Goal: Task Accomplishment & Management: Manage account settings

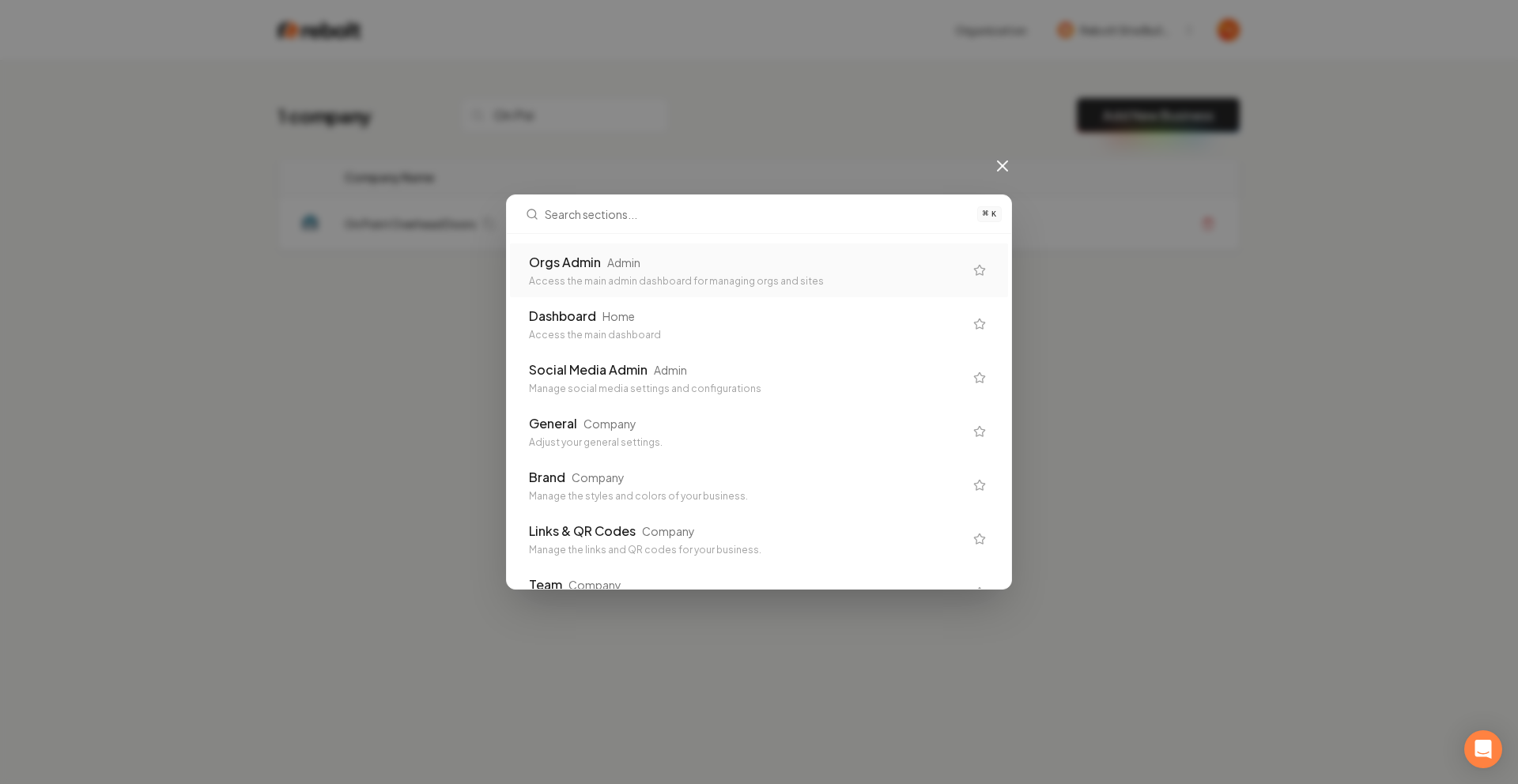
click at [560, 275] on div "Access the main admin dashboard for managing orgs and sites" at bounding box center [746, 280] width 435 height 12
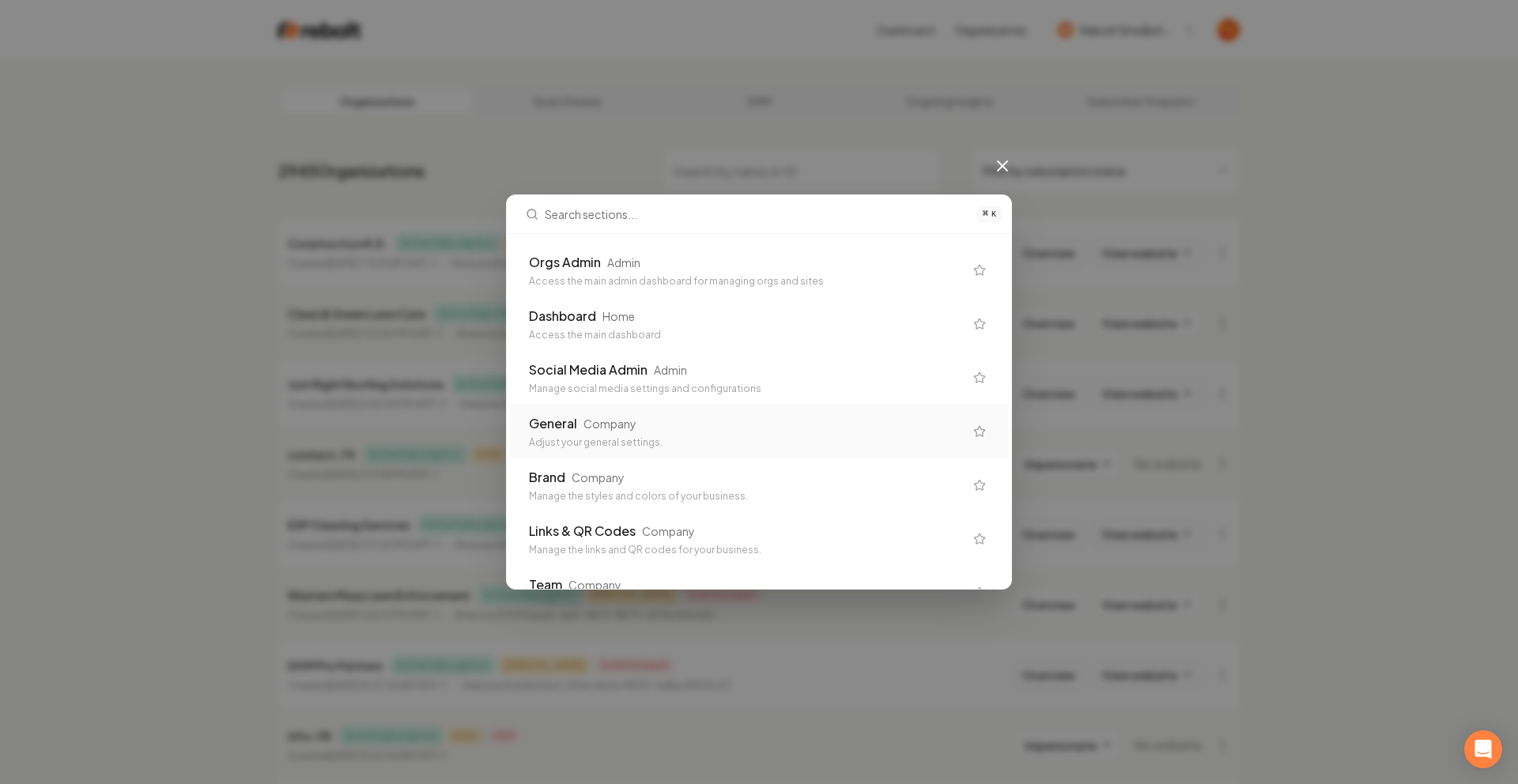
click at [659, 431] on div "General Company" at bounding box center [746, 423] width 435 height 19
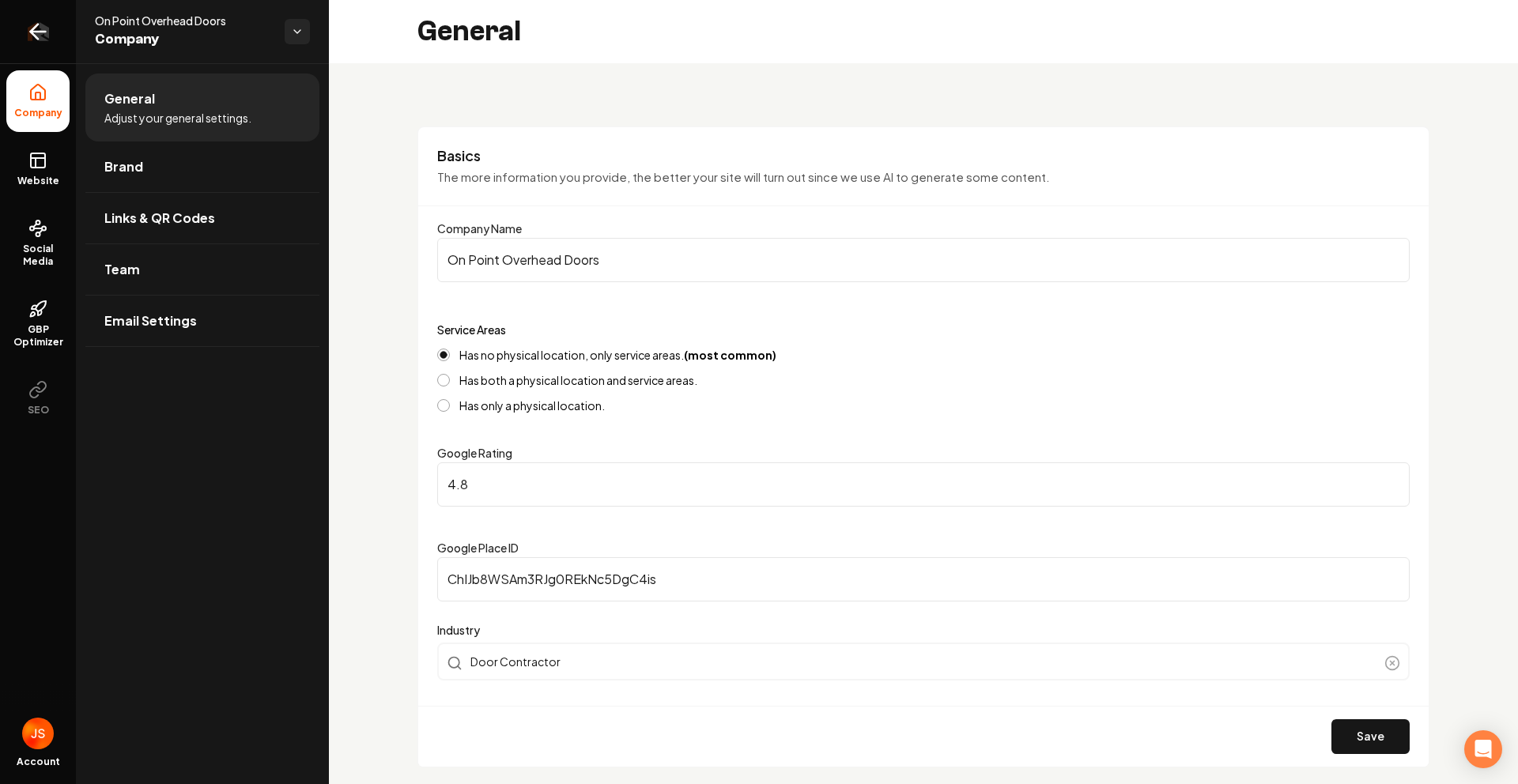
click at [57, 39] on link "Return to dashboard" at bounding box center [38, 31] width 76 height 63
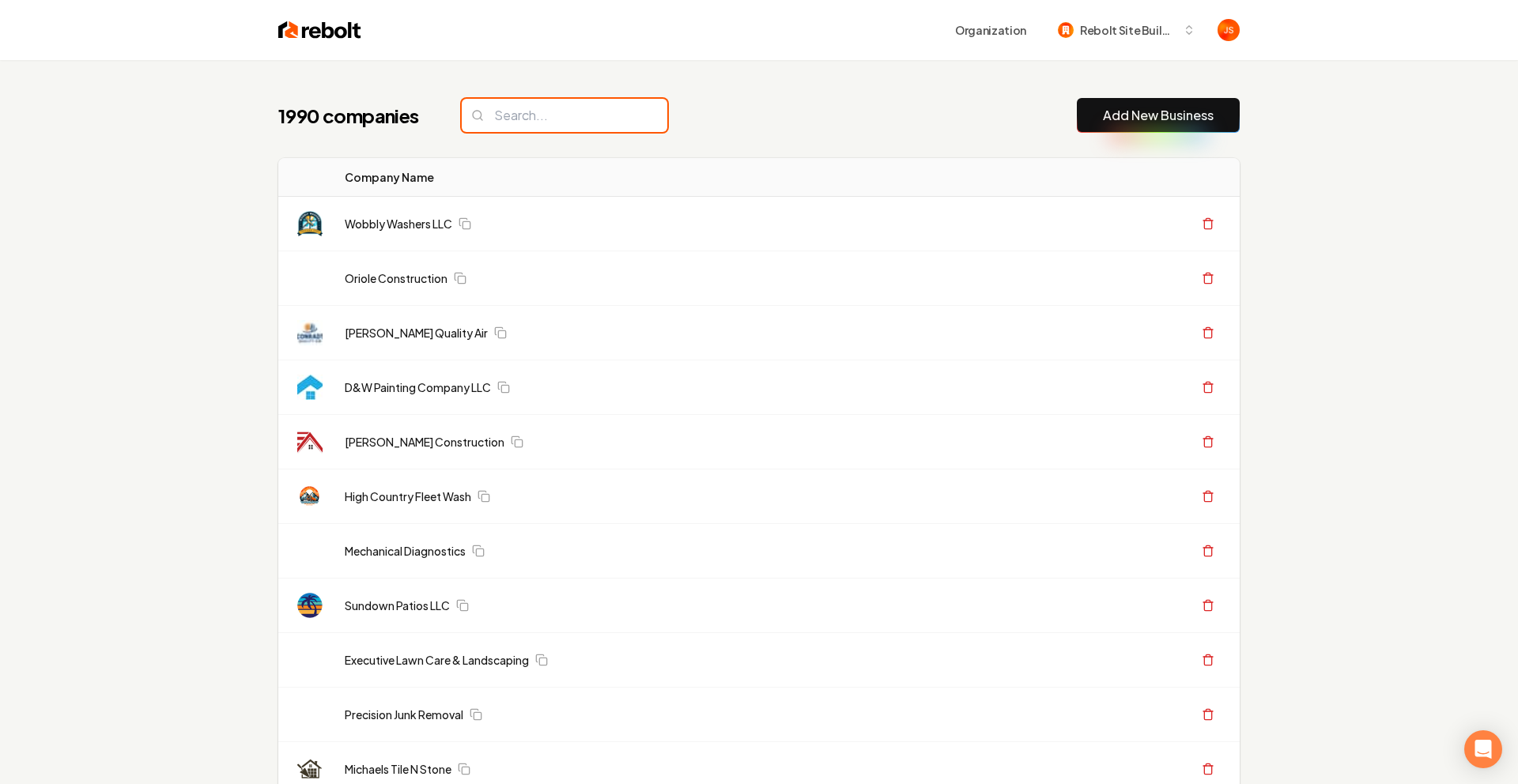
click at [552, 127] on input "search" at bounding box center [564, 115] width 205 height 33
click at [554, 121] on input "search" at bounding box center [558, 115] width 205 height 33
paste input "Gates Enterprises LLC"
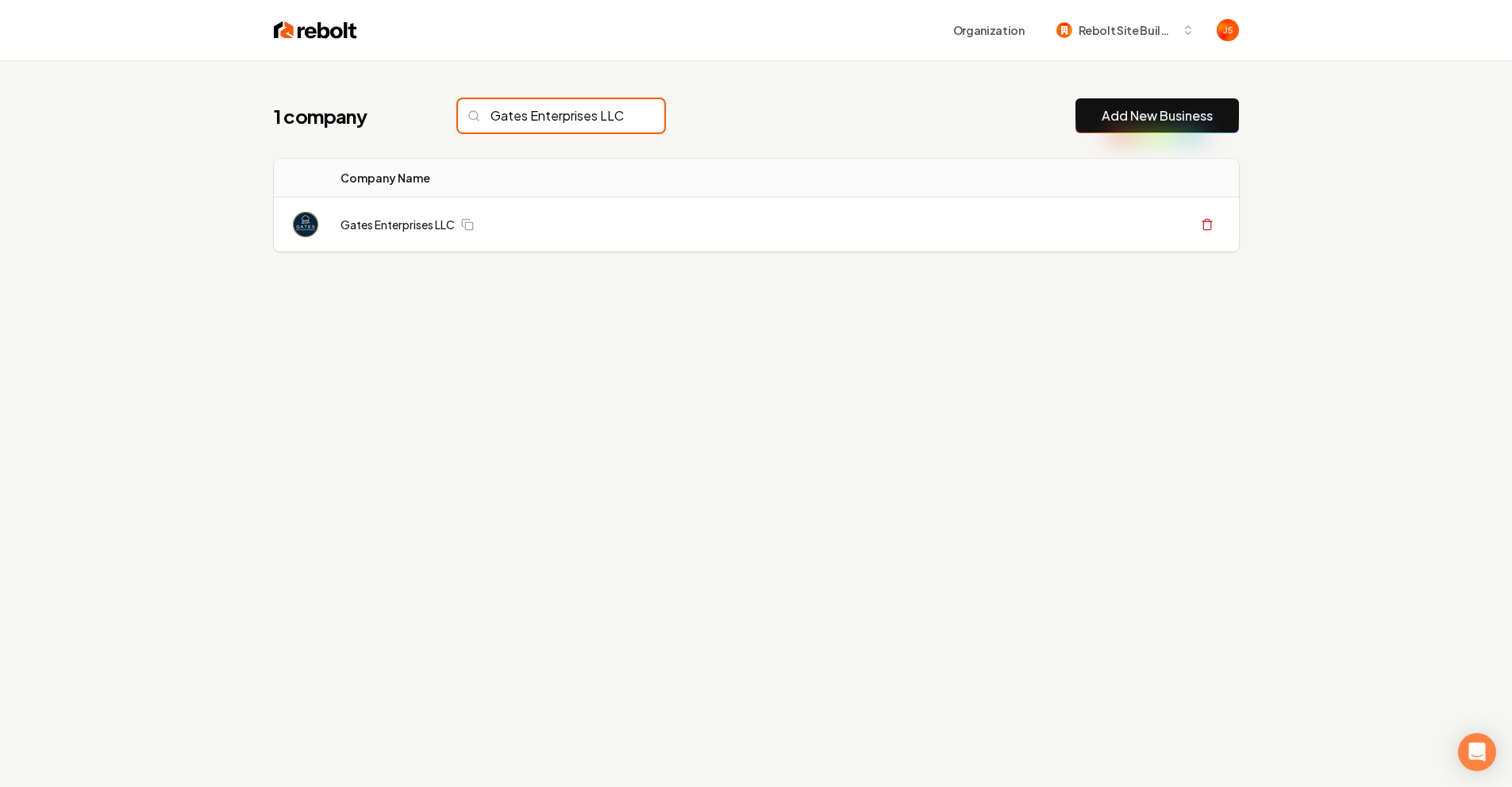
scroll to position [0, 11]
type input "Gates Enterprises LLC"
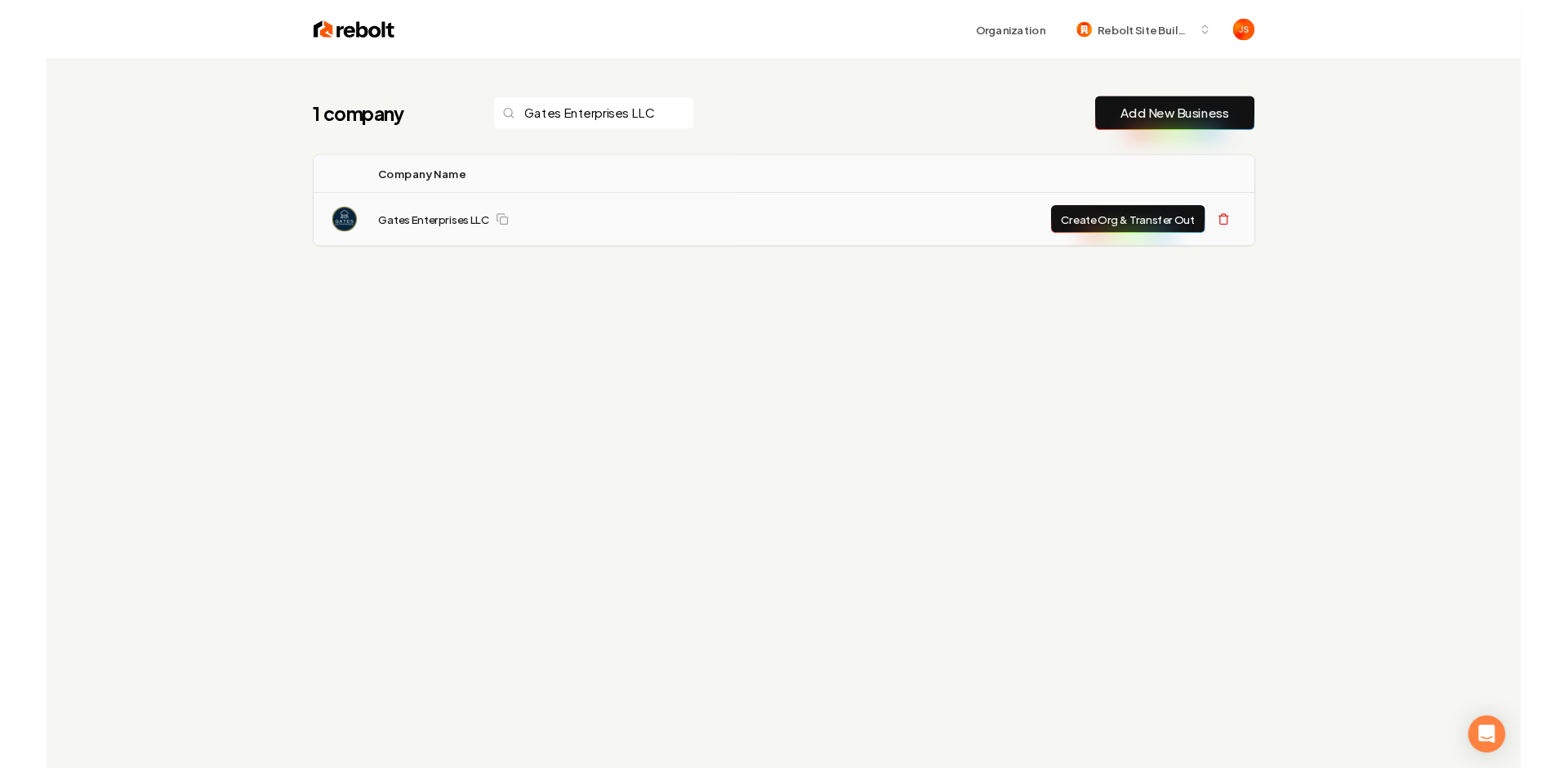
scroll to position [0, 0]
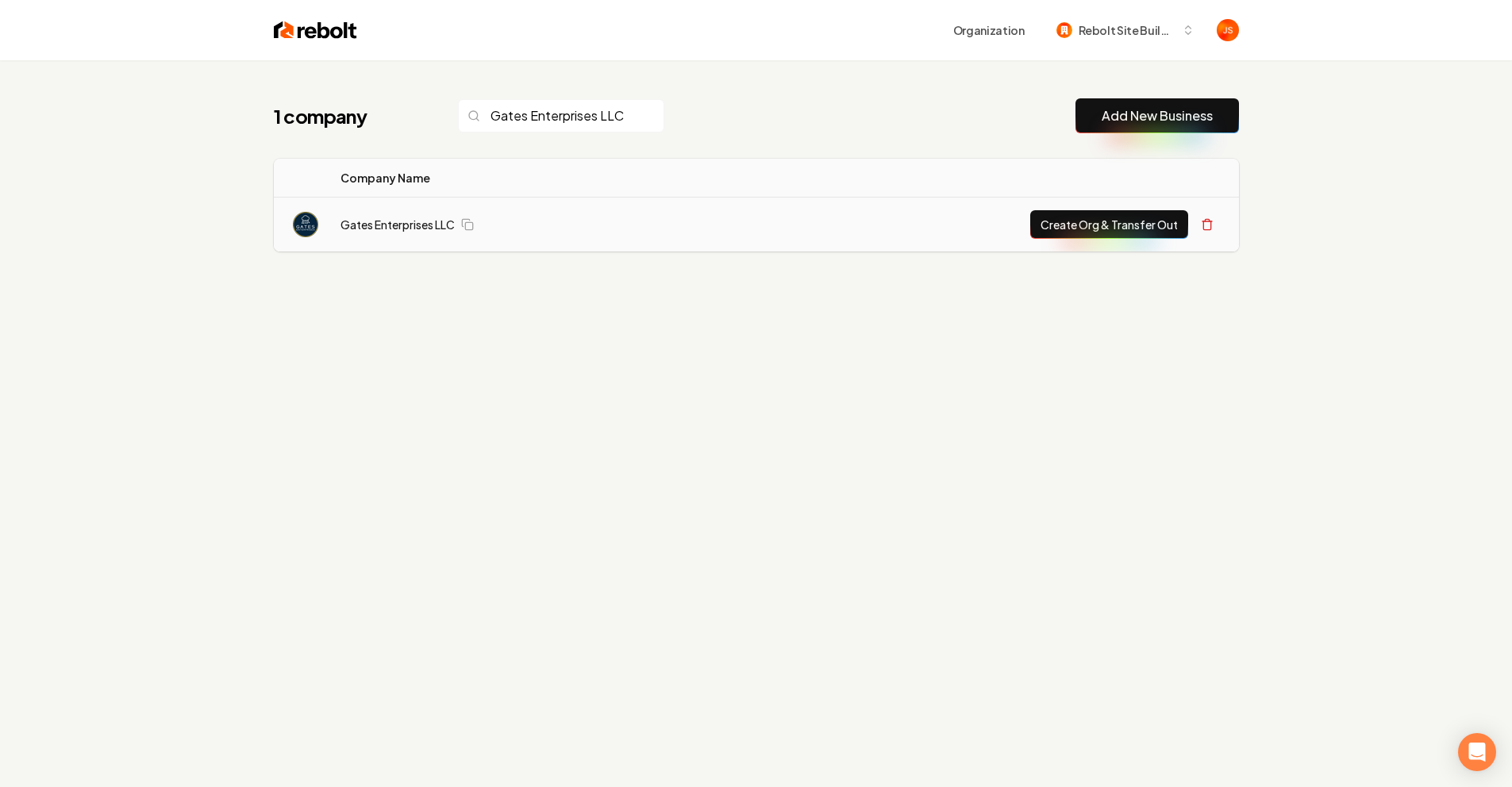
click at [413, 214] on td "Gates Enterprises LLC" at bounding box center [517, 224] width 379 height 55
click at [408, 218] on link "Gates Enterprises LLC" at bounding box center [397, 224] width 114 height 16
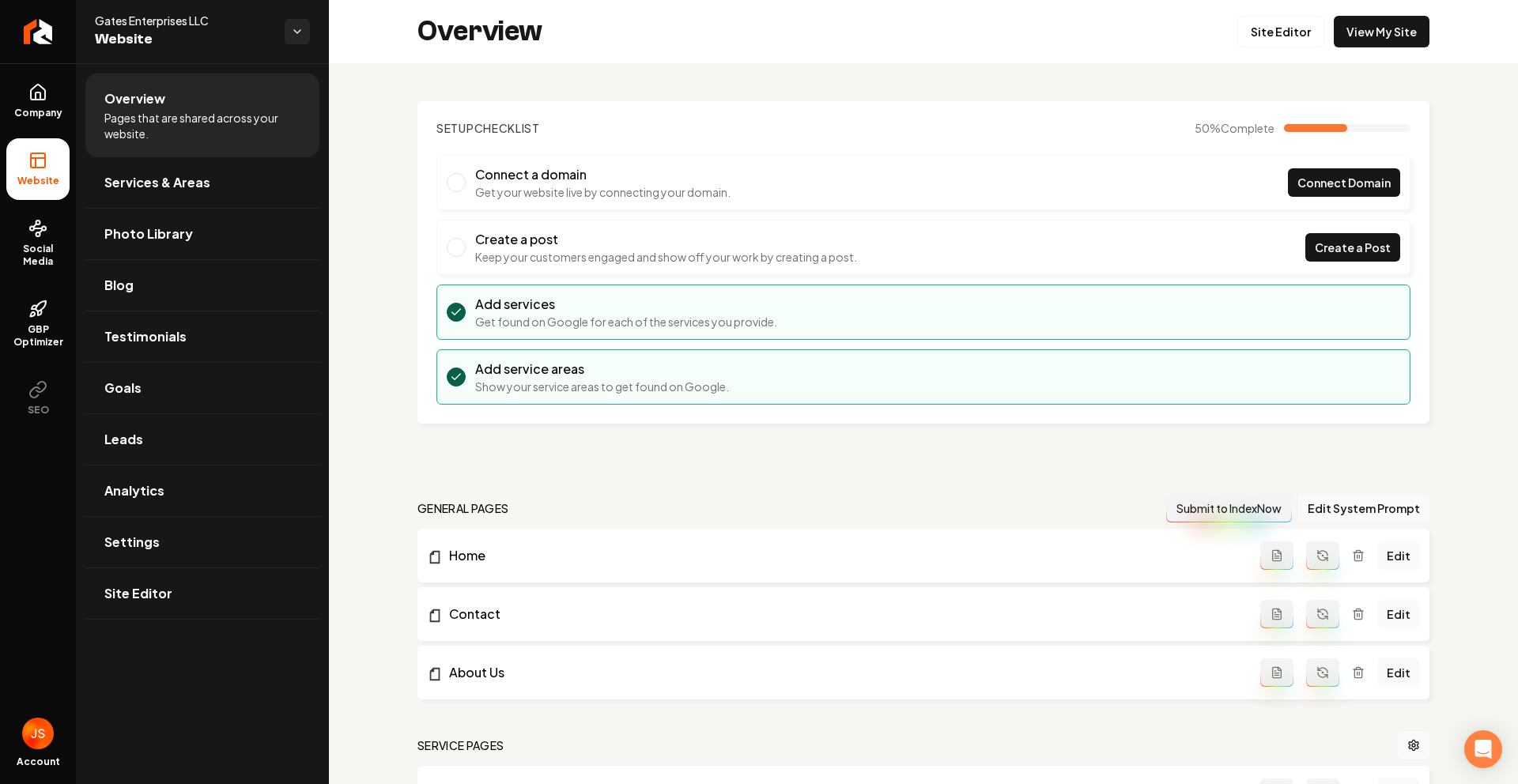
click at [1422, 39] on div "Overview Site Editor View My Site" at bounding box center [924, 31] width 1189 height 63
click at [1383, 38] on link "View My Site" at bounding box center [1382, 31] width 95 height 31
click at [1263, 30] on link "Site Editor" at bounding box center [1280, 31] width 87 height 31
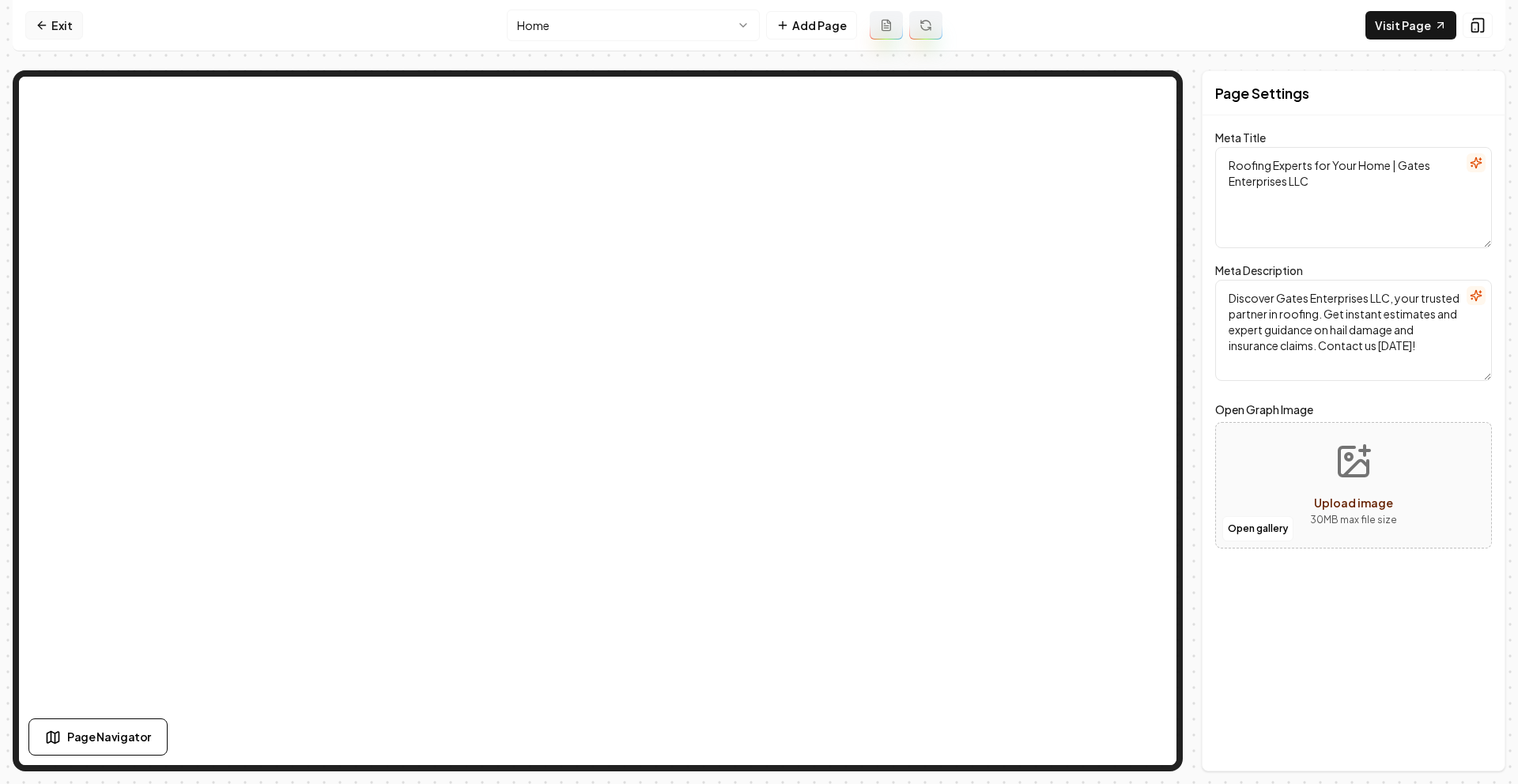
click at [49, 29] on link "Exit" at bounding box center [54, 26] width 57 height 29
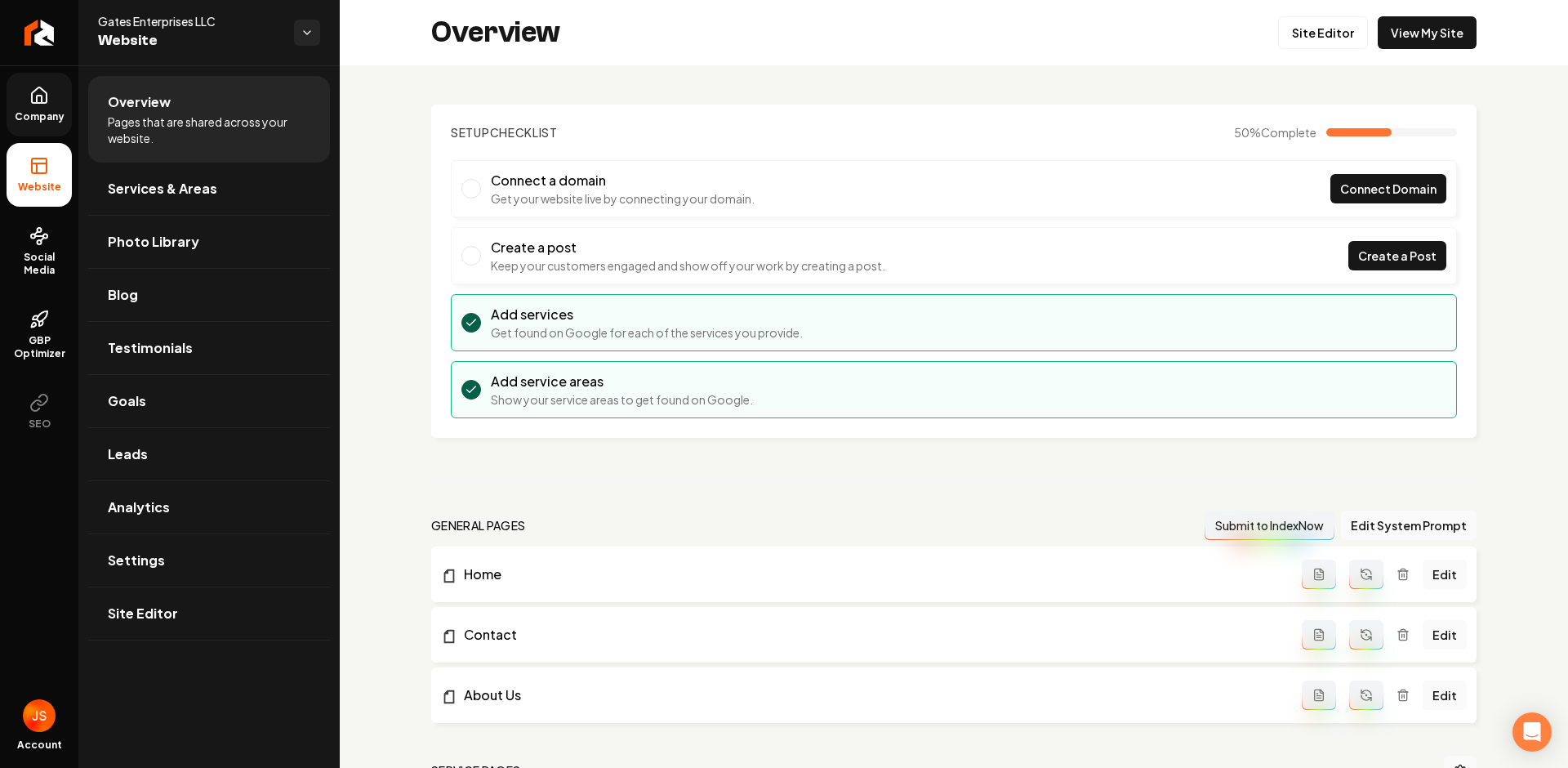
click at [29, 120] on span "Company" at bounding box center [39, 116] width 63 height 13
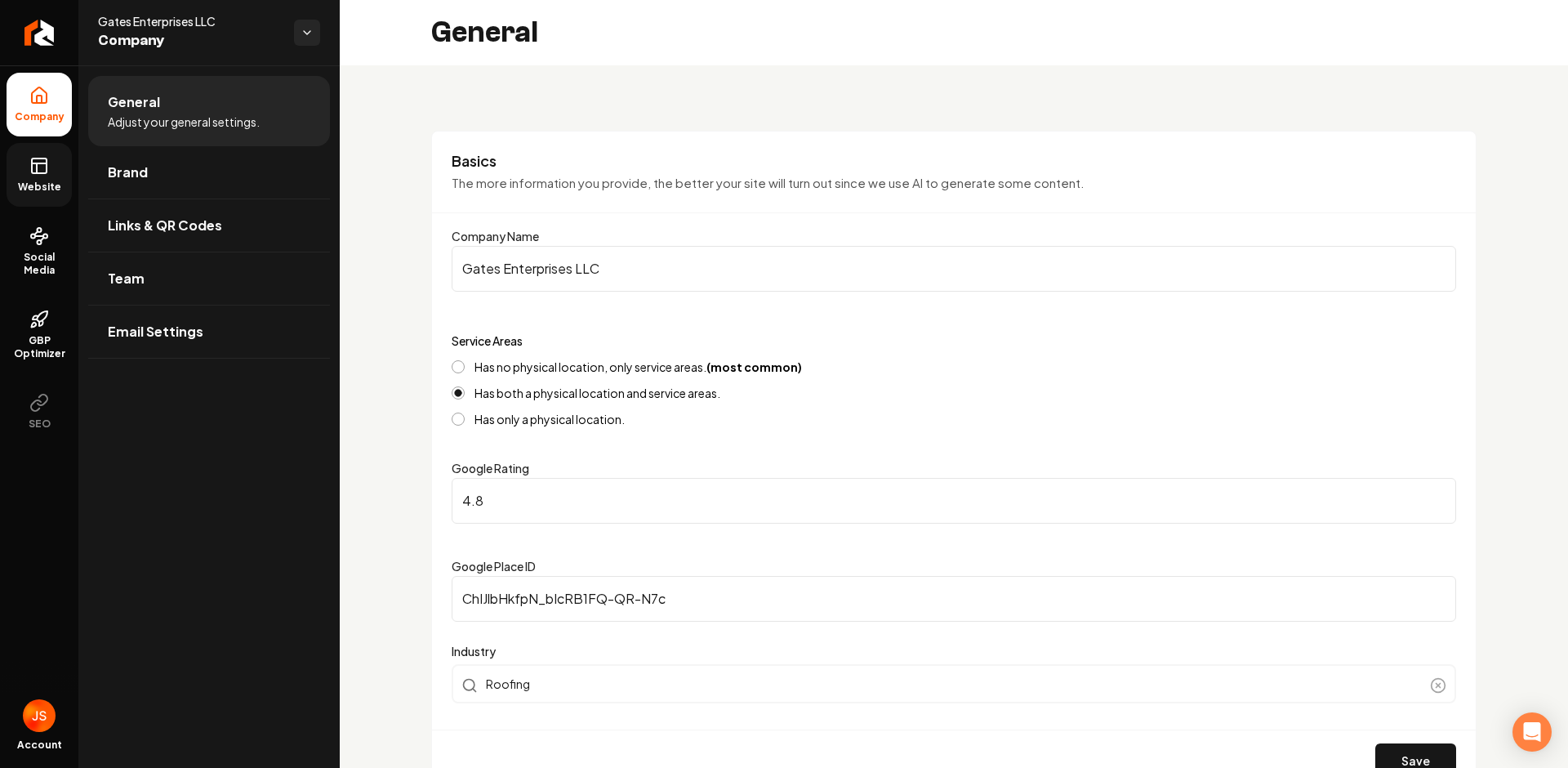
click at [46, 170] on rect at bounding box center [38, 166] width 15 height 15
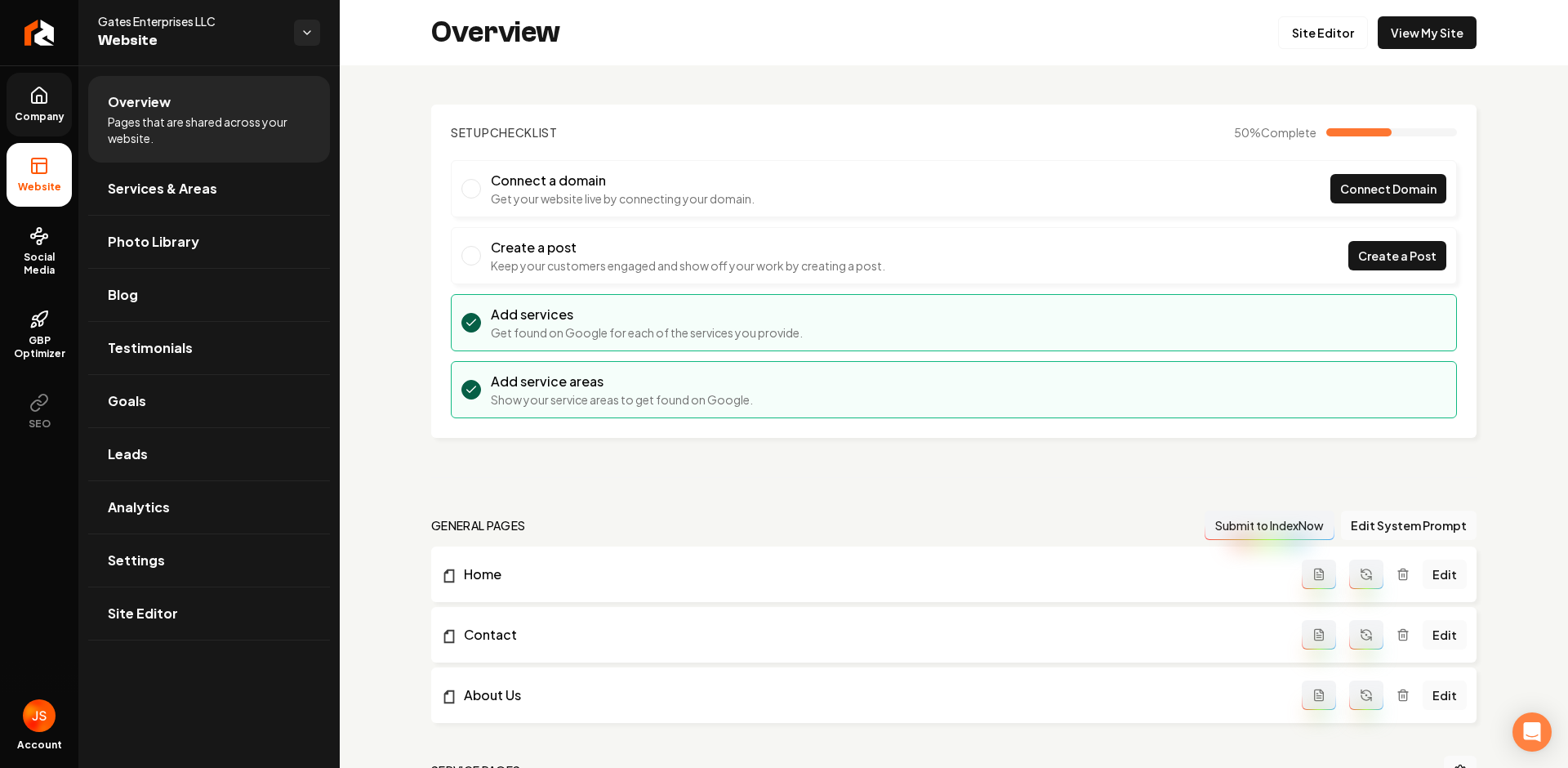
click at [42, 127] on link "Company" at bounding box center [39, 105] width 65 height 64
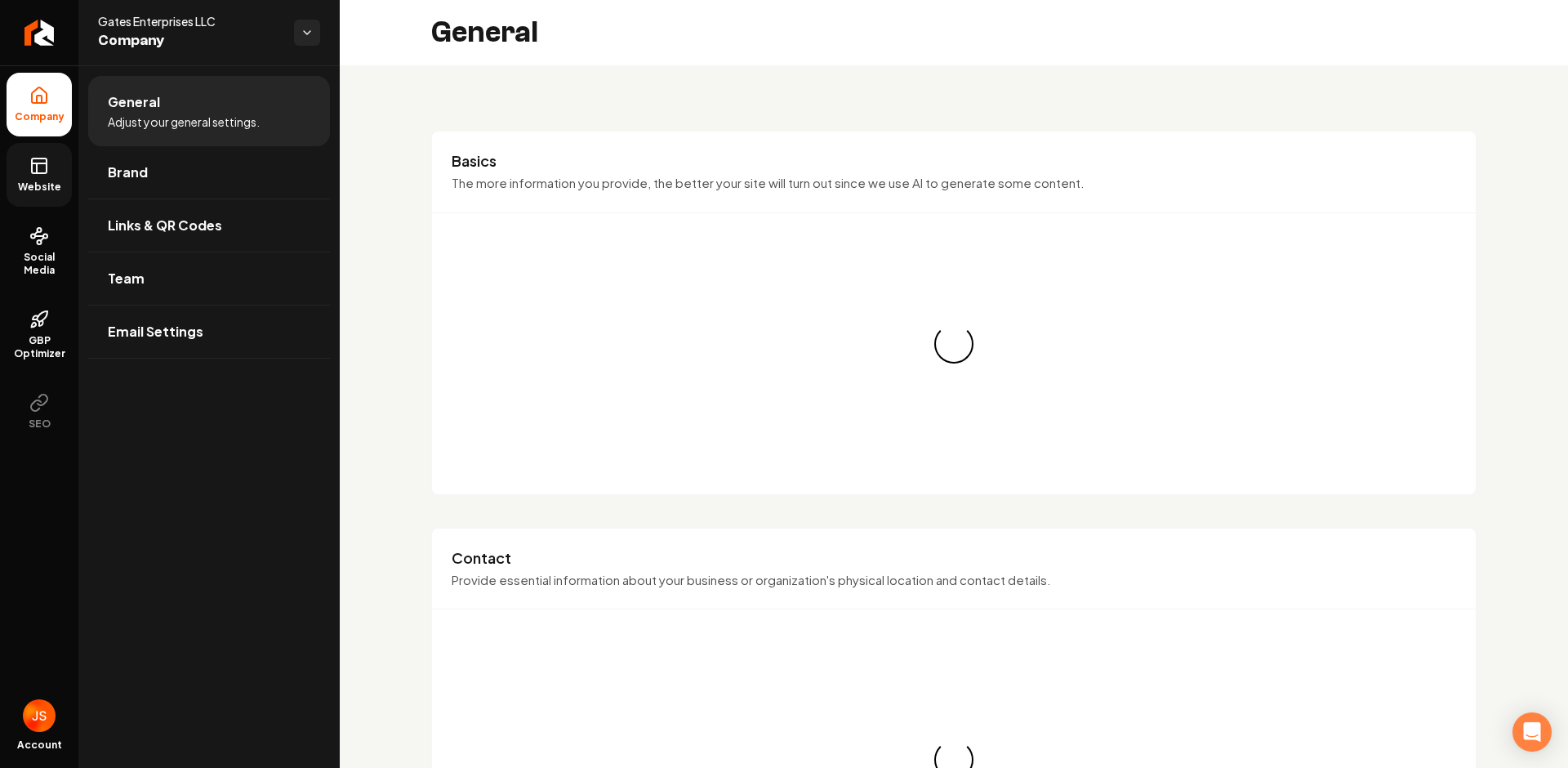
click at [48, 168] on icon at bounding box center [39, 166] width 20 height 20
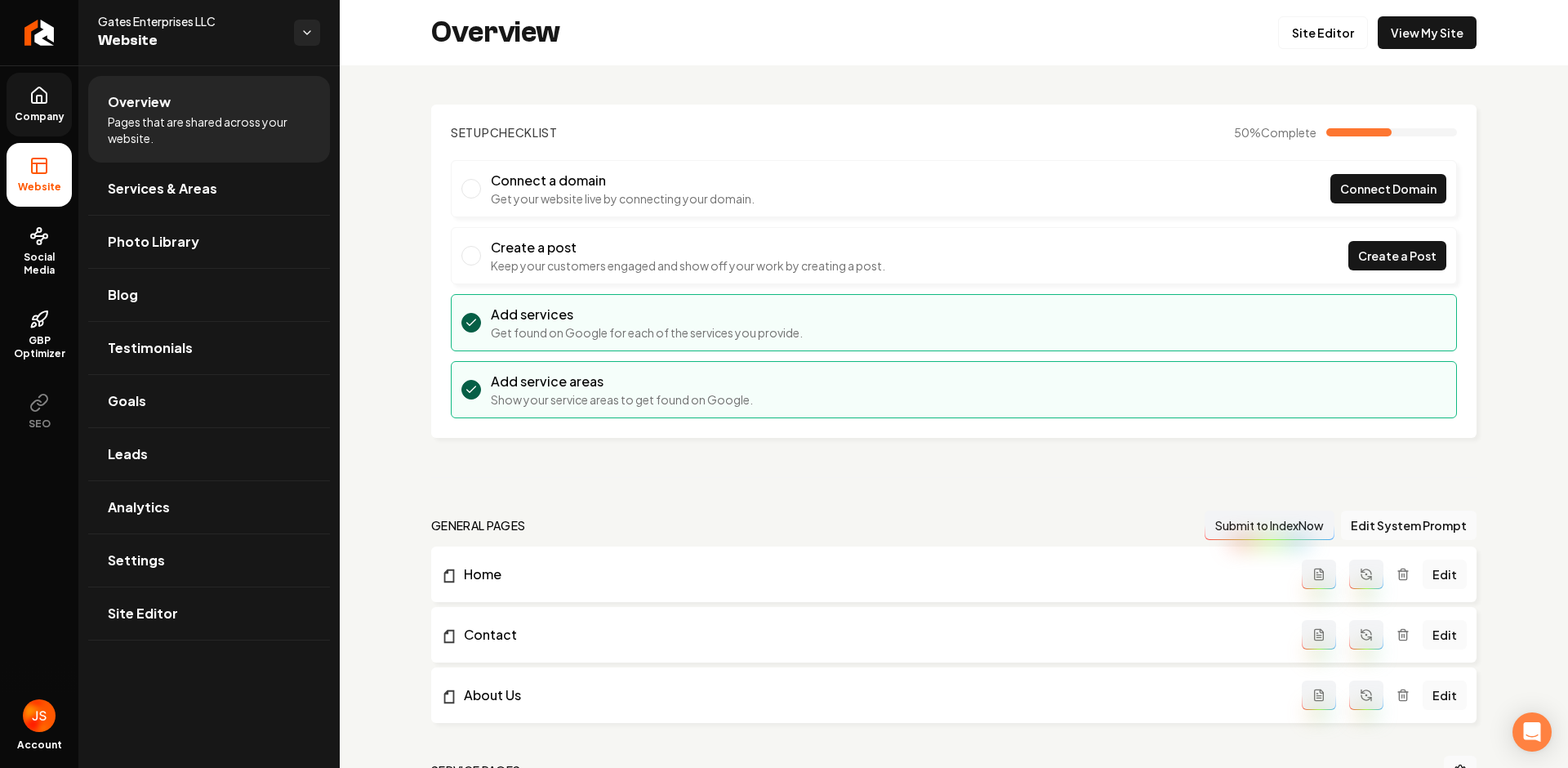
click at [43, 128] on link "Company" at bounding box center [39, 105] width 65 height 64
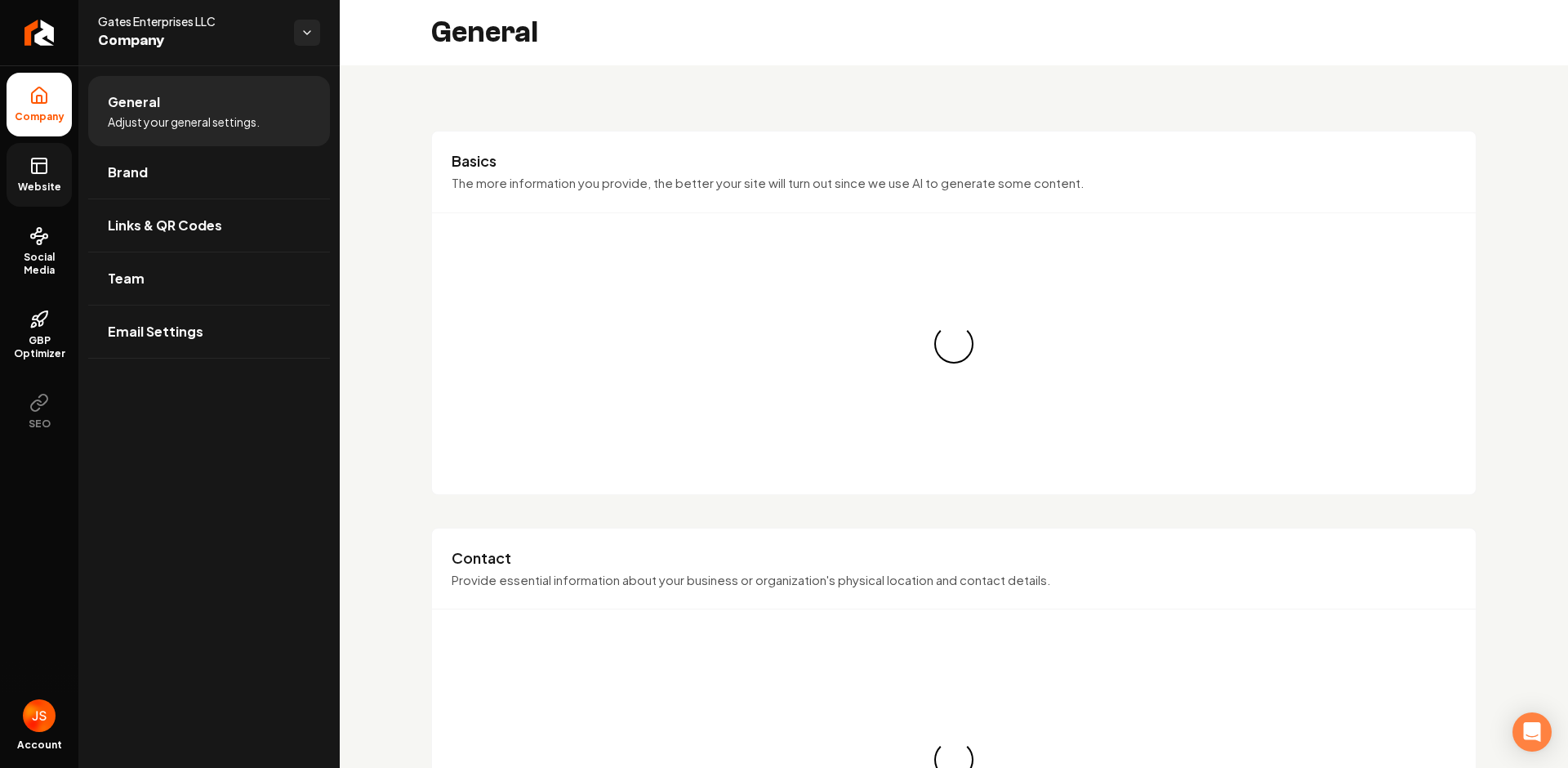
click at [47, 164] on icon at bounding box center [39, 166] width 20 height 20
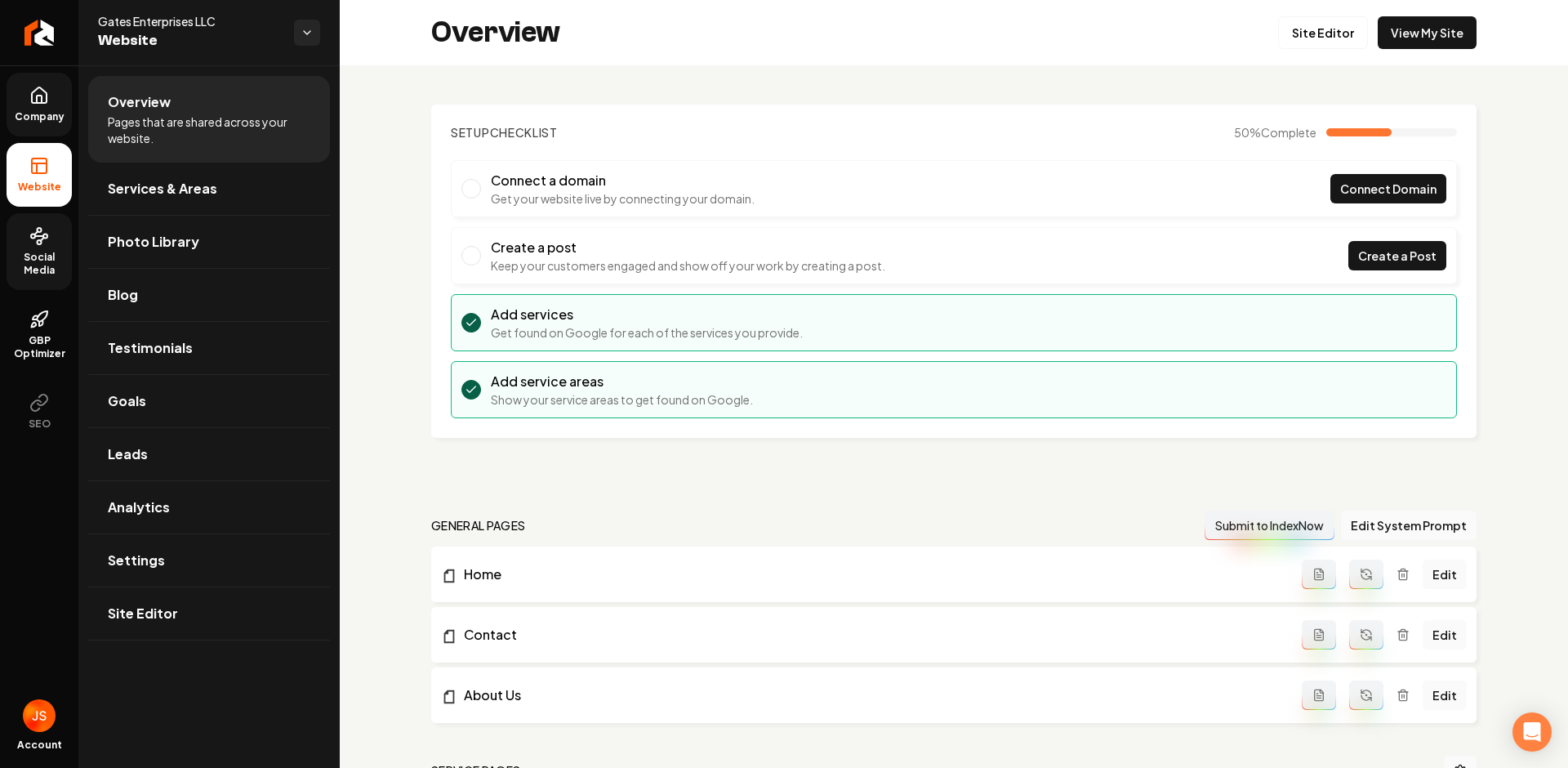
click at [42, 242] on icon at bounding box center [39, 237] width 20 height 20
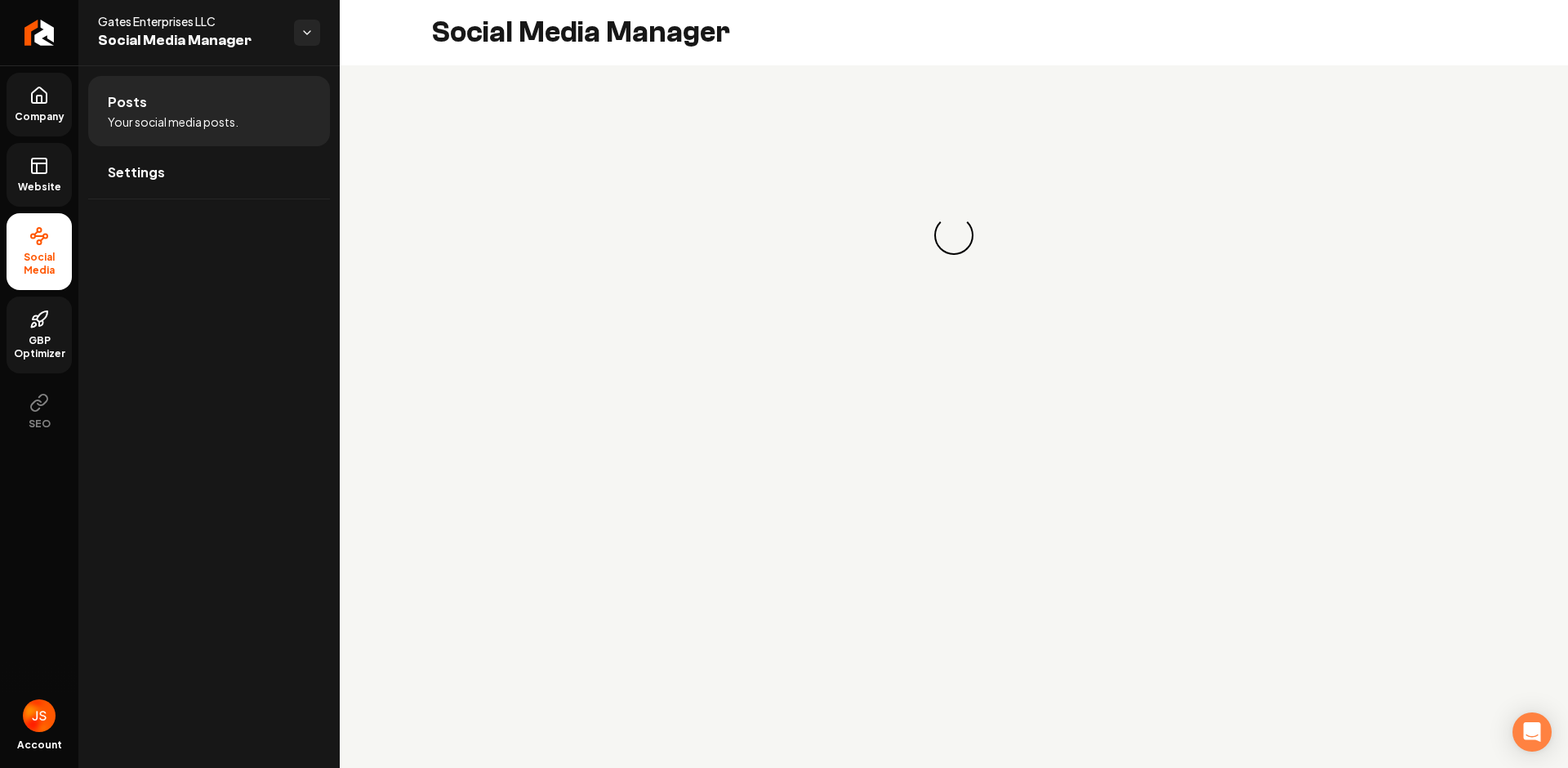
click at [33, 326] on icon at bounding box center [39, 319] width 20 height 20
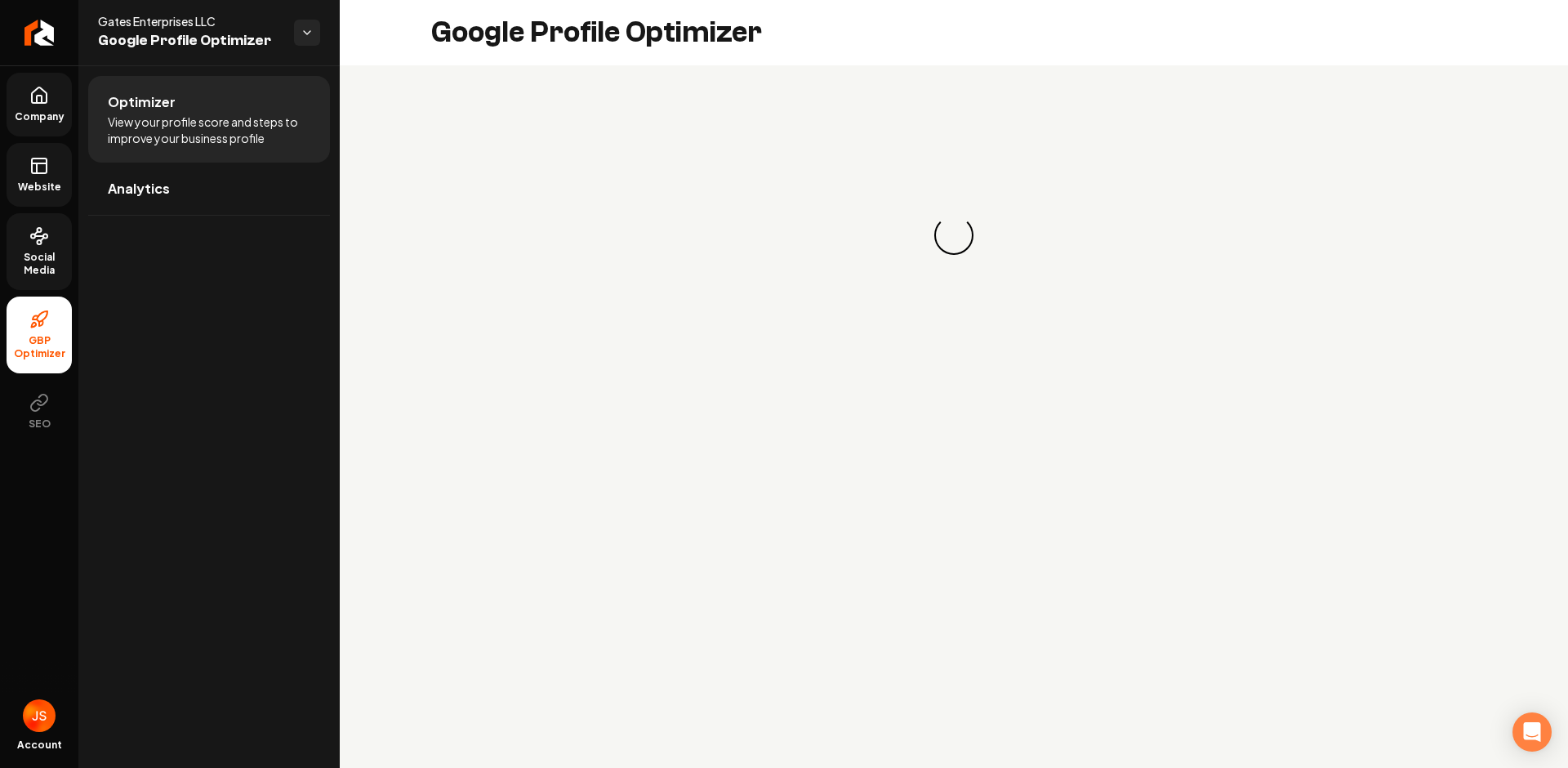
click at [56, 196] on link "Website" at bounding box center [39, 175] width 65 height 64
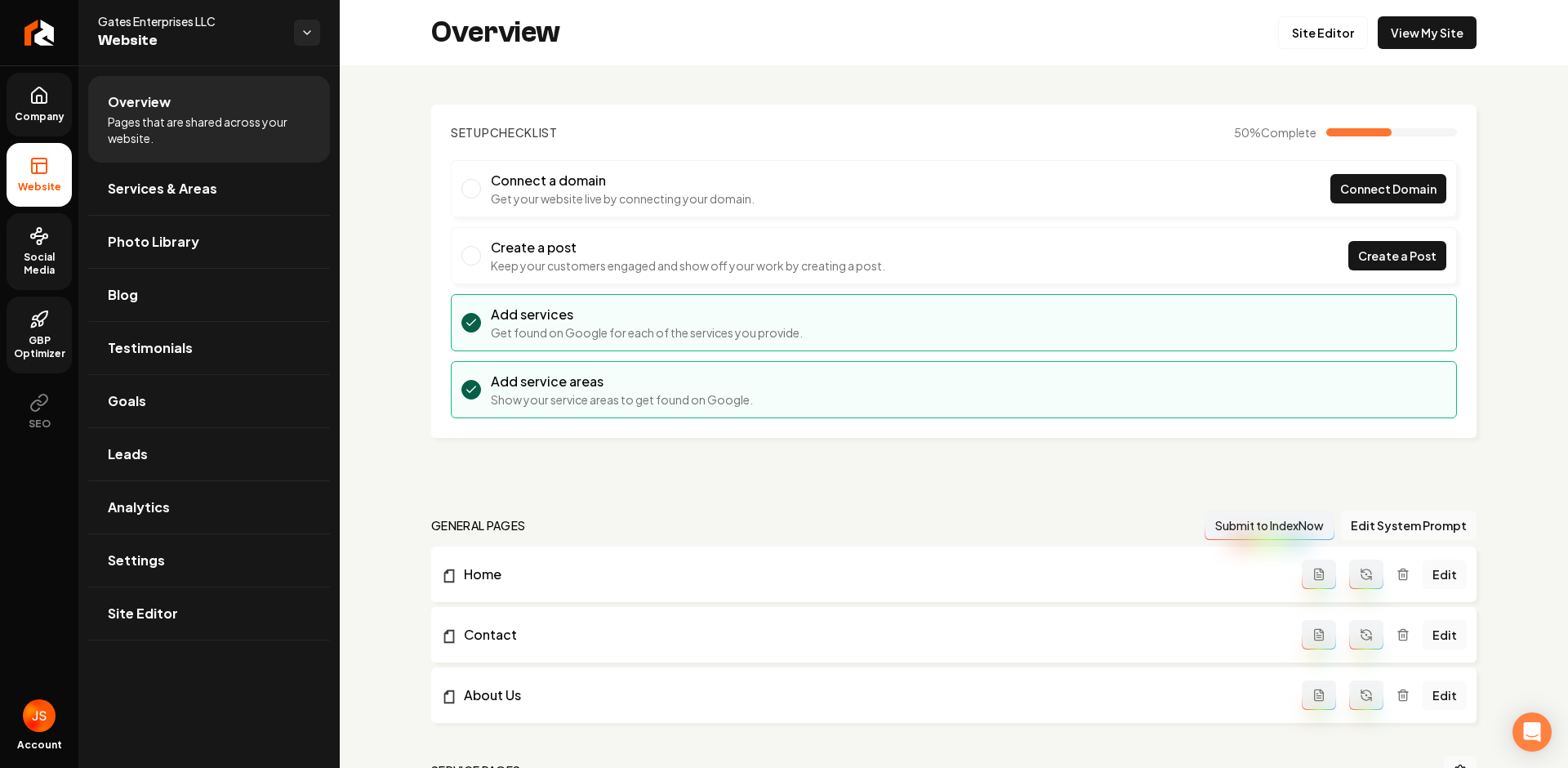
click at [45, 166] on rect at bounding box center [38, 166] width 15 height 15
click at [41, 112] on span "Company" at bounding box center [39, 116] width 63 height 13
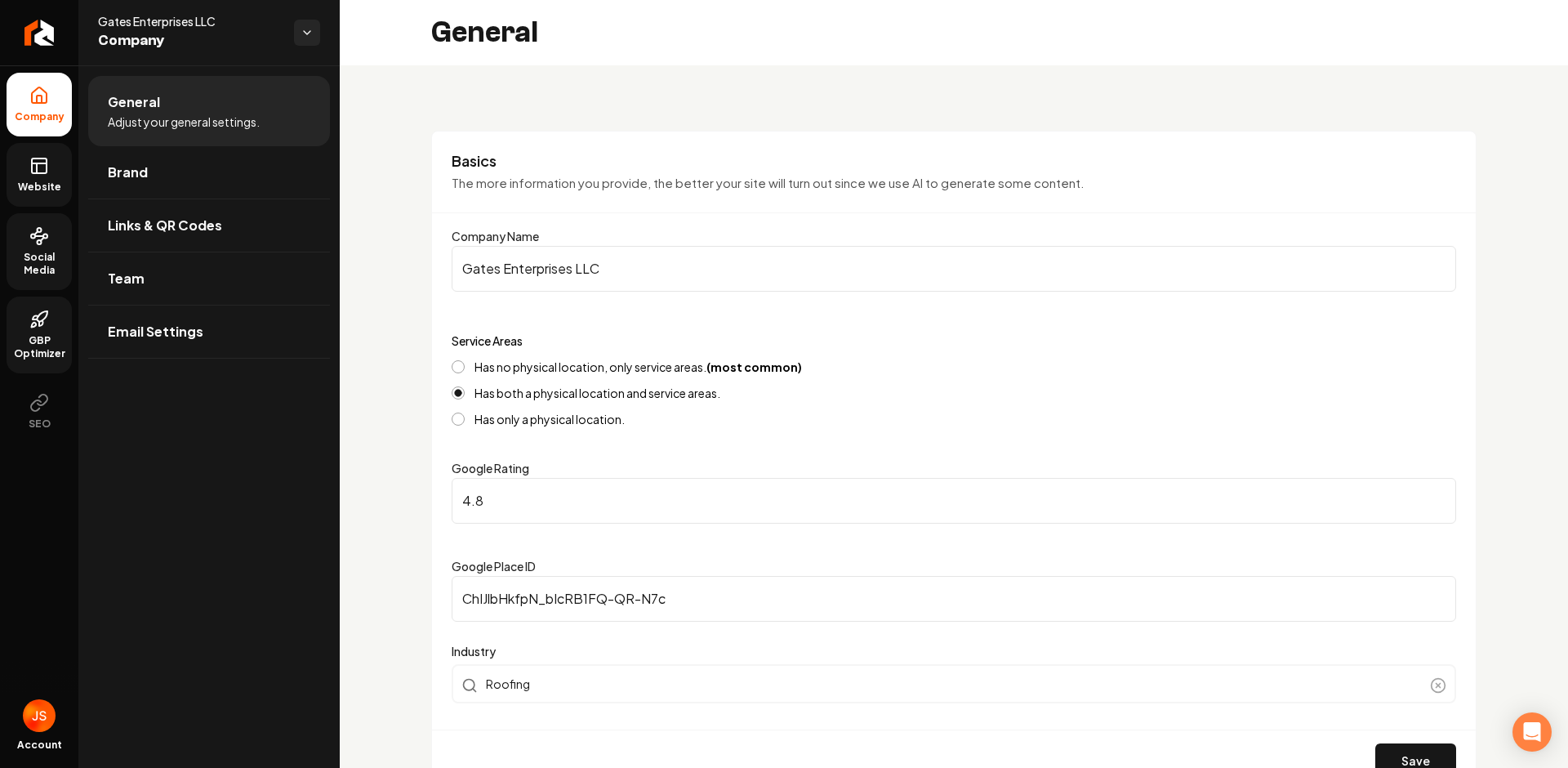
click at [45, 180] on span "Website" at bounding box center [39, 186] width 56 height 13
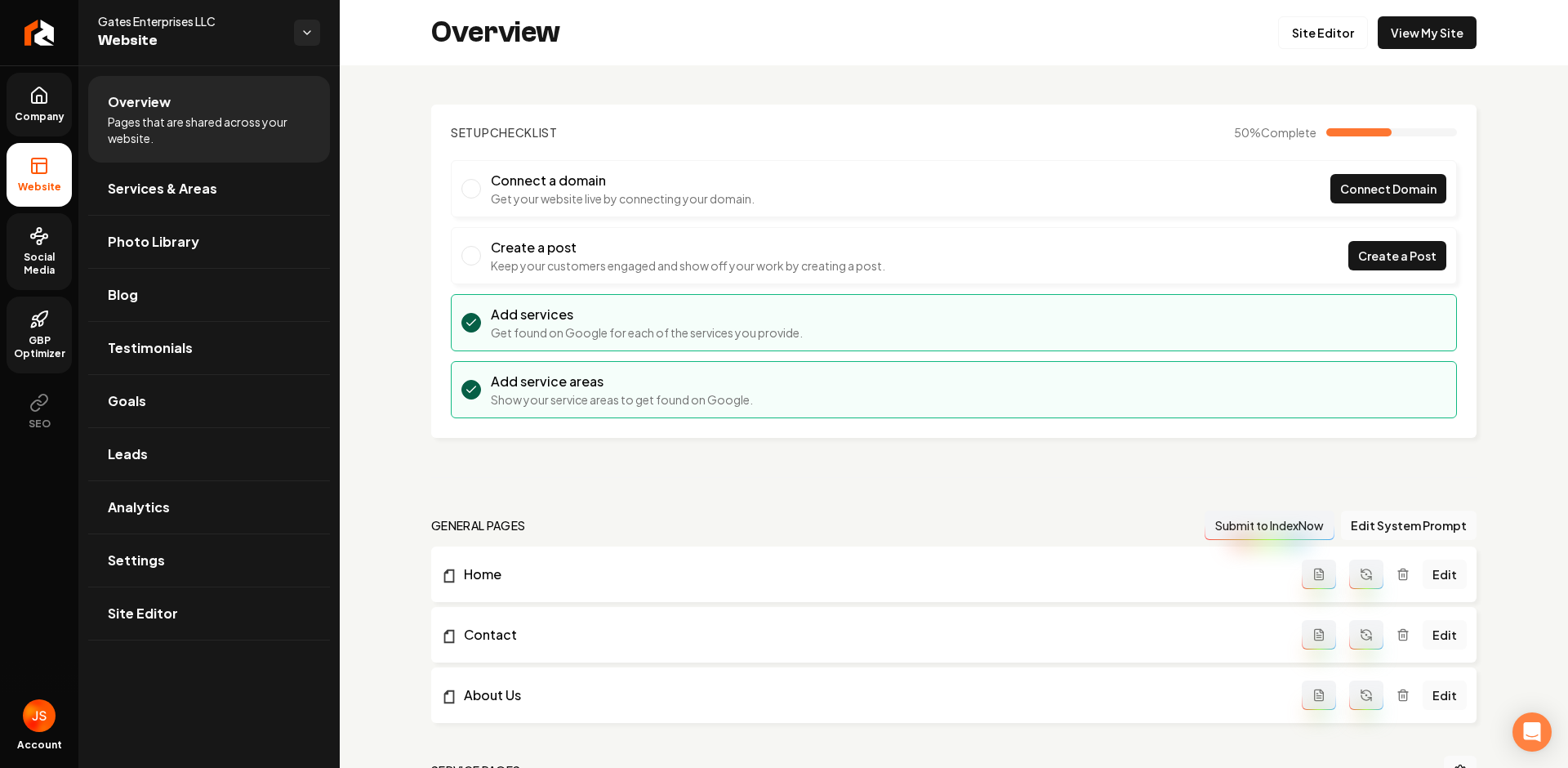
click at [40, 244] on circle at bounding box center [39, 243] width 4 height 4
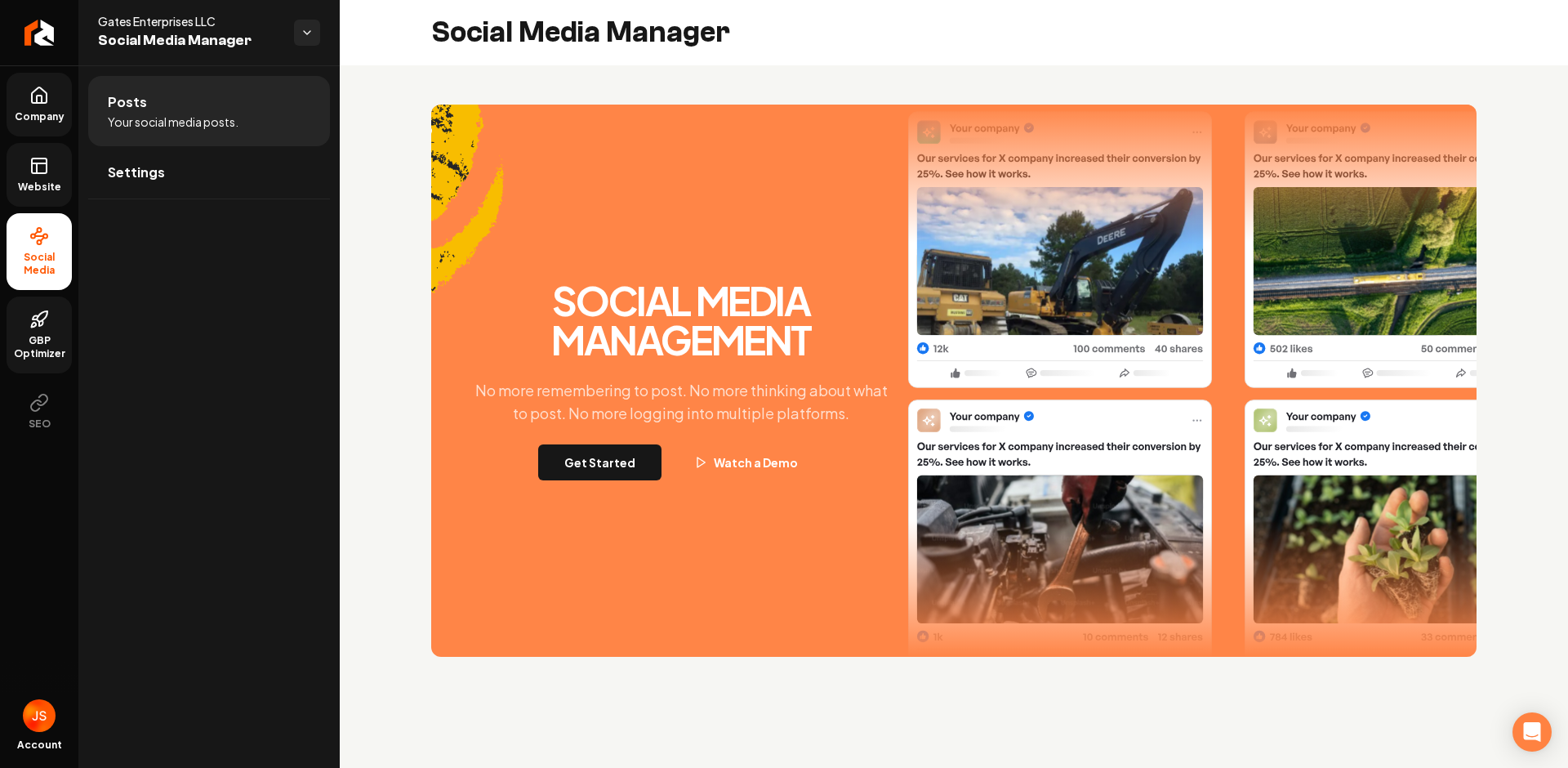
click at [49, 108] on link "Company" at bounding box center [39, 105] width 65 height 64
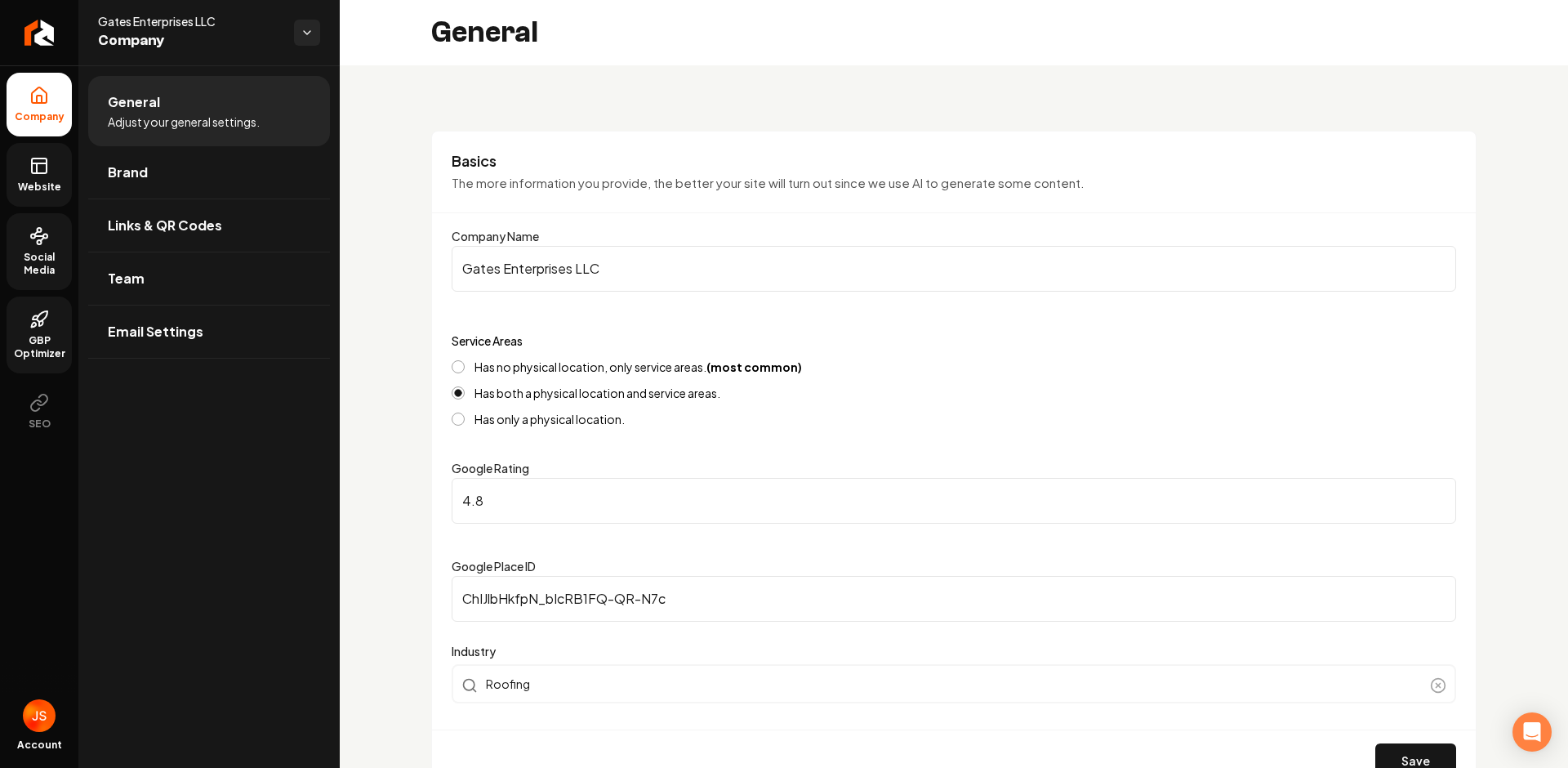
click at [50, 171] on link "Website" at bounding box center [39, 175] width 65 height 64
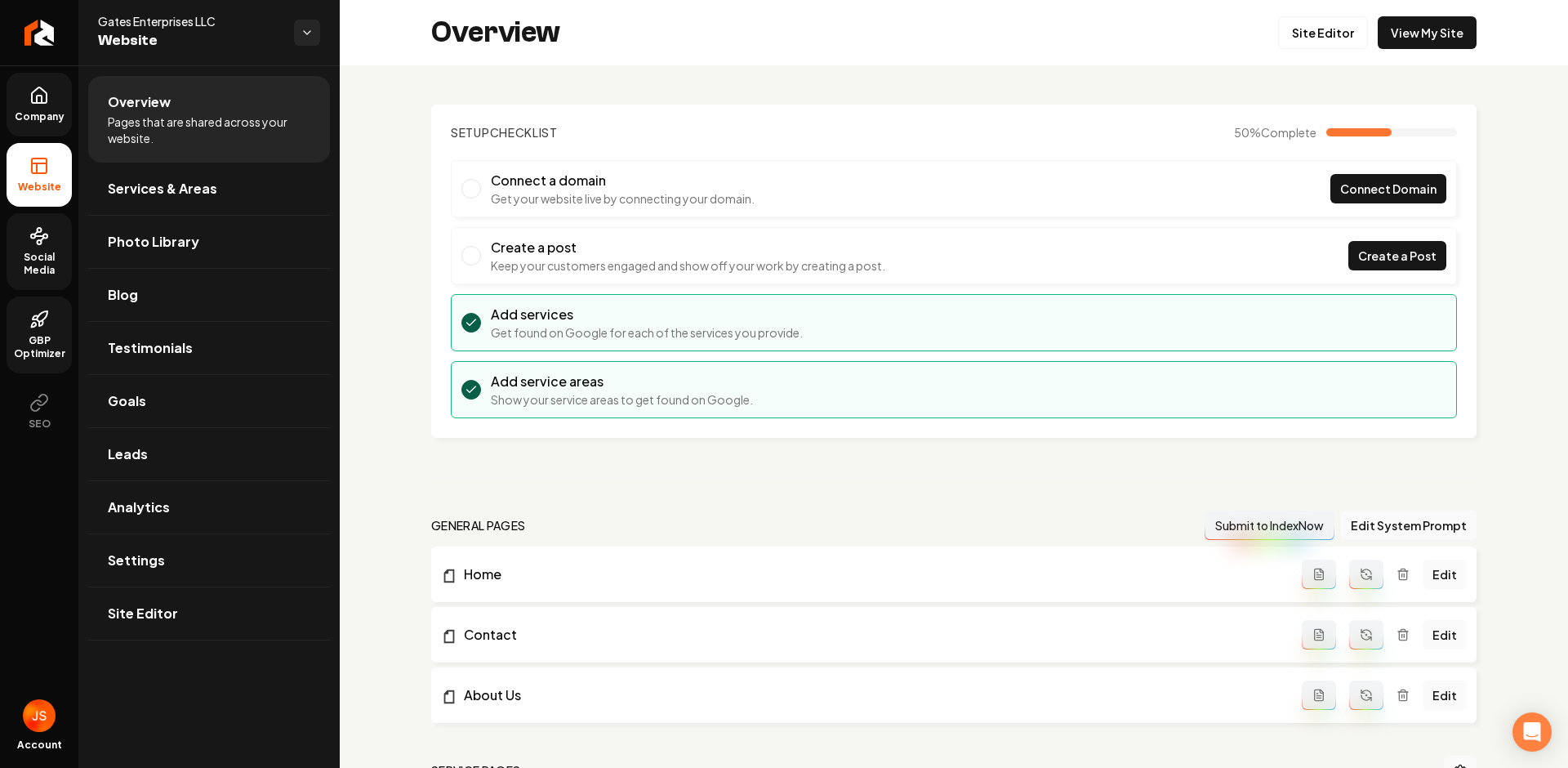
click at [42, 112] on span "Company" at bounding box center [39, 116] width 63 height 13
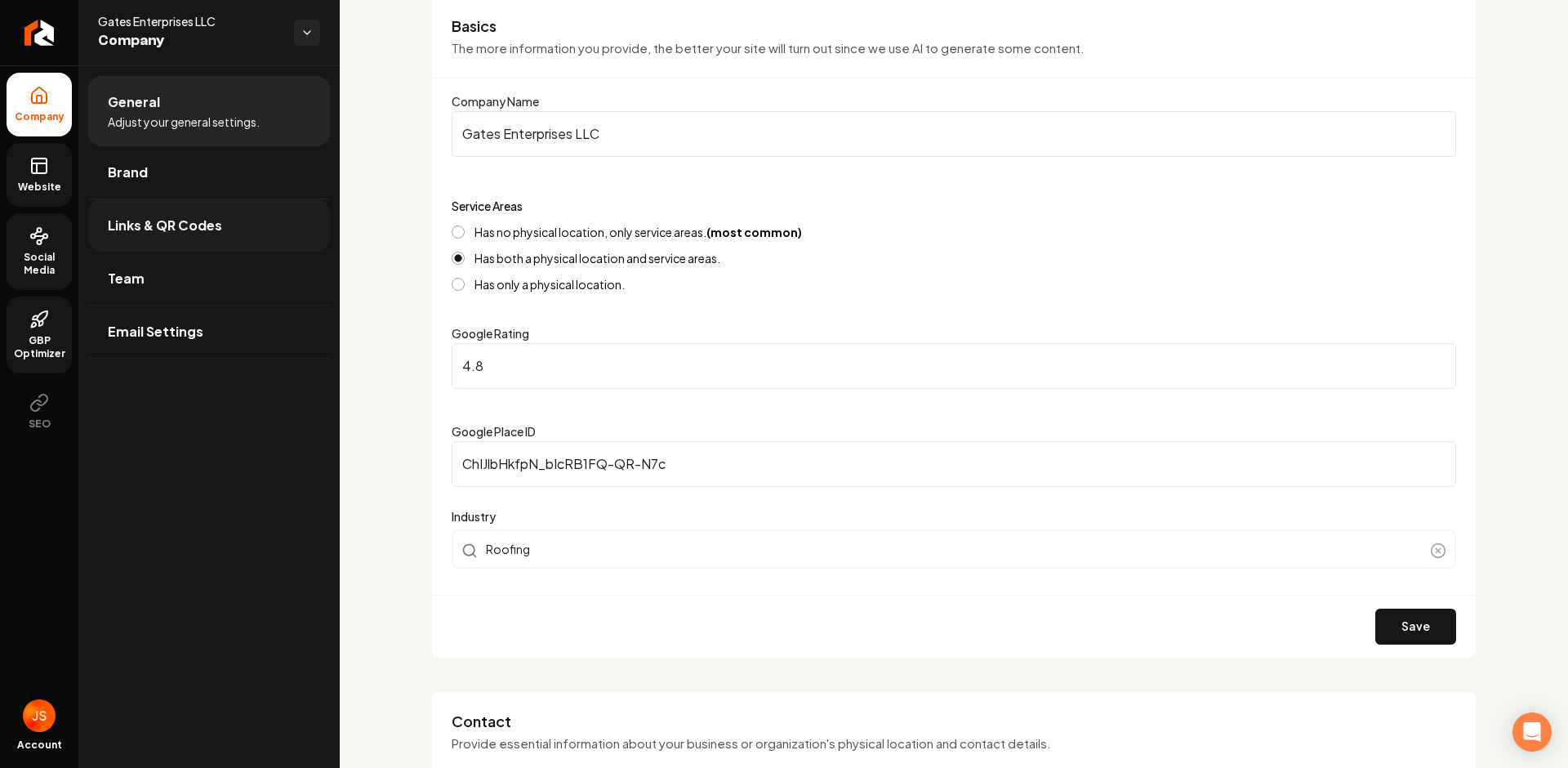
scroll to position [107, 0]
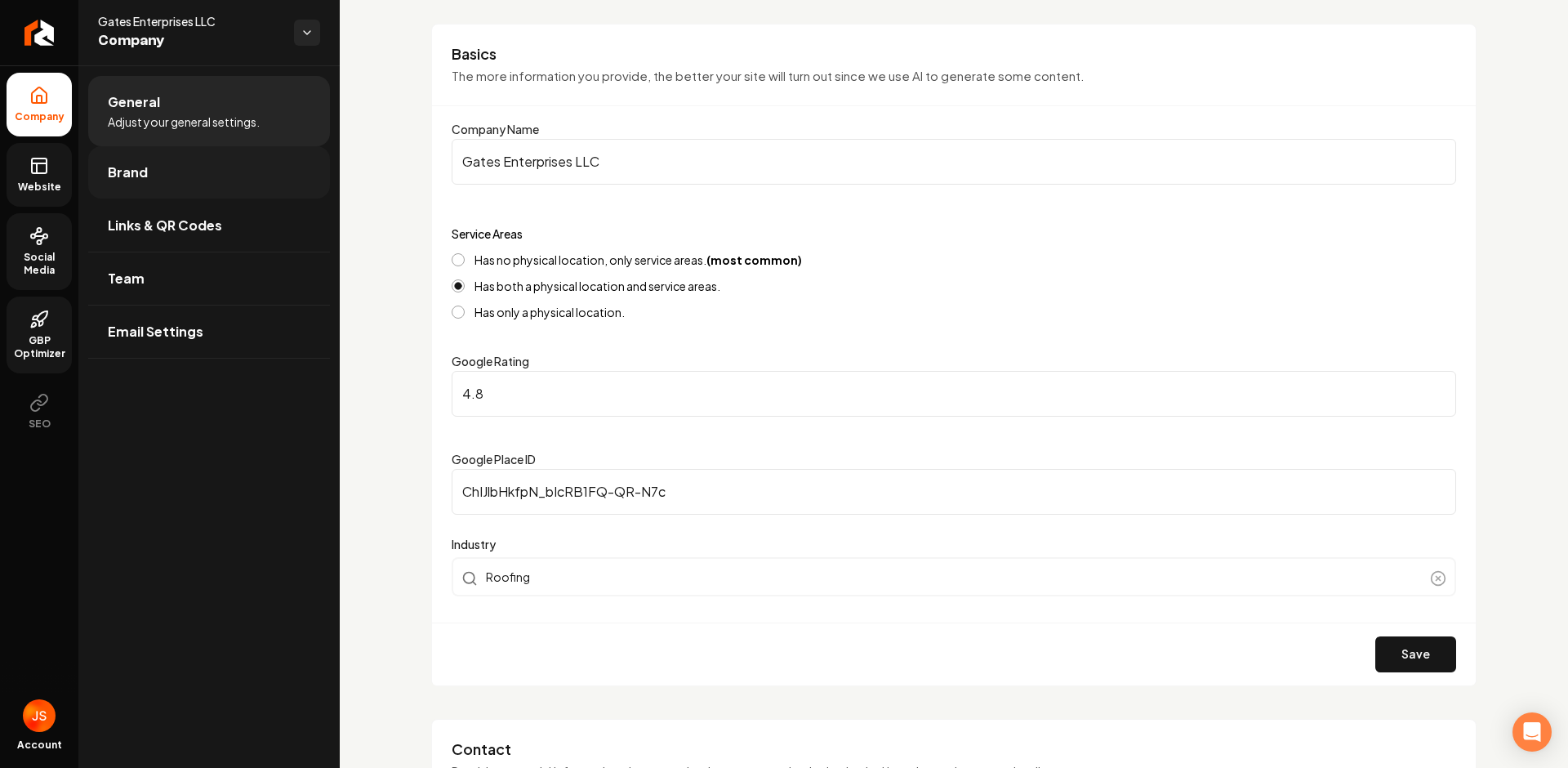
click at [122, 172] on span "Brand" at bounding box center [127, 173] width 40 height 20
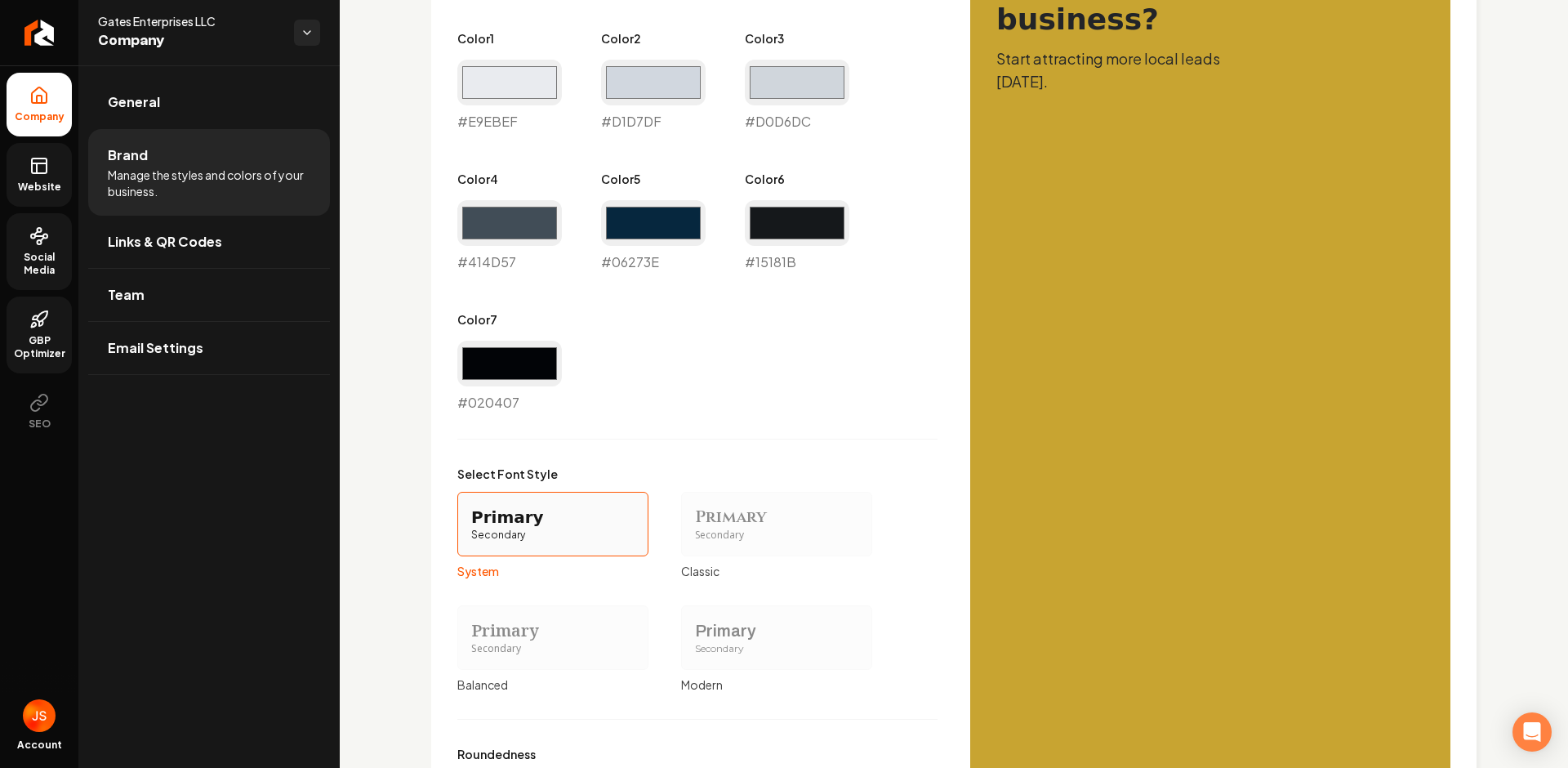
click at [34, 182] on span "Website" at bounding box center [39, 186] width 56 height 13
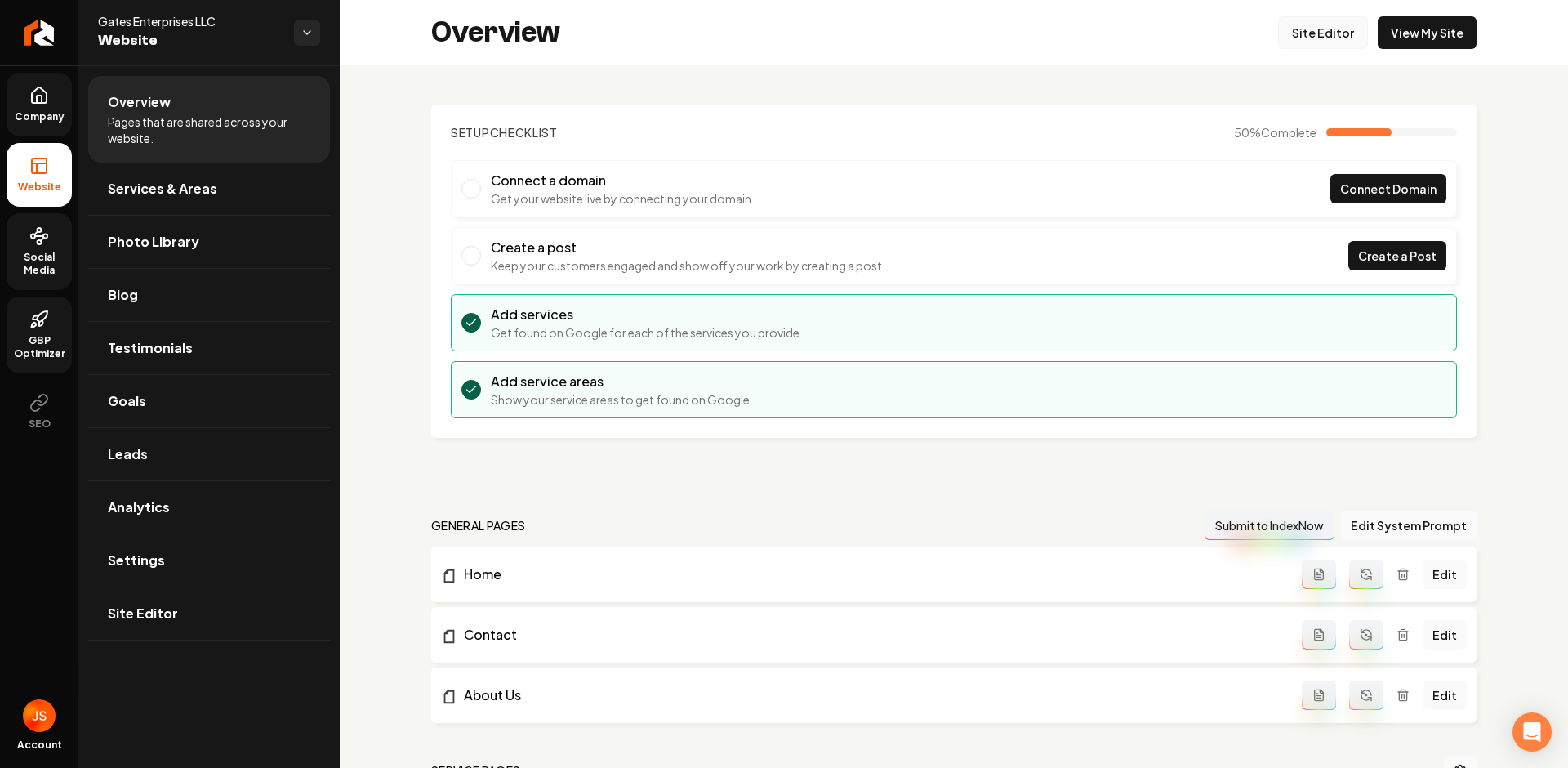
click at [1326, 31] on link "Site Editor" at bounding box center [1323, 33] width 90 height 33
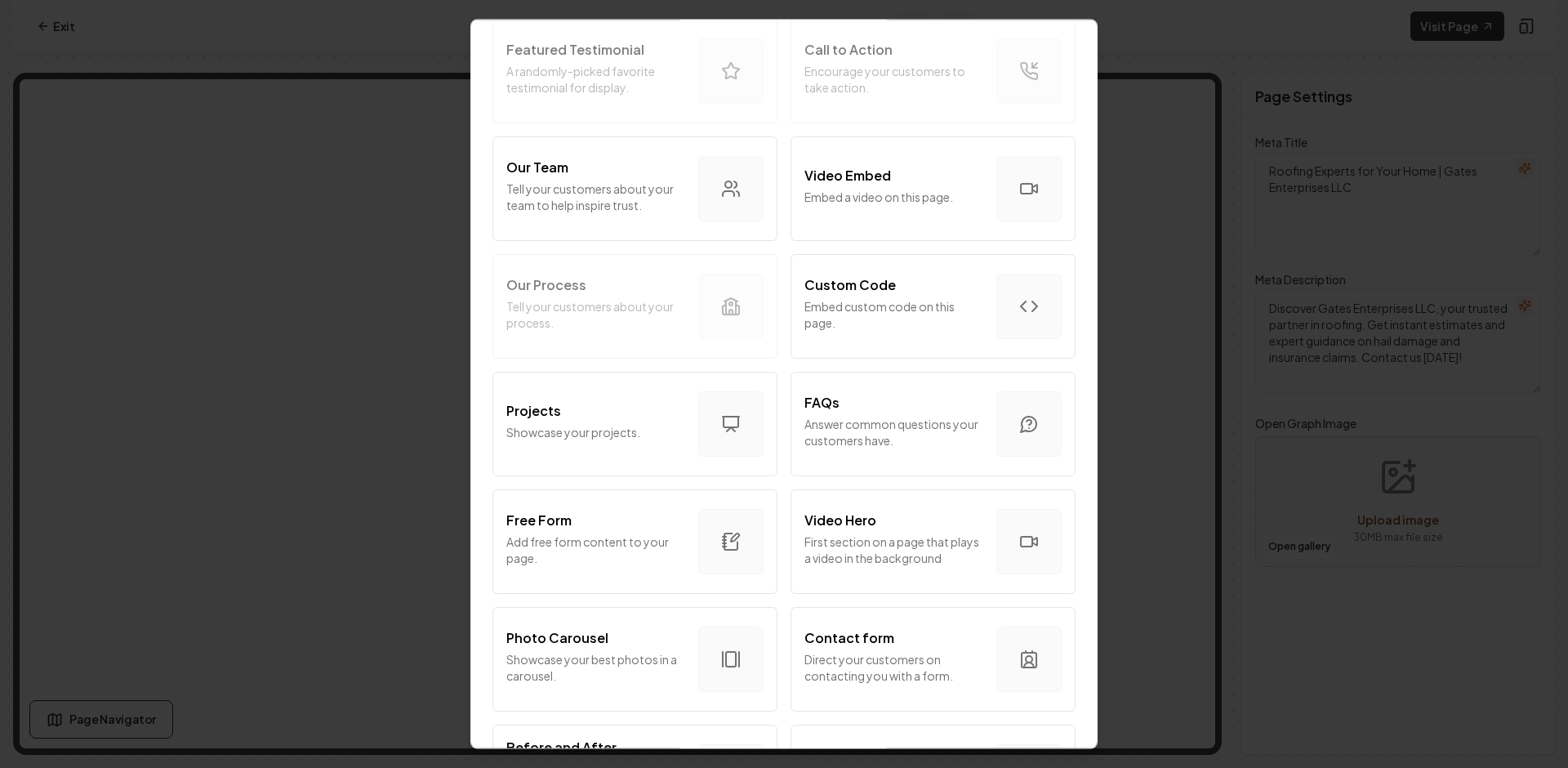
scroll to position [644, 0]
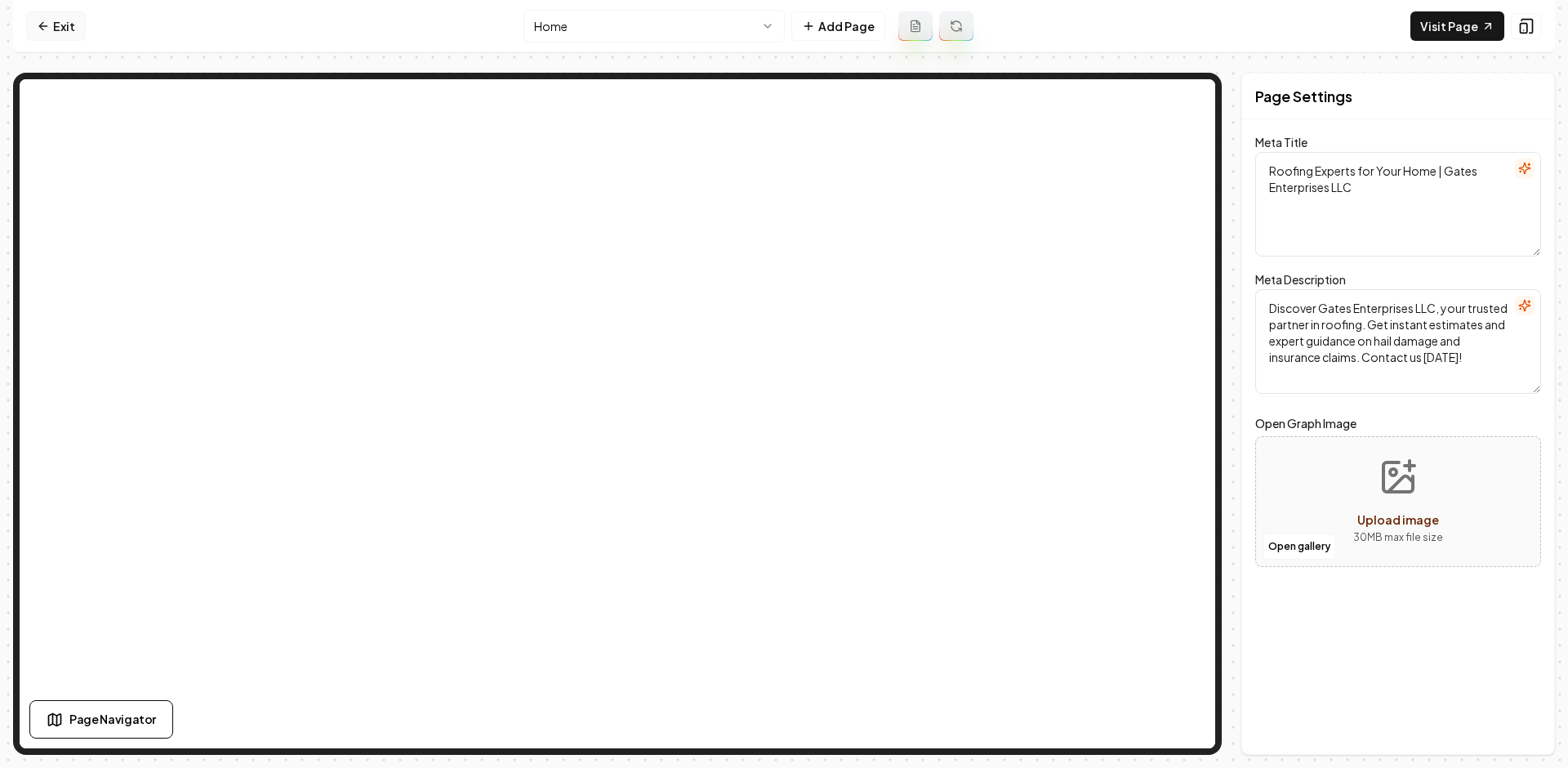
click at [29, 24] on link "Exit" at bounding box center [56, 27] width 59 height 30
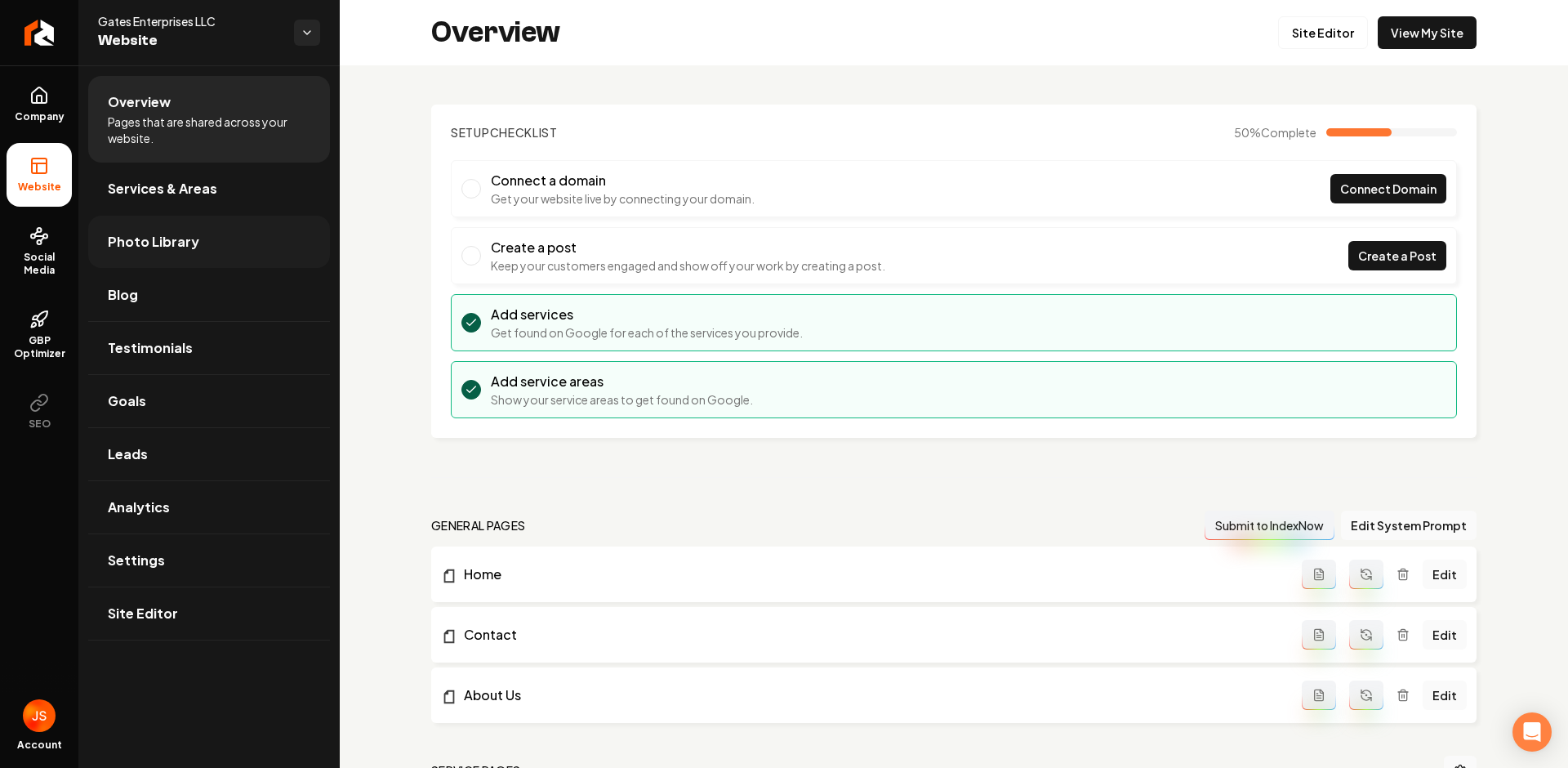
click at [185, 243] on span "Photo Library" at bounding box center [153, 242] width 92 height 20
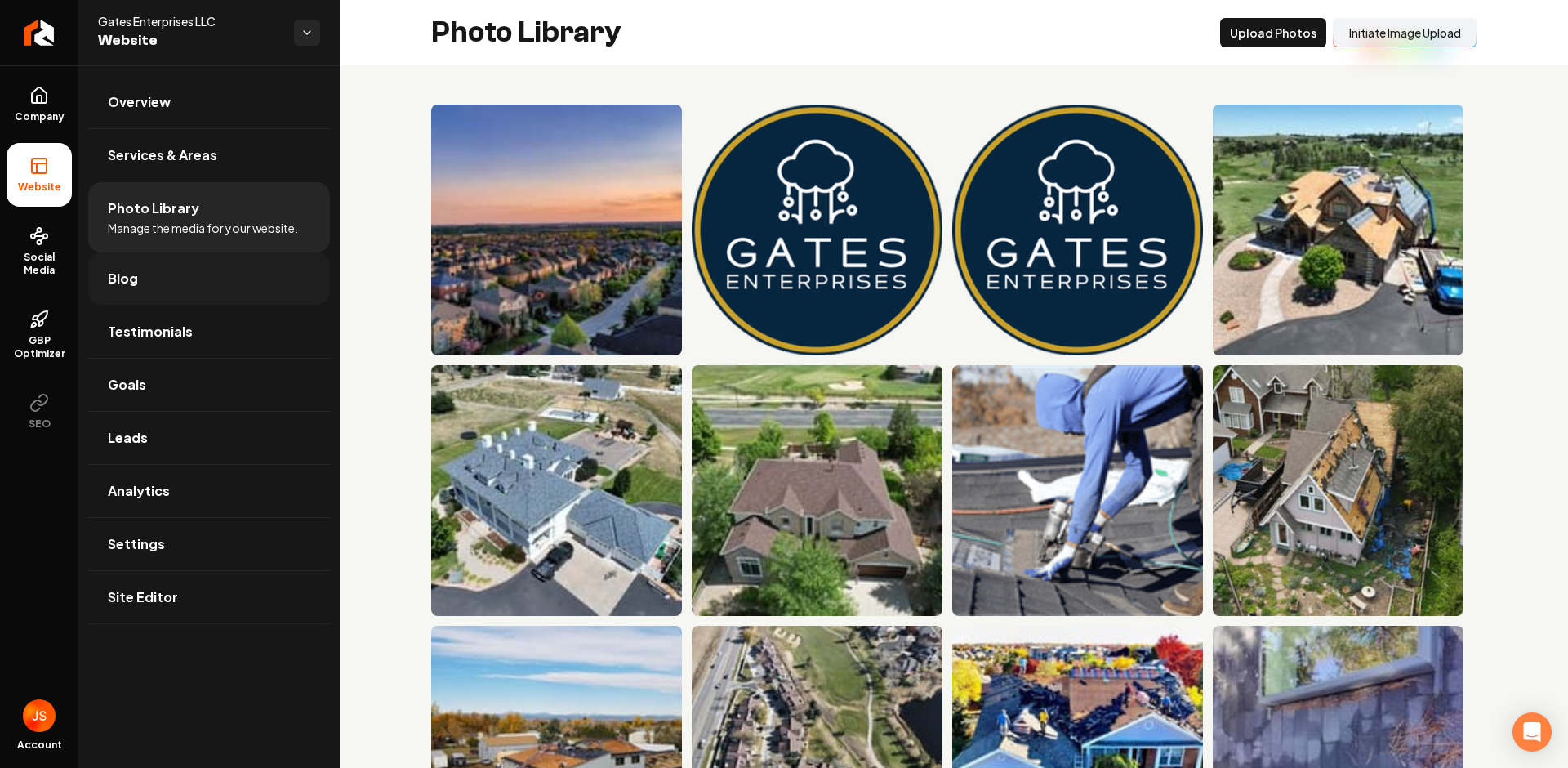
click at [149, 279] on link "Blog" at bounding box center [209, 278] width 241 height 52
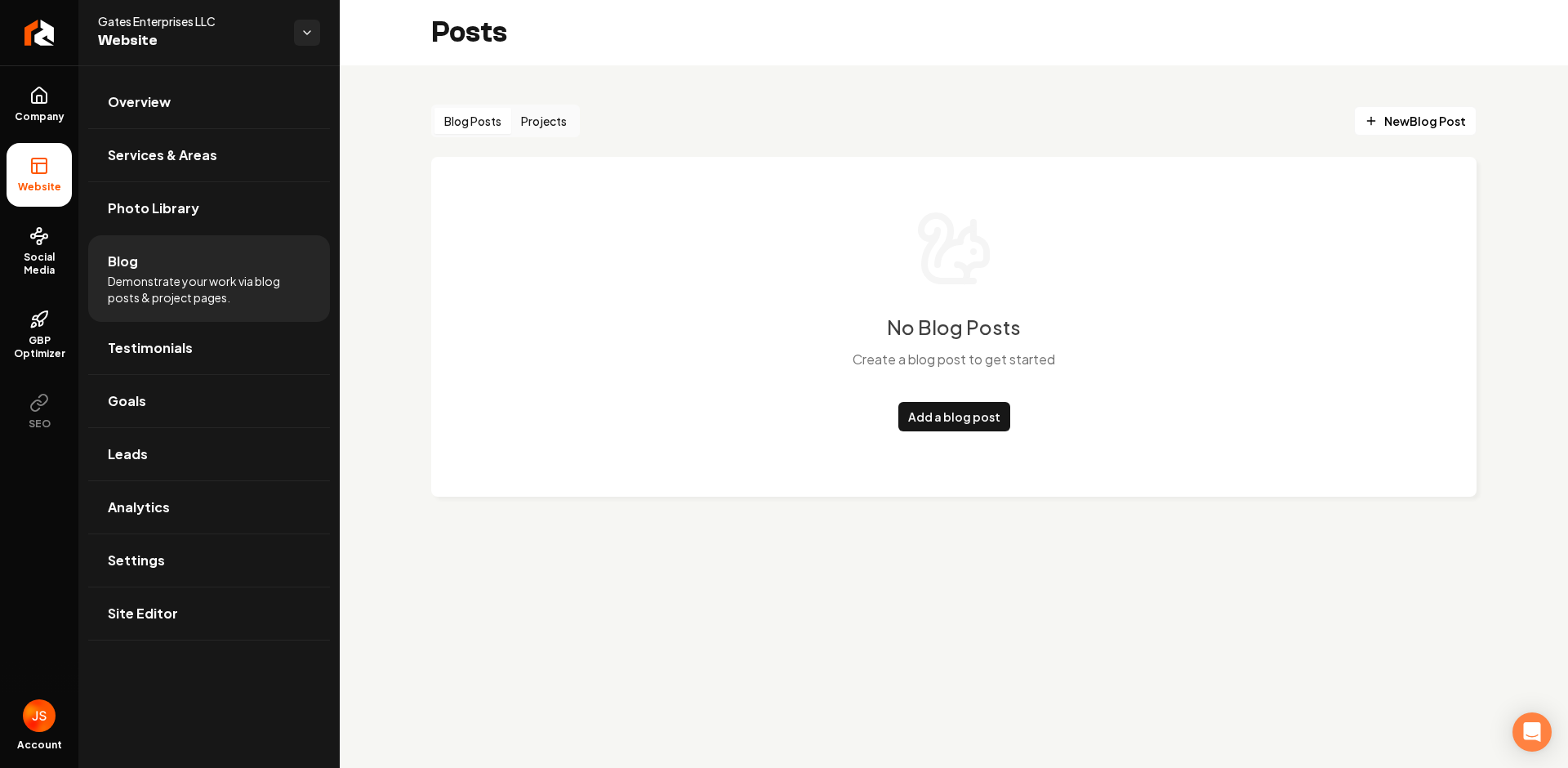
click at [546, 121] on button "Projects" at bounding box center [544, 120] width 65 height 27
click at [722, 109] on div "Blog Posts Projects New Project" at bounding box center [954, 120] width 1046 height 33
click at [586, 63] on div "Posts" at bounding box center [954, 33] width 1228 height 65
click at [479, 121] on button "Blog Posts" at bounding box center [473, 120] width 77 height 27
click at [38, 259] on span "Social Media" at bounding box center [39, 263] width 65 height 27
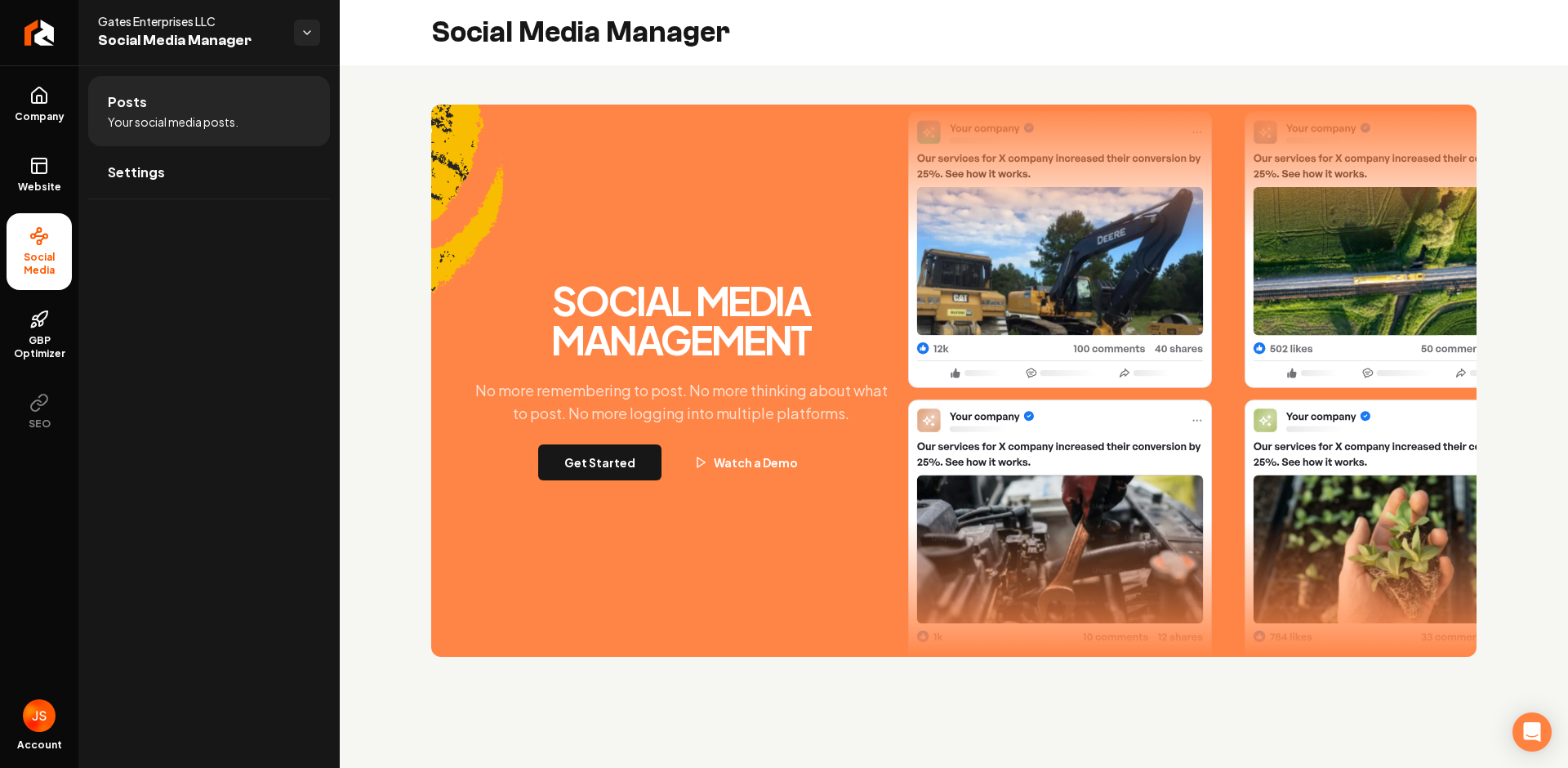
click at [608, 437] on div "Social Media Management No more remembering to post. No more thinking about wha…" at bounding box center [681, 381] width 442 height 199
click at [603, 460] on button "Get Started" at bounding box center [599, 462] width 123 height 35
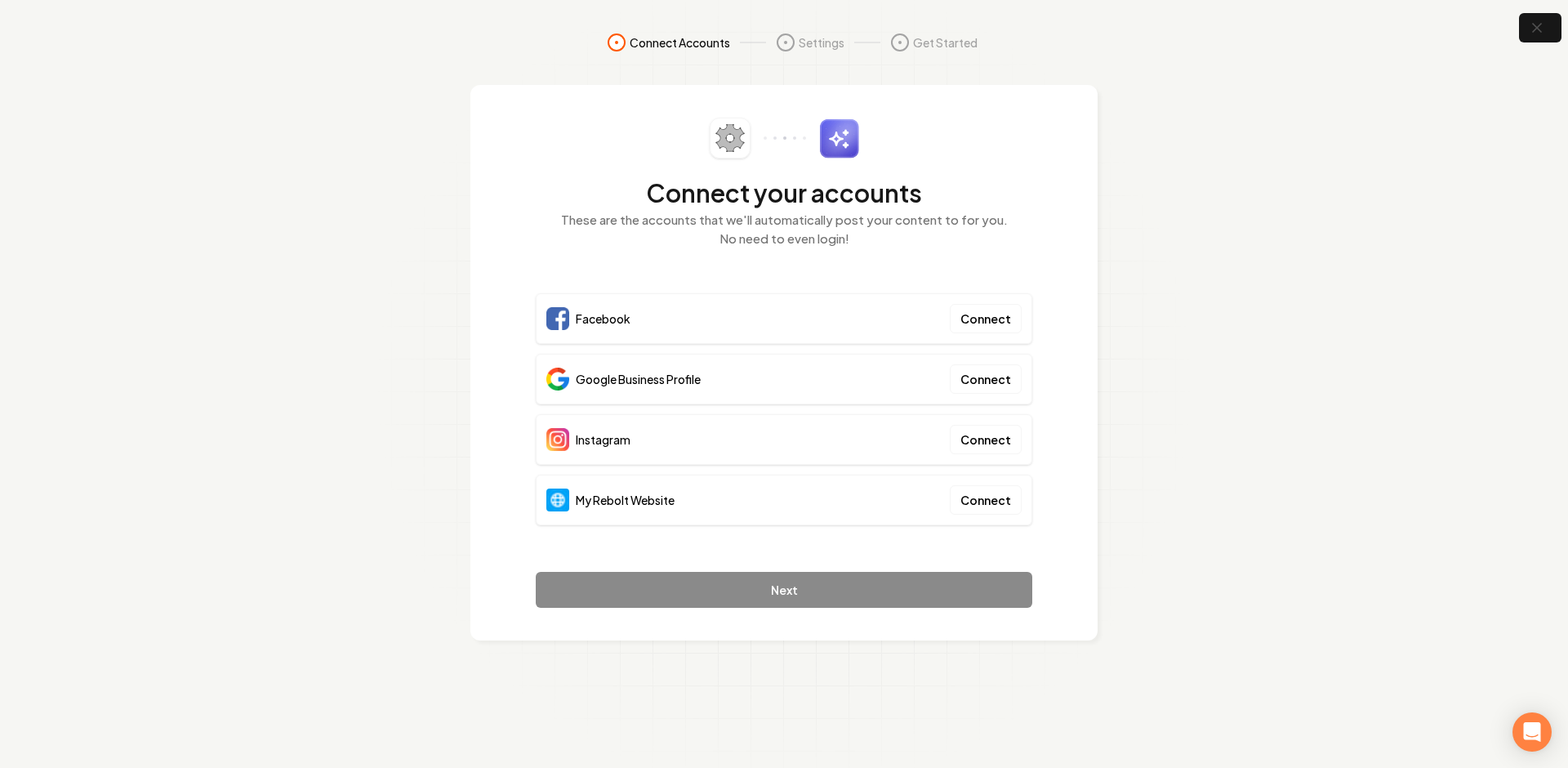
click at [1149, 431] on section "Connect Accounts Settings Get Started Connect your accounts These are the accou…" at bounding box center [784, 384] width 1568 height 768
click at [978, 514] on button "Connect" at bounding box center [986, 500] width 72 height 30
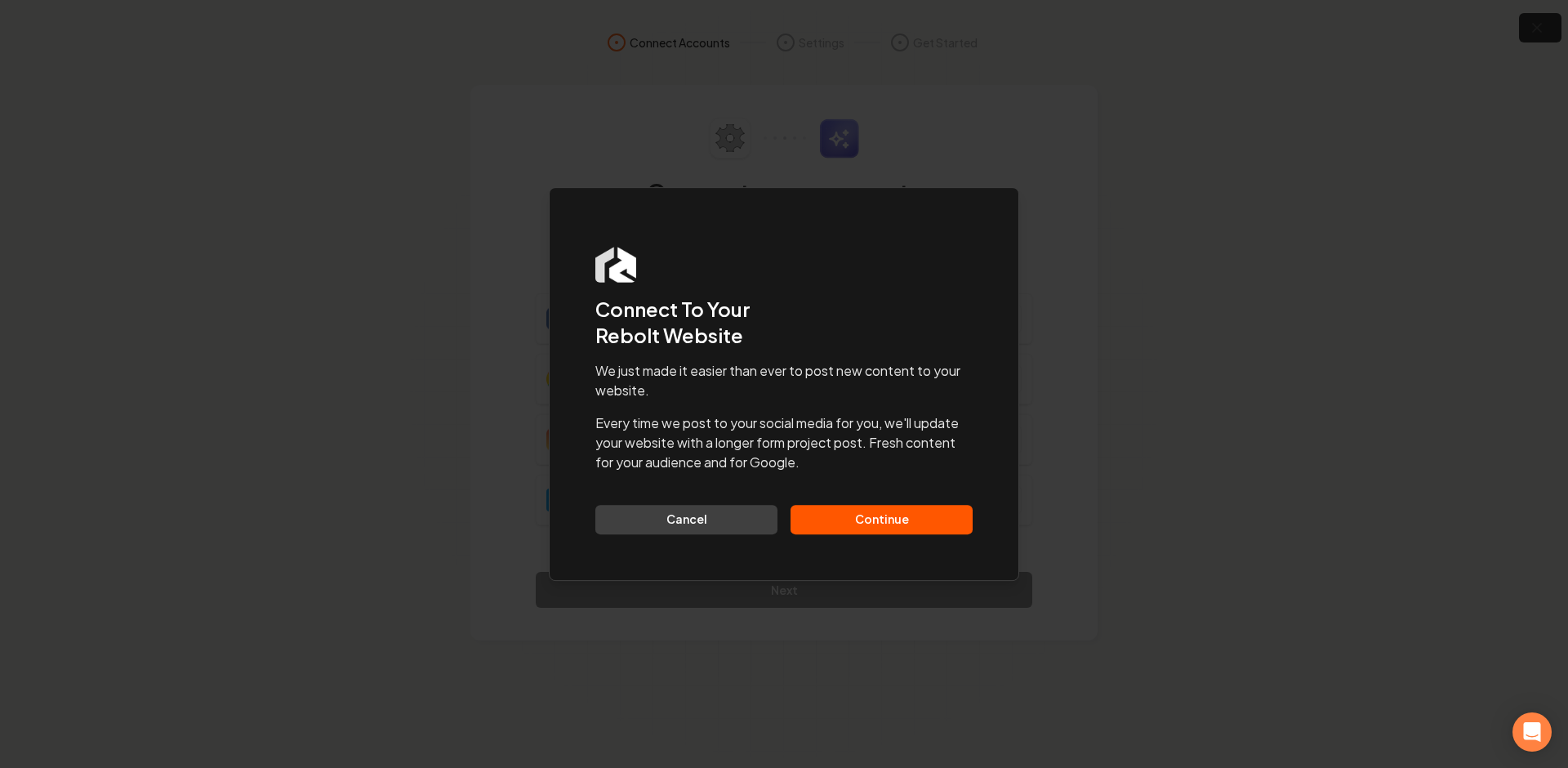
click at [875, 528] on button "Continue" at bounding box center [881, 520] width 182 height 30
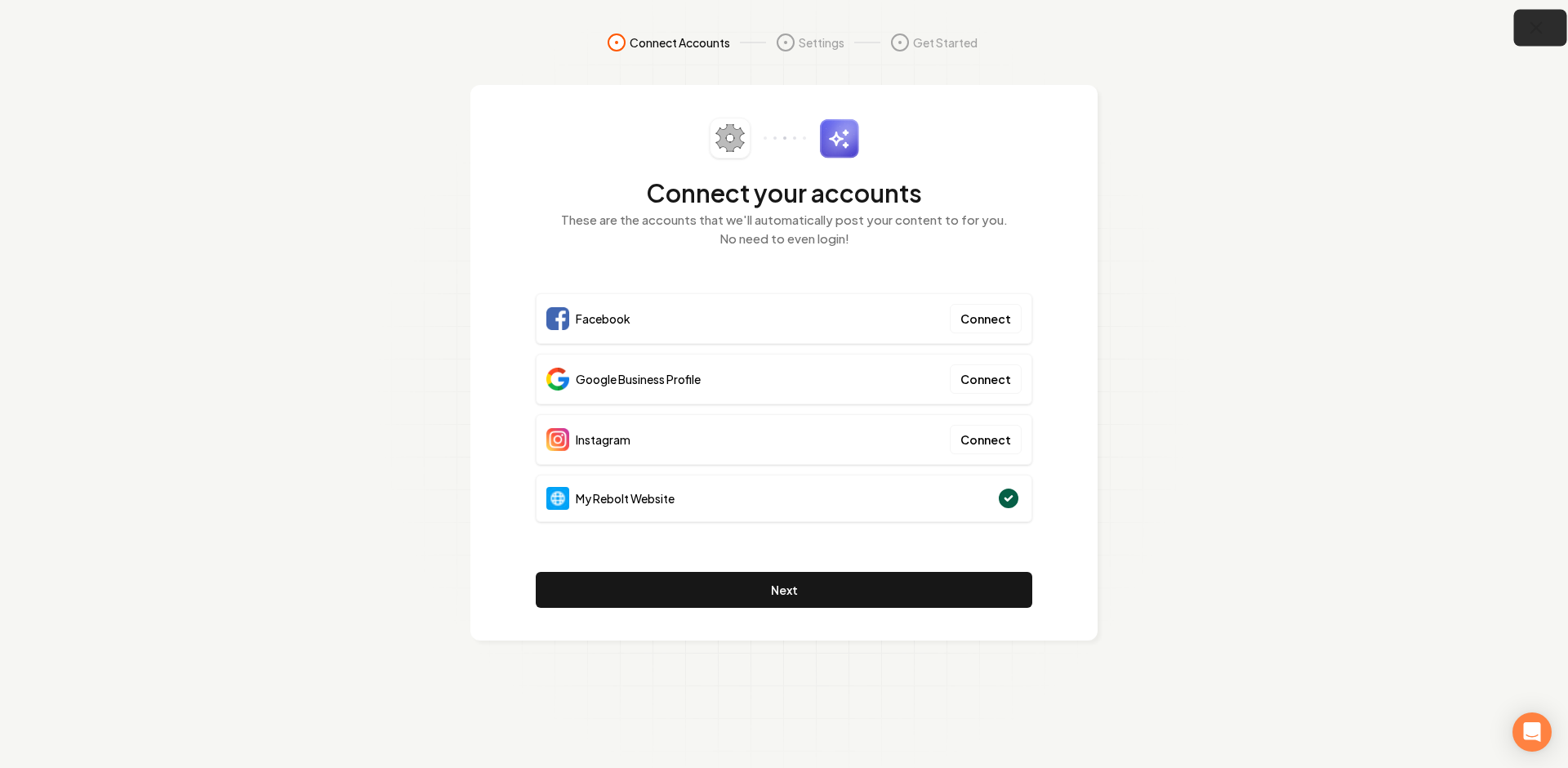
click at [1540, 35] on icon "button" at bounding box center [1536, 28] width 21 height 21
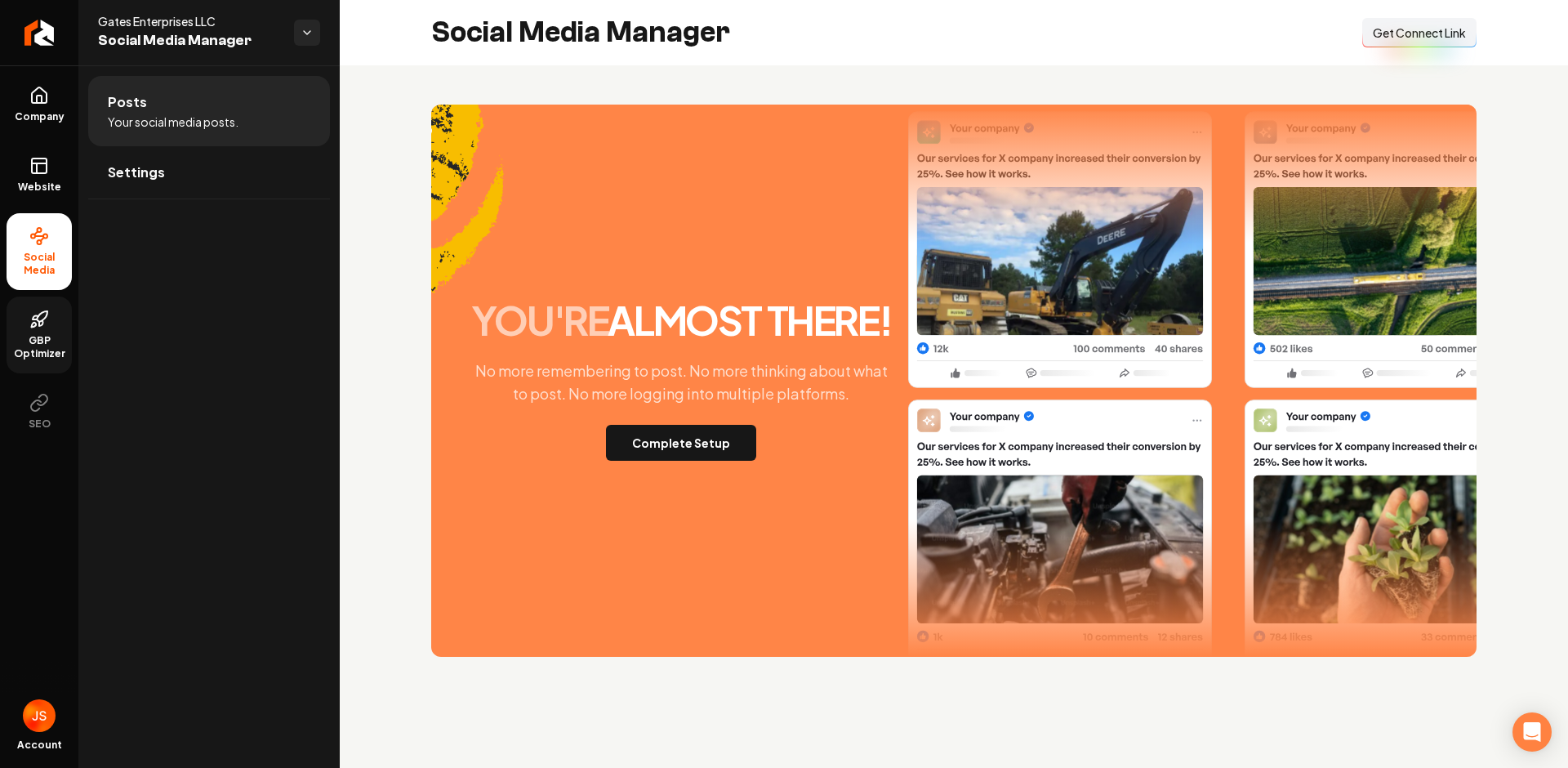
click at [47, 337] on span "GBP Optimizer" at bounding box center [39, 347] width 65 height 27
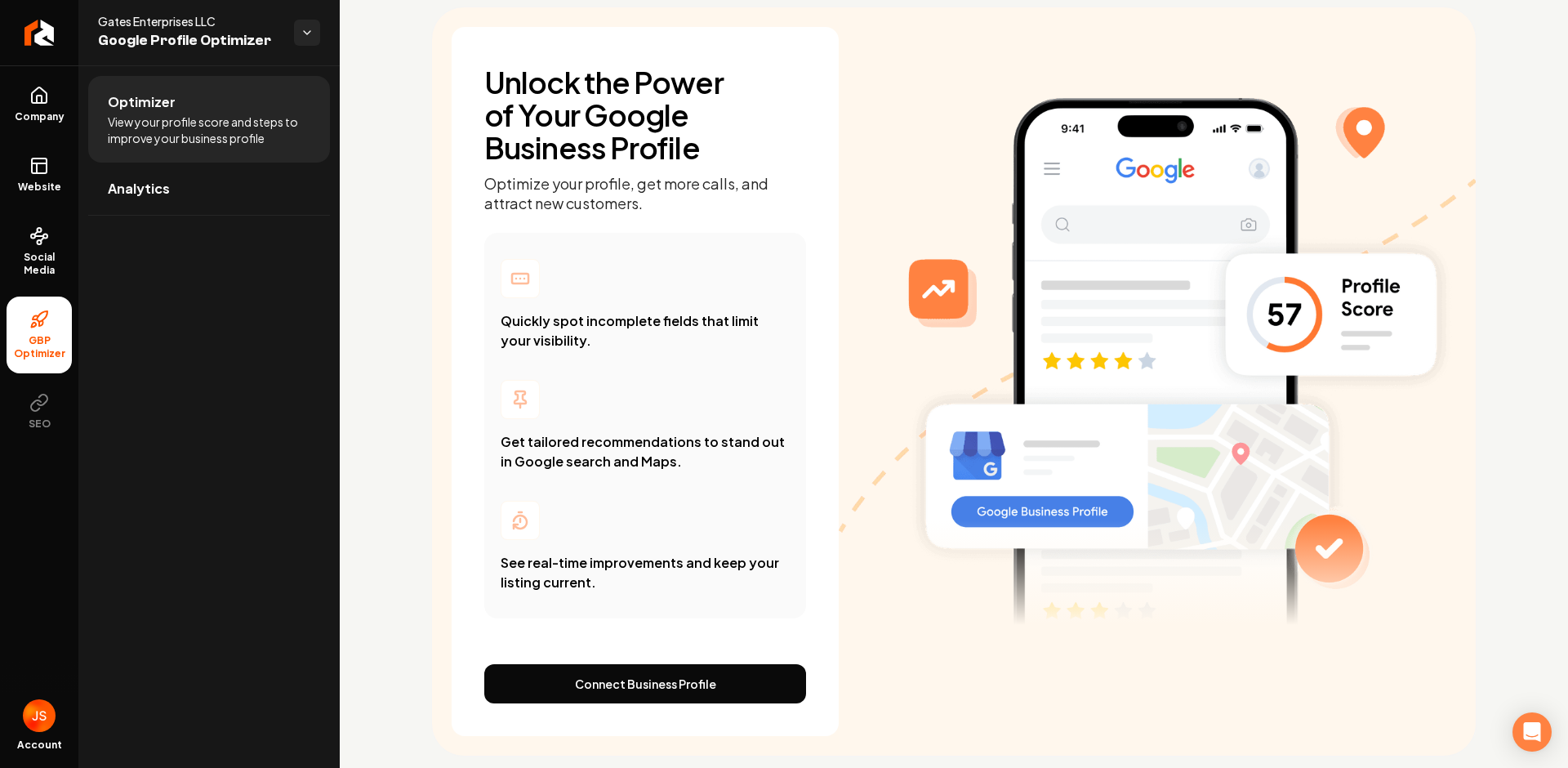
scroll to position [126, 0]
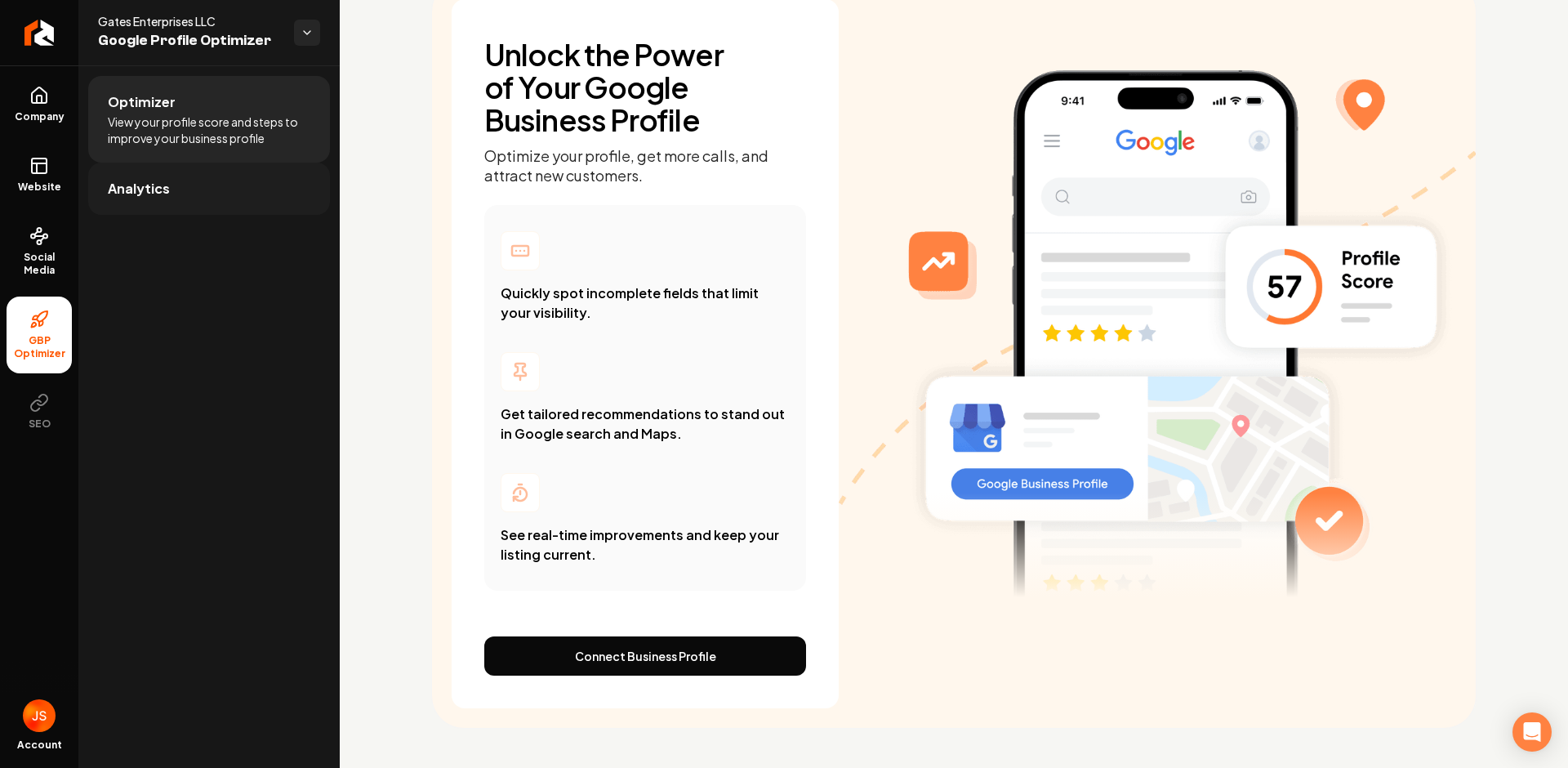
click at [173, 182] on link "Analytics" at bounding box center [209, 188] width 241 height 52
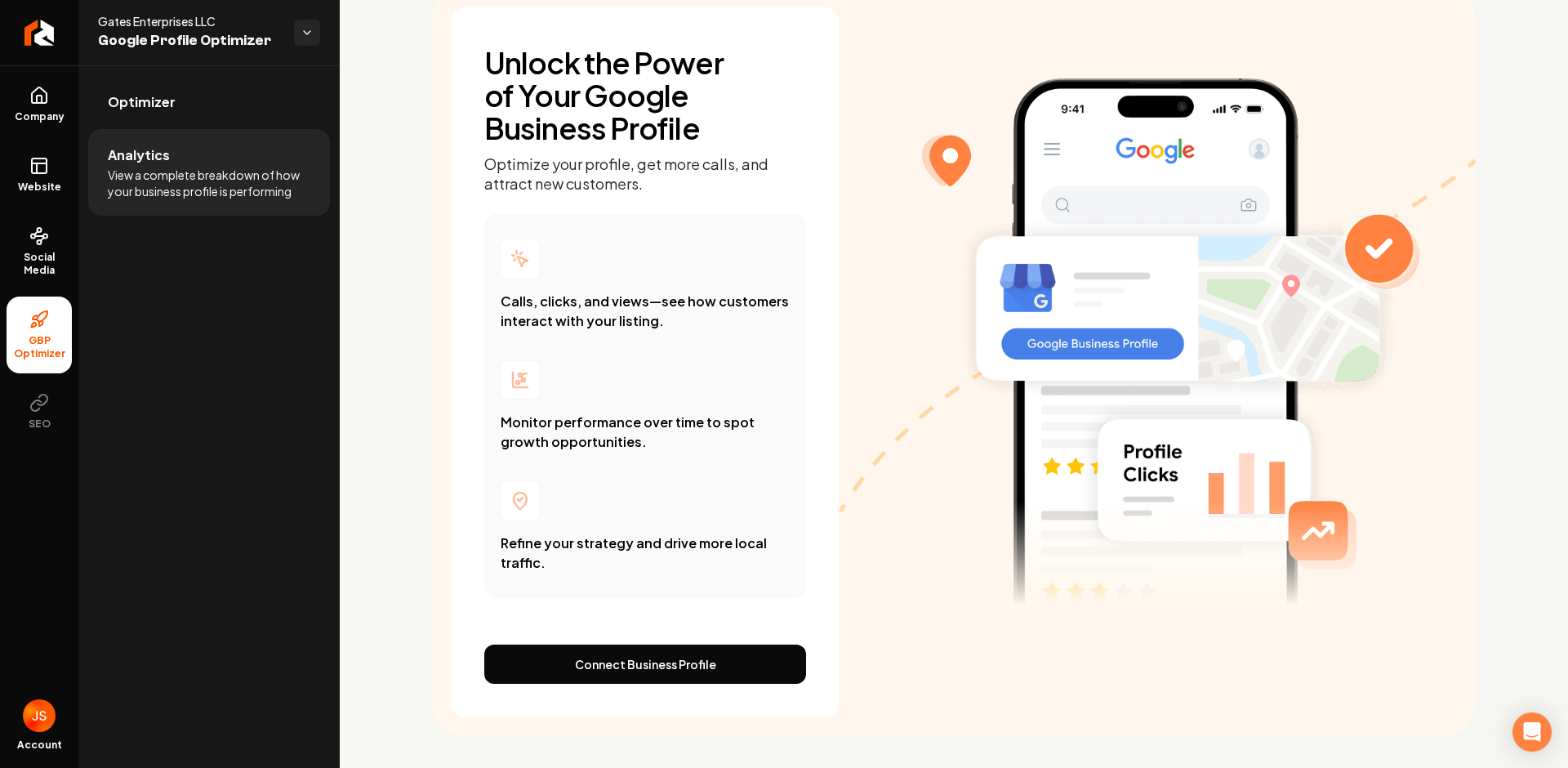
scroll to position [126, 0]
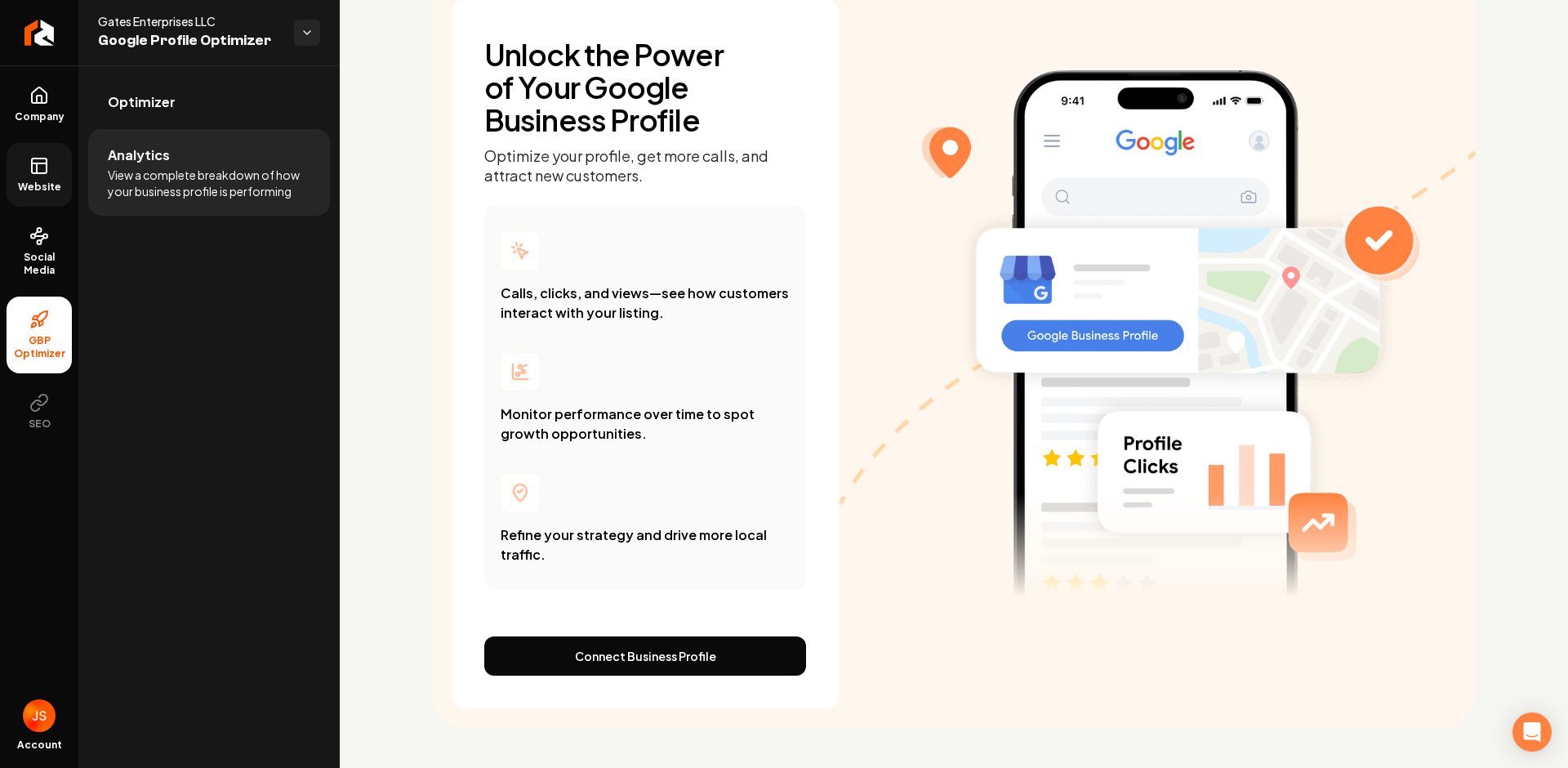
click at [36, 164] on icon at bounding box center [36, 169] width 0 height 10
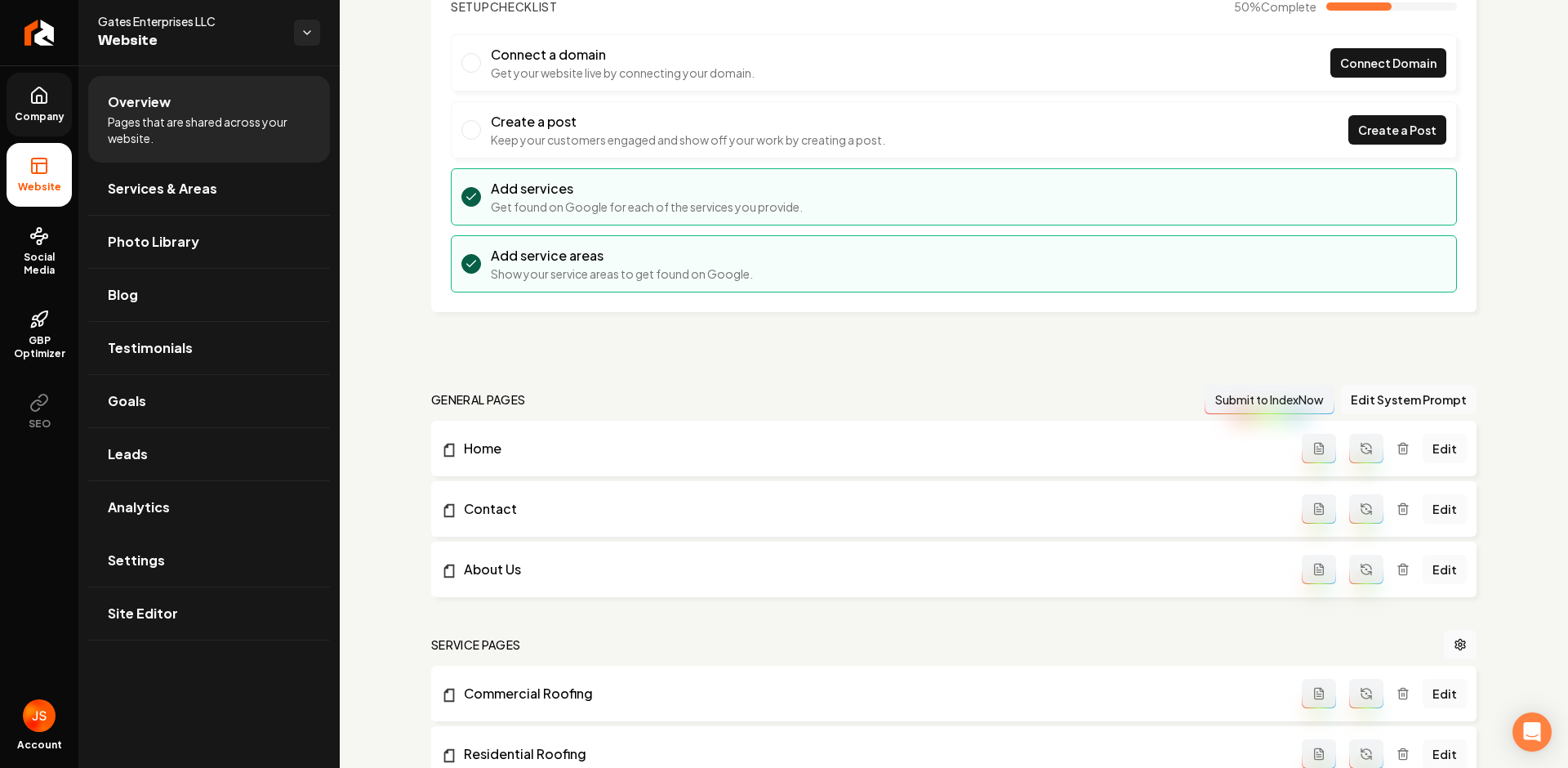
click at [35, 107] on link "Company" at bounding box center [39, 105] width 65 height 64
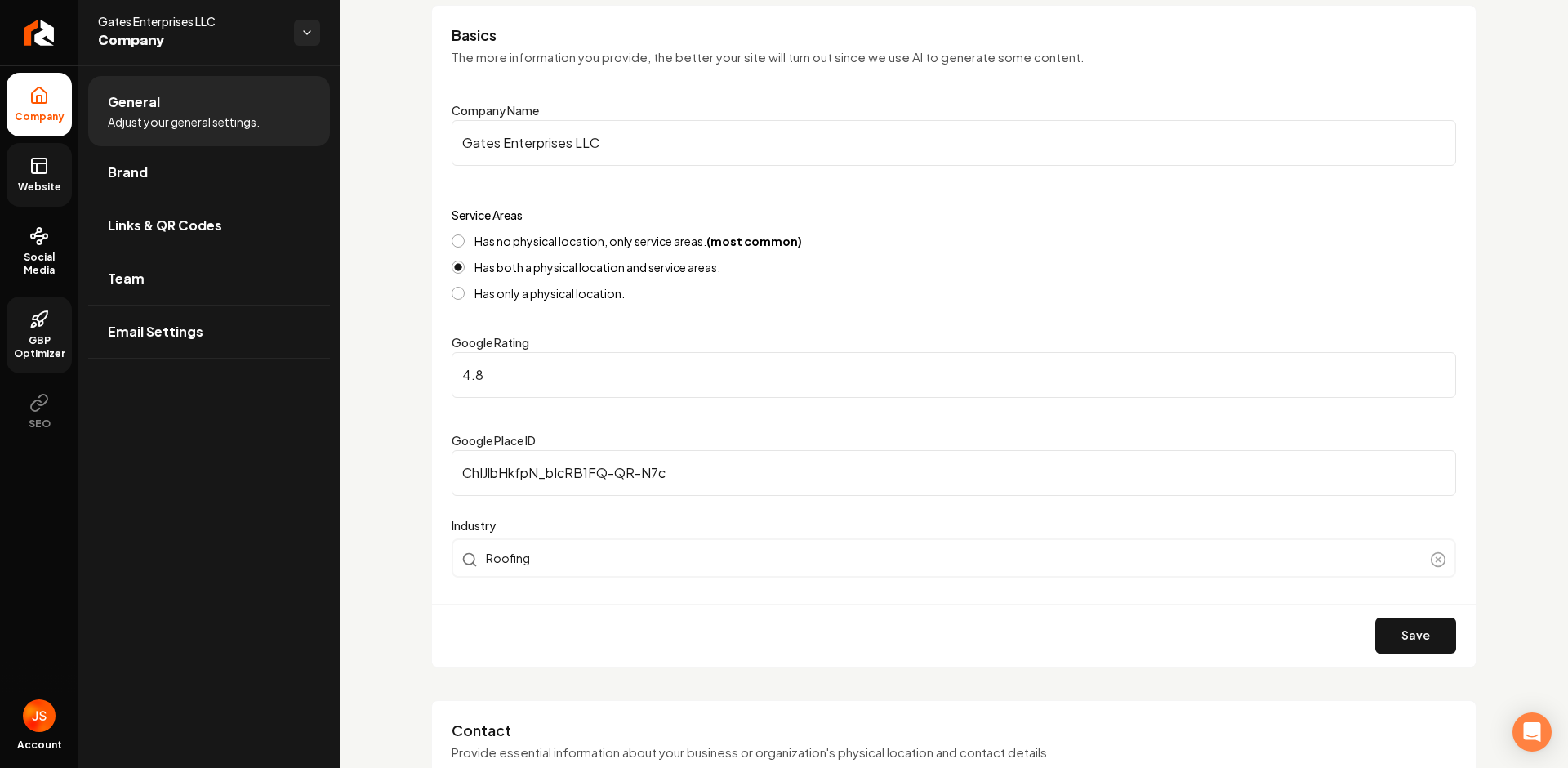
click at [35, 321] on icon at bounding box center [39, 319] width 20 height 20
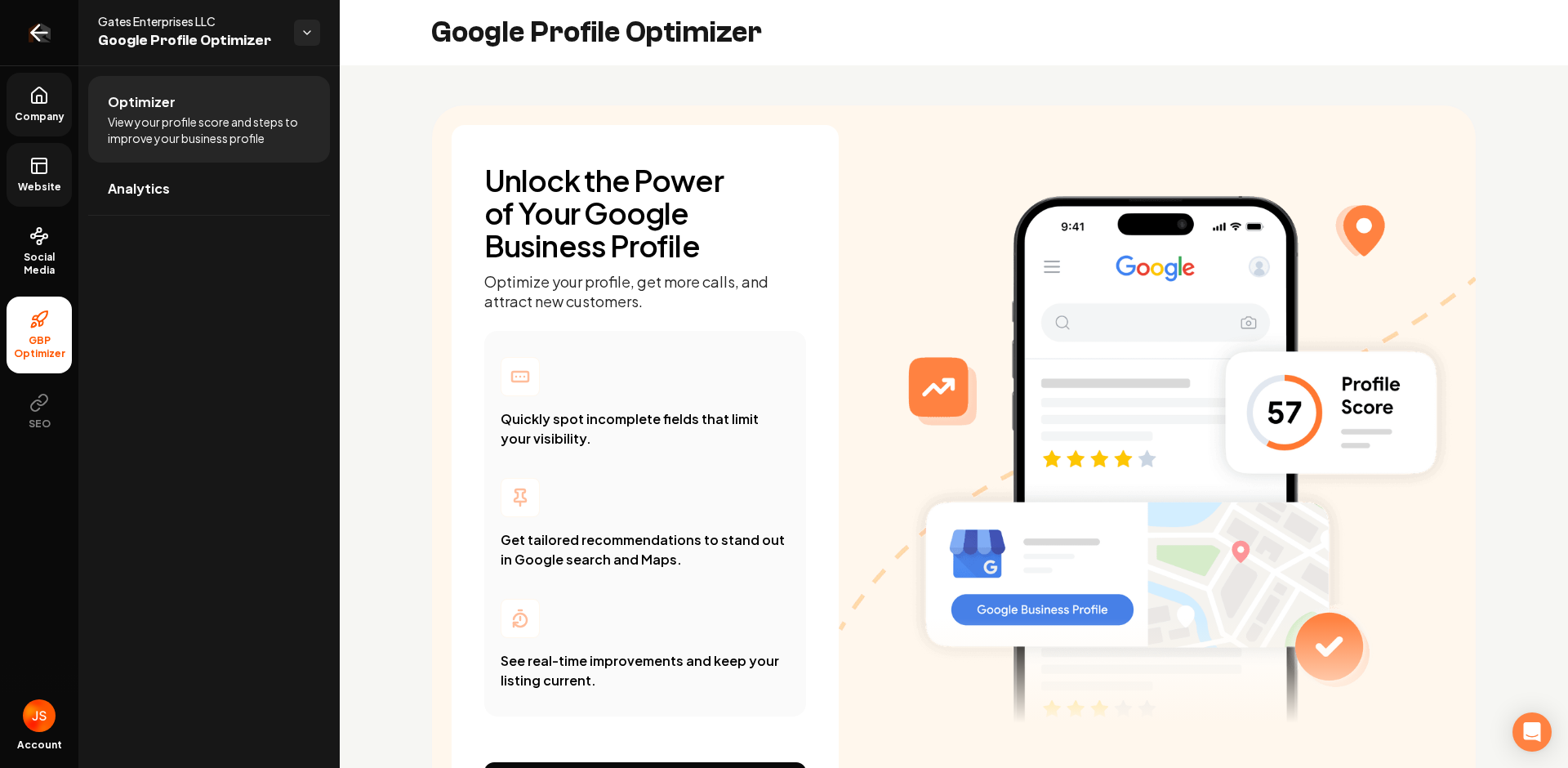
click at [46, 44] on icon "Return to dashboard" at bounding box center [39, 33] width 27 height 27
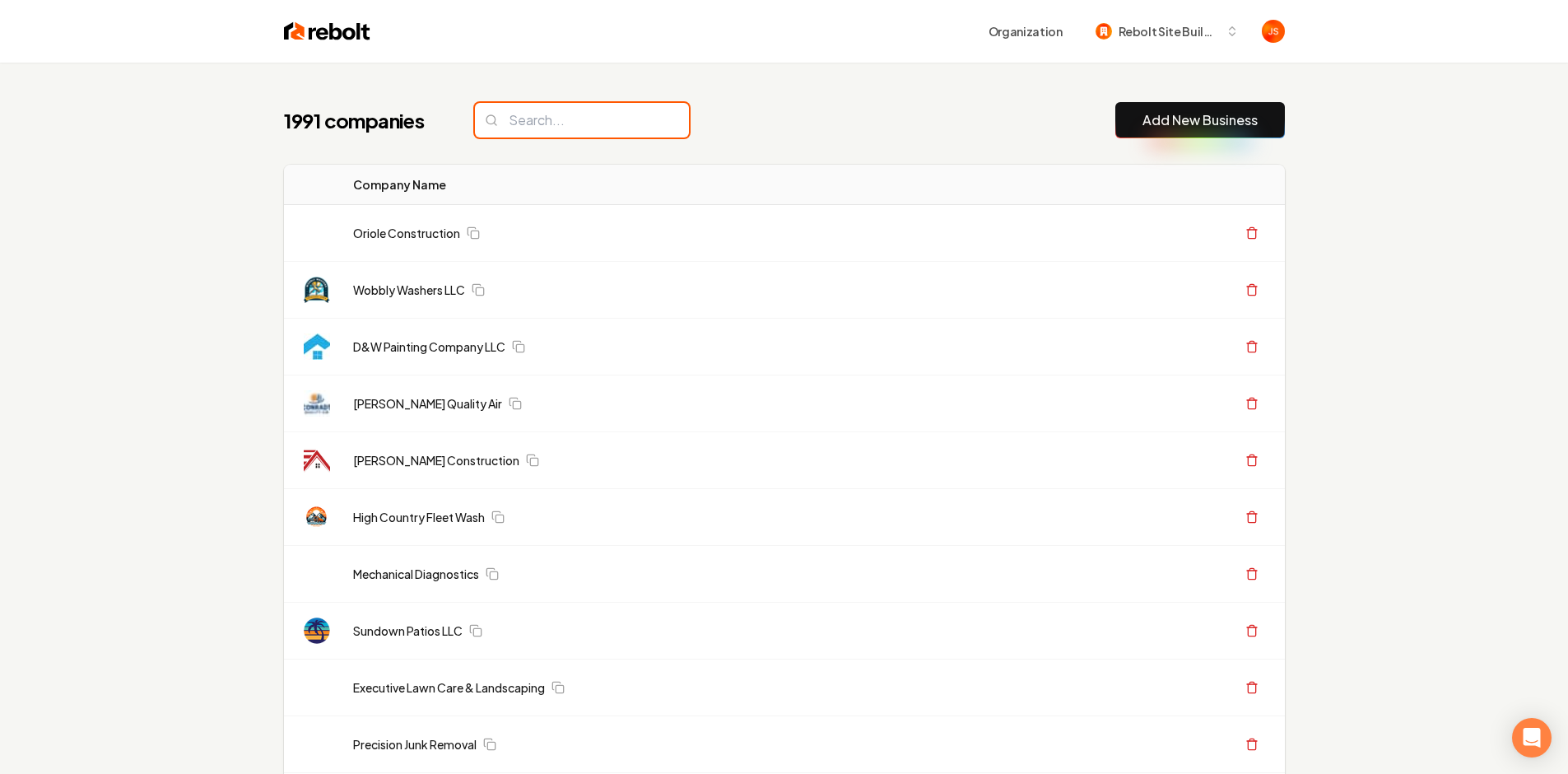
click at [535, 115] on input "search" at bounding box center [581, 120] width 214 height 35
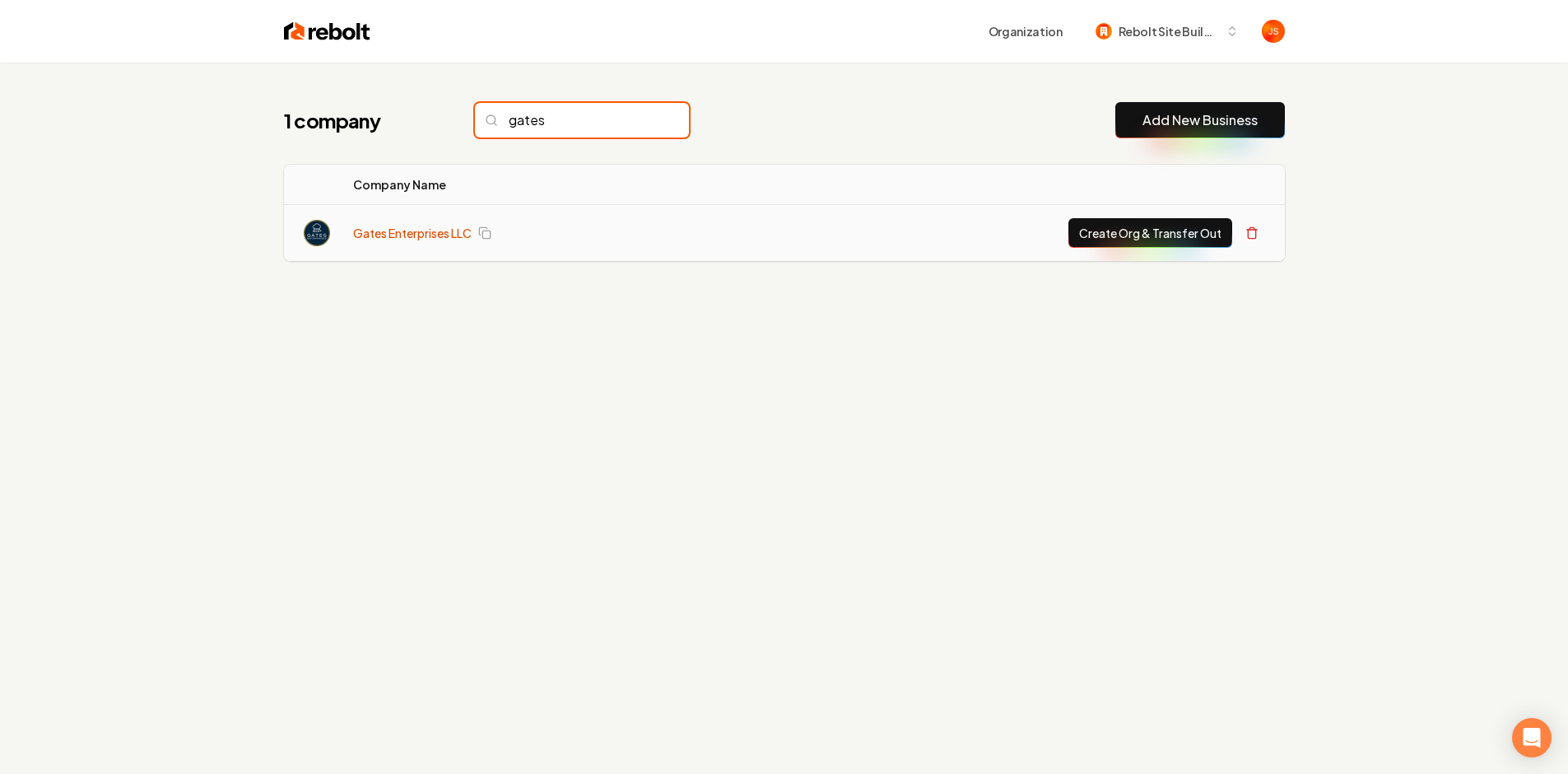
type input "gates"
click at [423, 237] on link "Gates Enterprises LLC" at bounding box center [412, 232] width 118 height 17
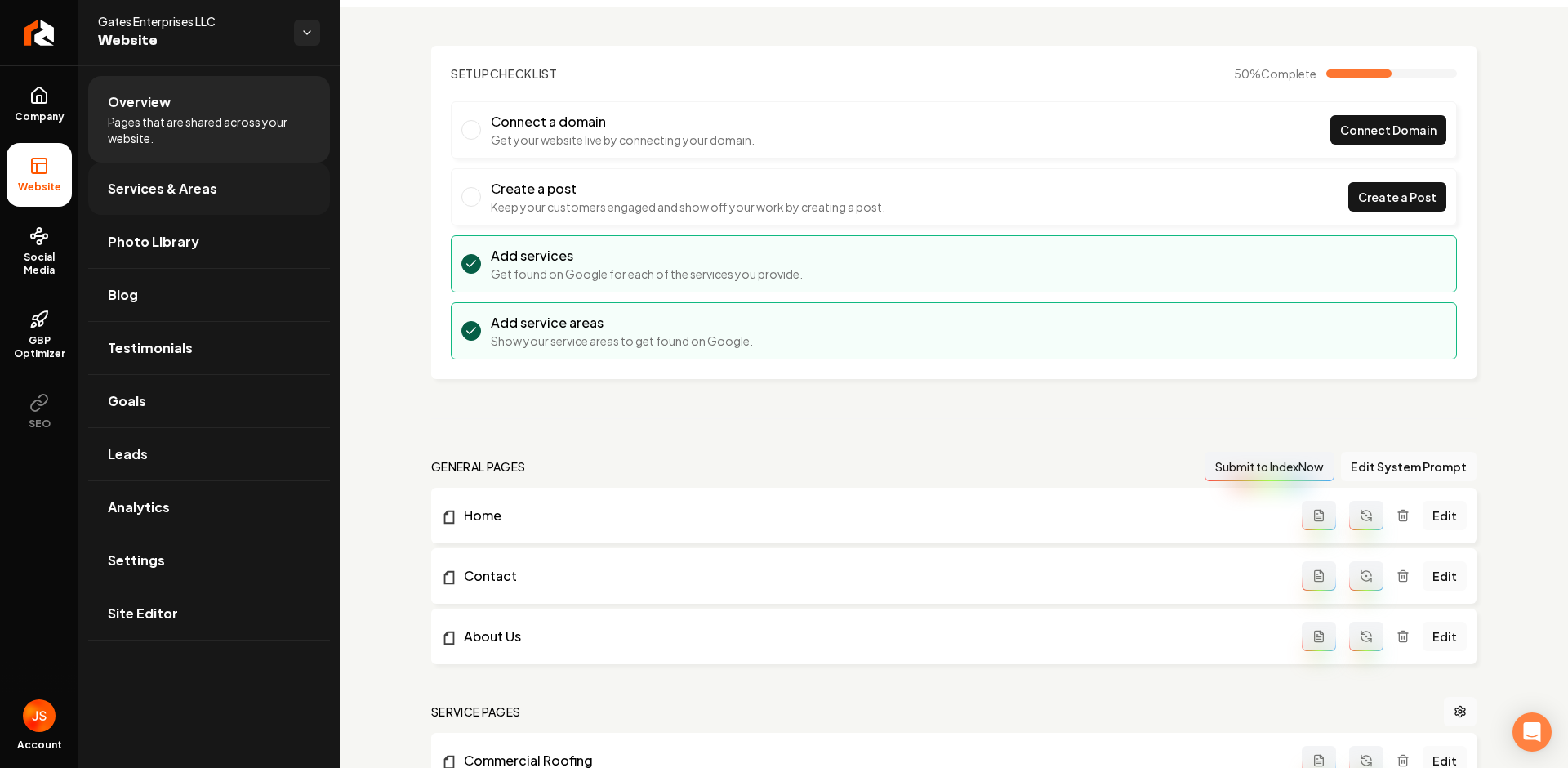
scroll to position [93, 0]
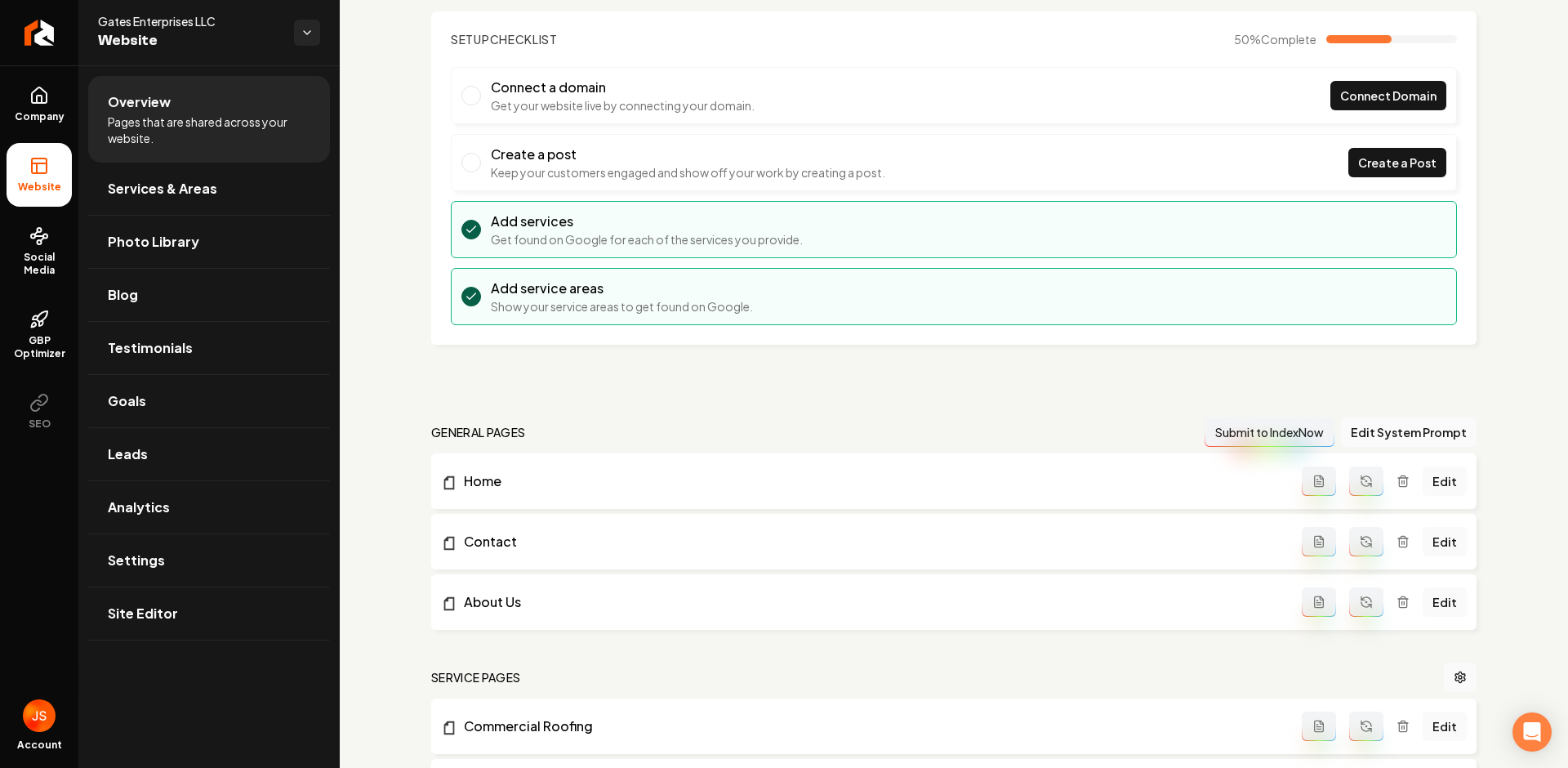
click at [394, 256] on div "Setup Checklist 50 % Complete Connect a domain Get your website live by connect…" at bounding box center [954, 563] width 1228 height 1182
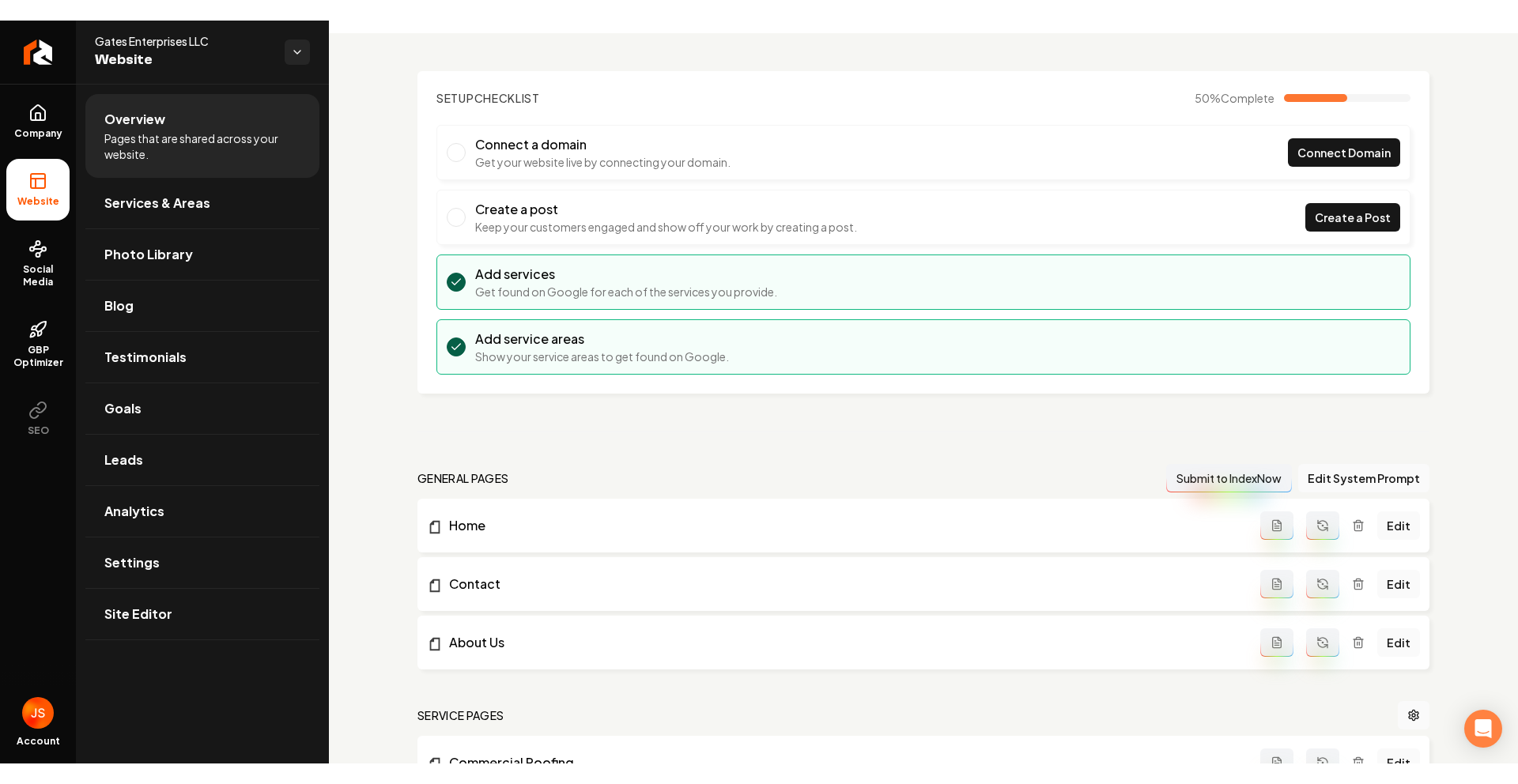
scroll to position [0, 0]
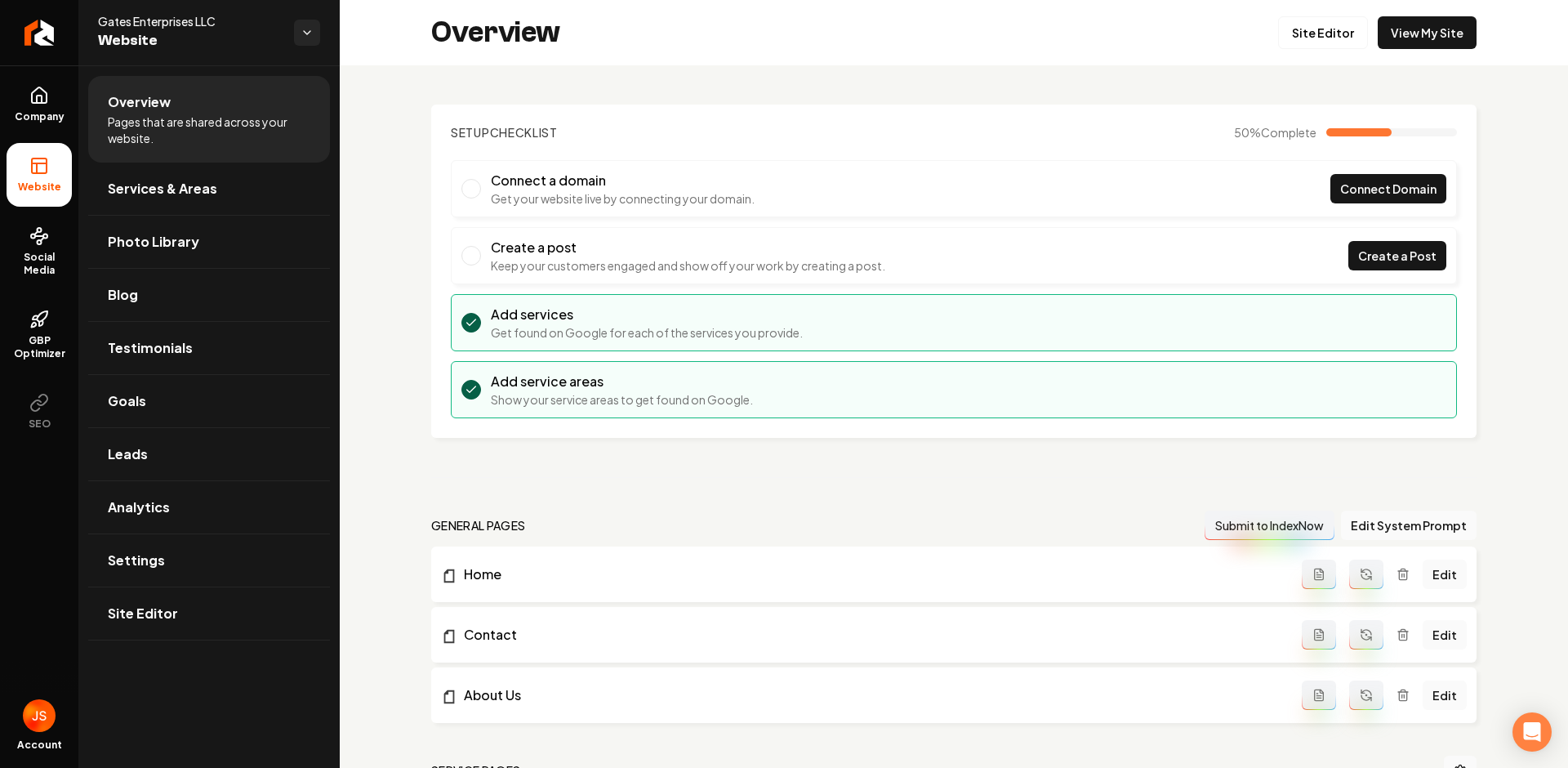
click at [384, 138] on div "Setup Checklist 50 % Complete Connect a domain Get your website live by connect…" at bounding box center [954, 656] width 1228 height 1182
click at [41, 33] on icon "Return to dashboard" at bounding box center [39, 33] width 16 height 0
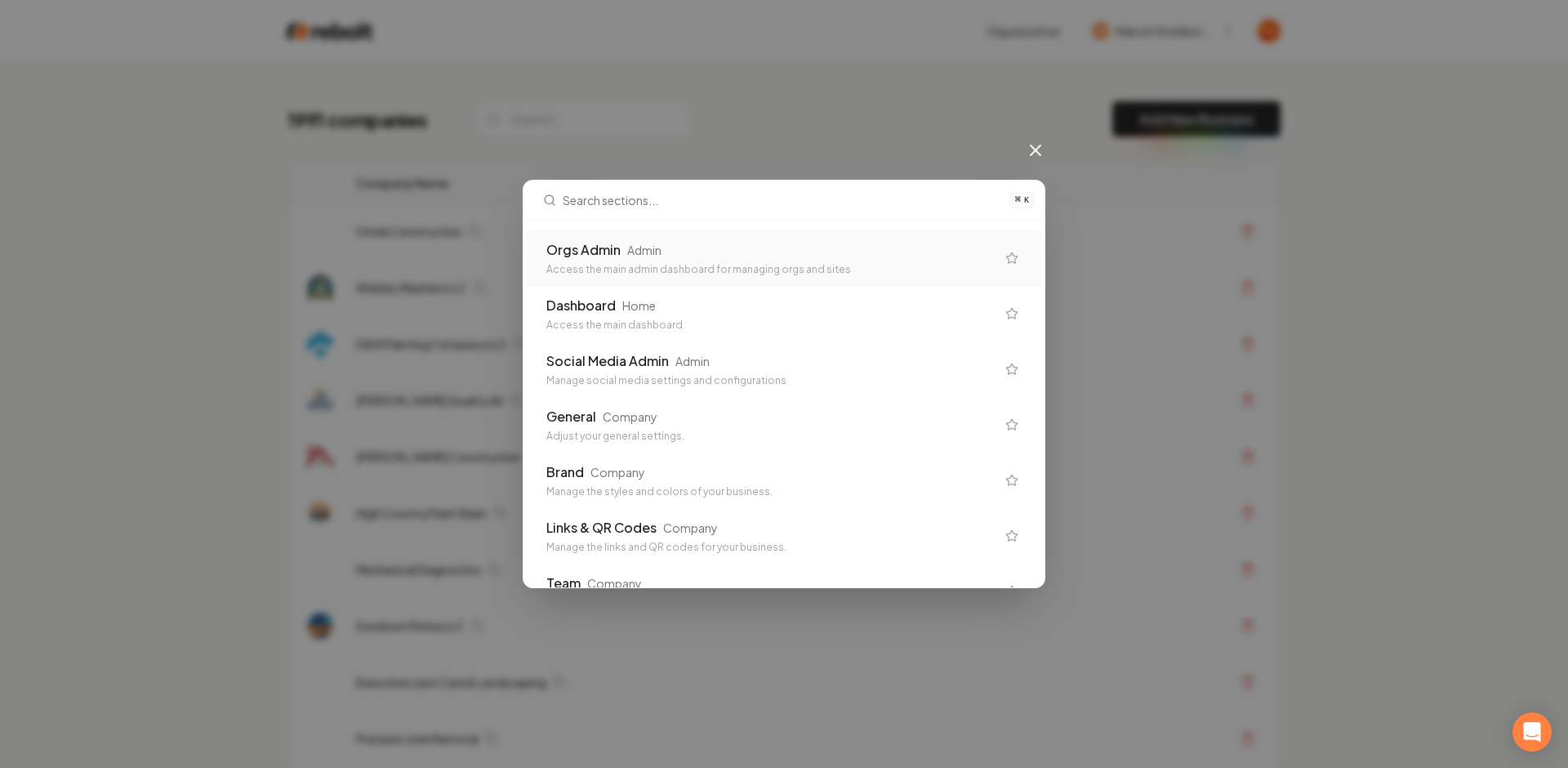
drag, startPoint x: 669, startPoint y: 269, endPoint x: 829, endPoint y: 80, distance: 247.6
click at [775, 103] on div "⌘ K Orgs Admin Admin Access the main admin dashboard for managing orgs and site…" at bounding box center [784, 384] width 1568 height 768
click at [971, 103] on div "⌘ K Orgs Admin Admin Access the main admin dashboard for managing orgs and site…" at bounding box center [784, 384] width 1568 height 768
click at [1030, 151] on icon at bounding box center [1036, 151] width 20 height 20
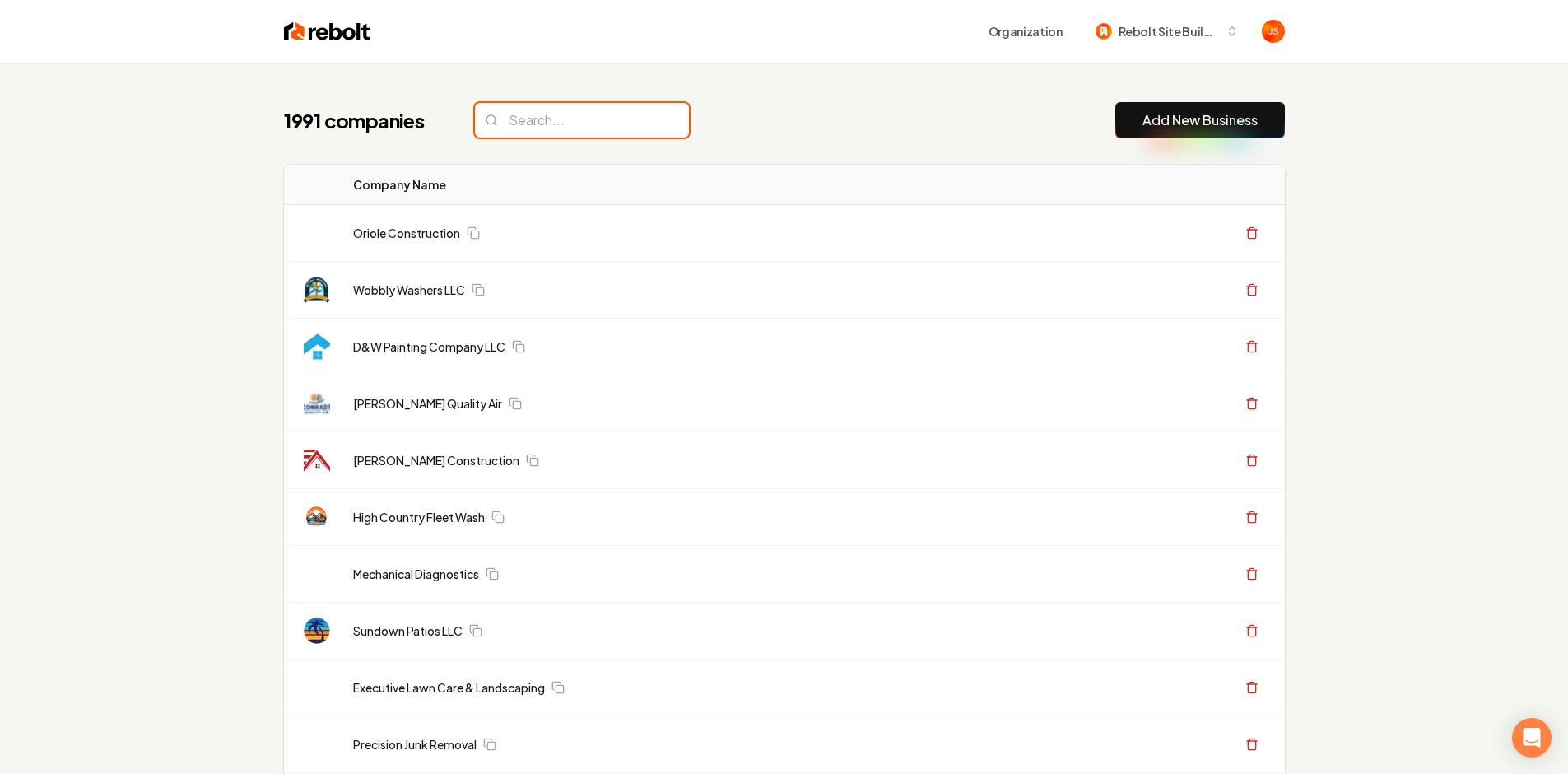
click at [574, 110] on input "search" at bounding box center [581, 120] width 214 height 35
click at [565, 120] on input "search" at bounding box center [581, 120] width 214 height 35
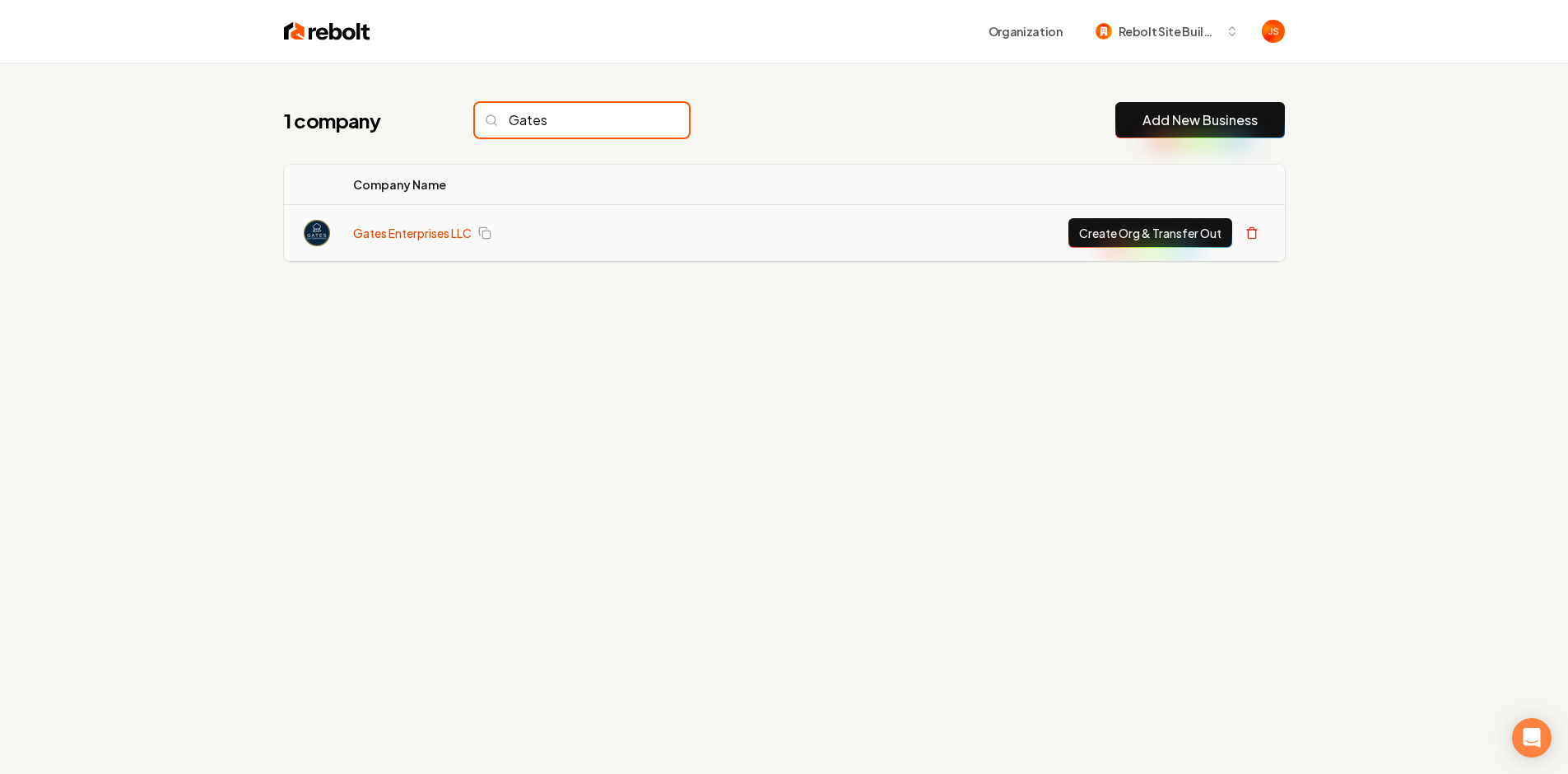
type input "Gates"
click at [402, 233] on link "Gates Enterprises LLC" at bounding box center [412, 232] width 118 height 17
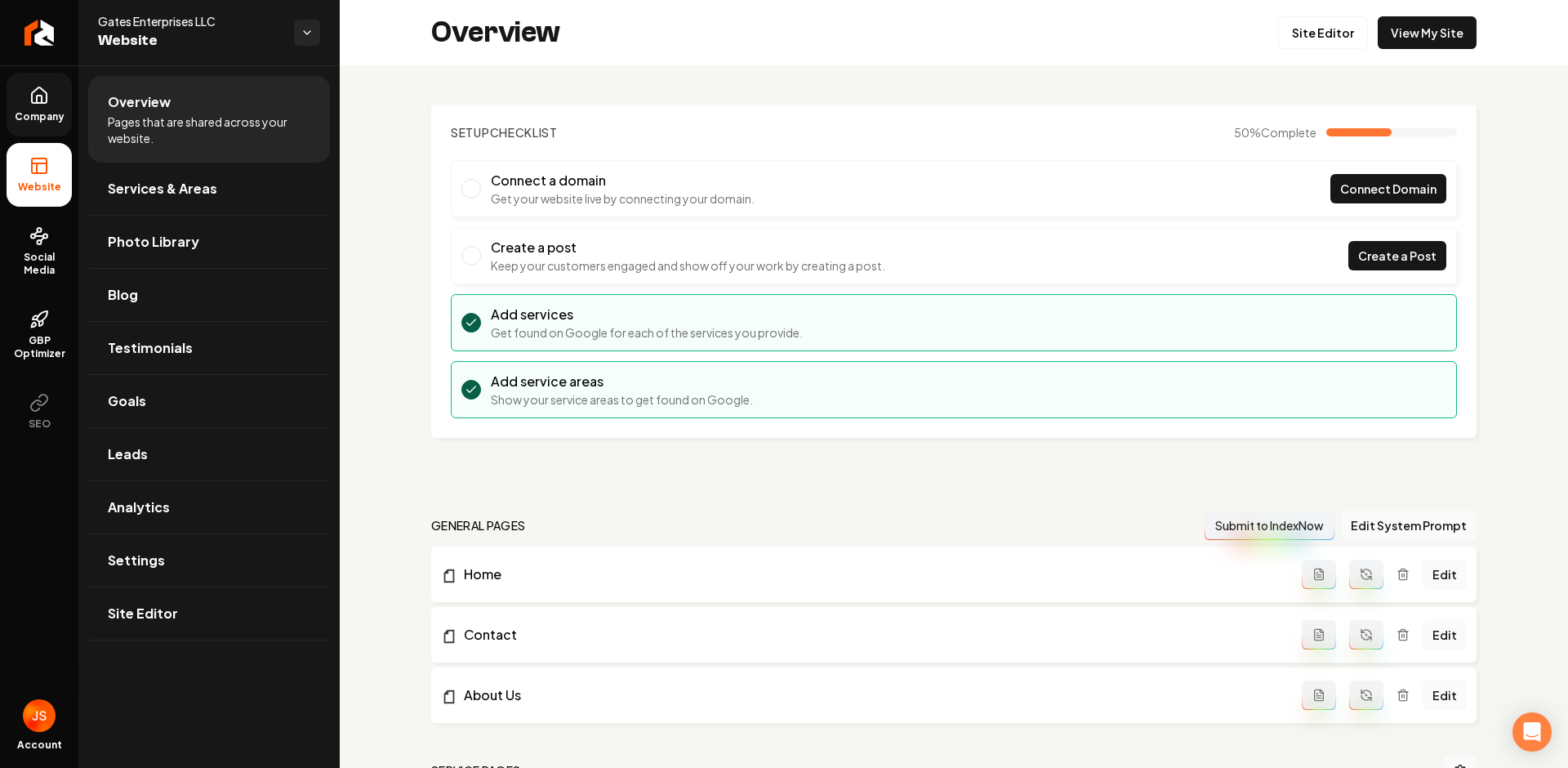
click at [26, 106] on link "Company" at bounding box center [39, 105] width 65 height 64
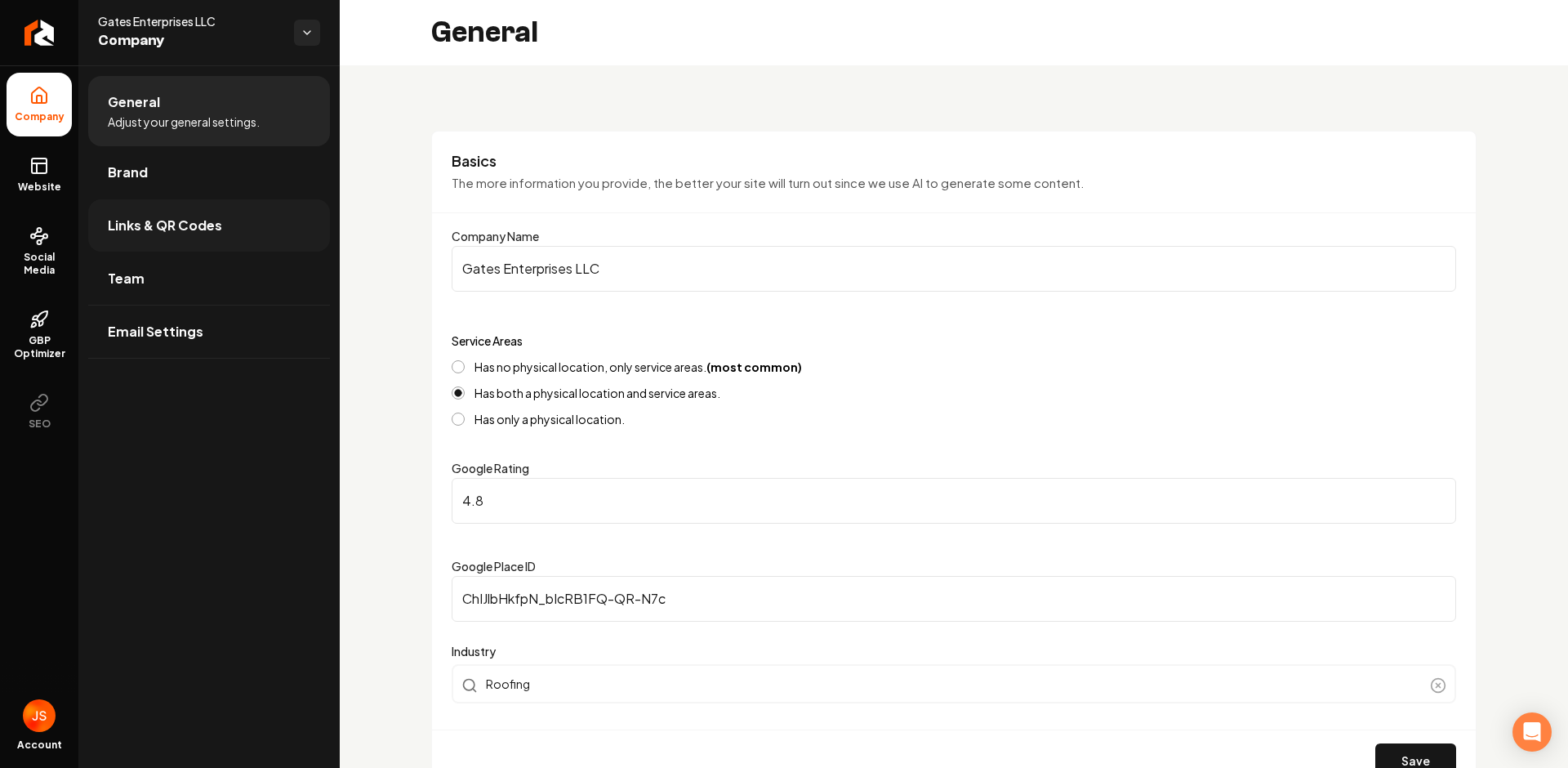
click at [144, 228] on span "Links & QR Codes" at bounding box center [165, 226] width 114 height 20
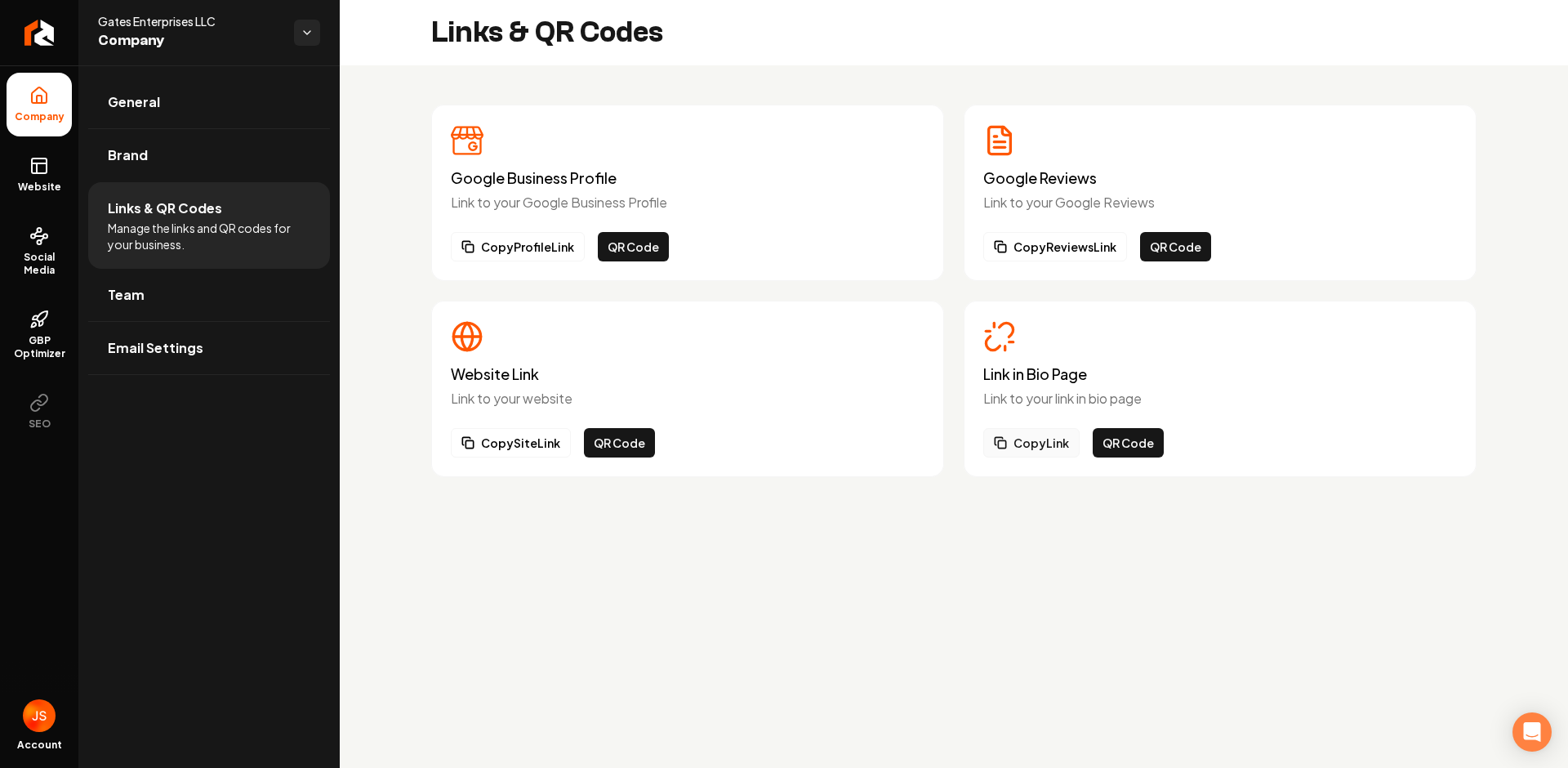
click at [1046, 445] on button "Copy Link" at bounding box center [1032, 443] width 97 height 30
click at [1028, 439] on button "Copy Link" at bounding box center [1032, 443] width 97 height 30
click at [49, 271] on span "Social Media" at bounding box center [39, 263] width 65 height 27
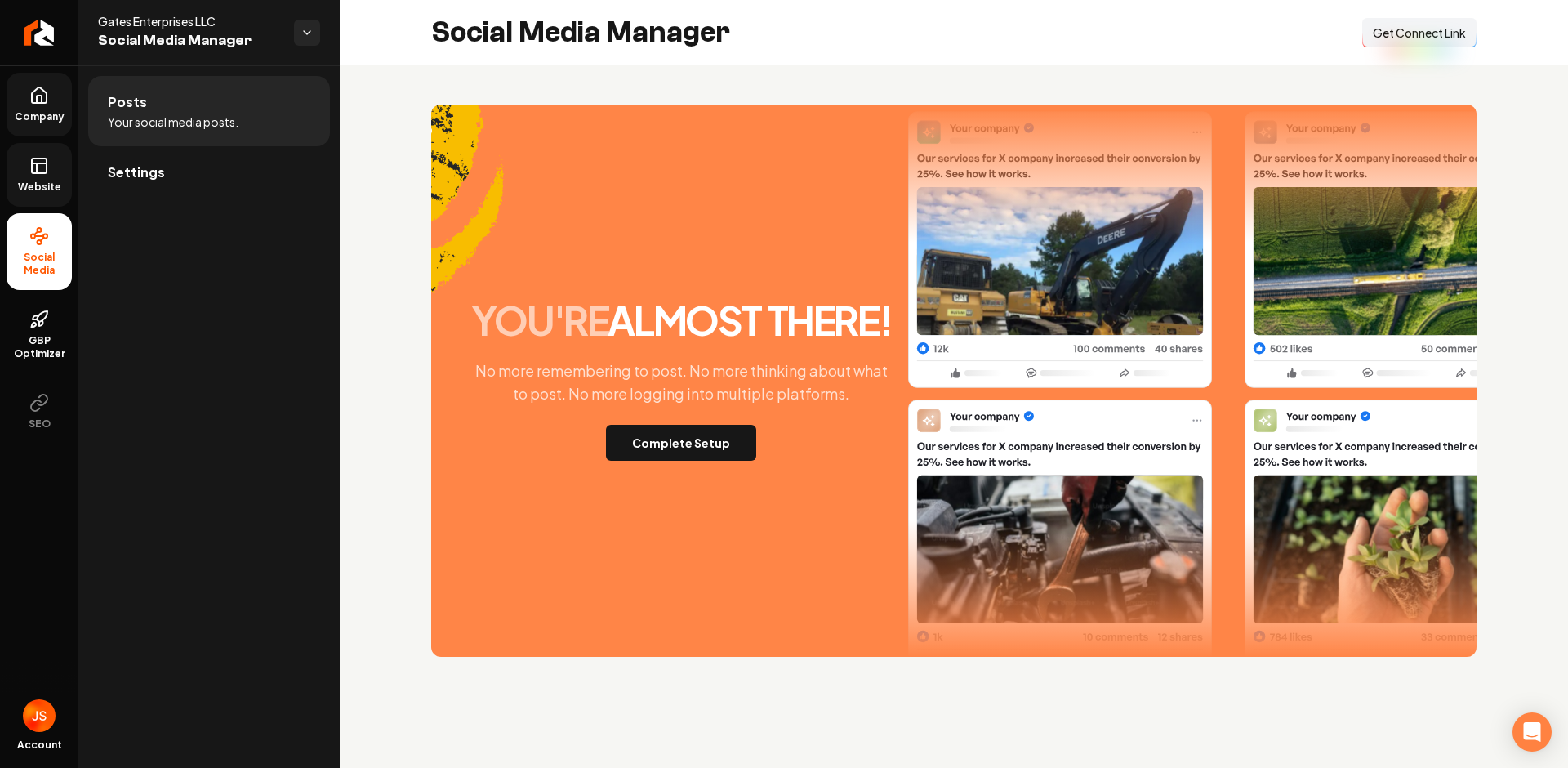
click at [41, 193] on link "Website" at bounding box center [39, 175] width 65 height 64
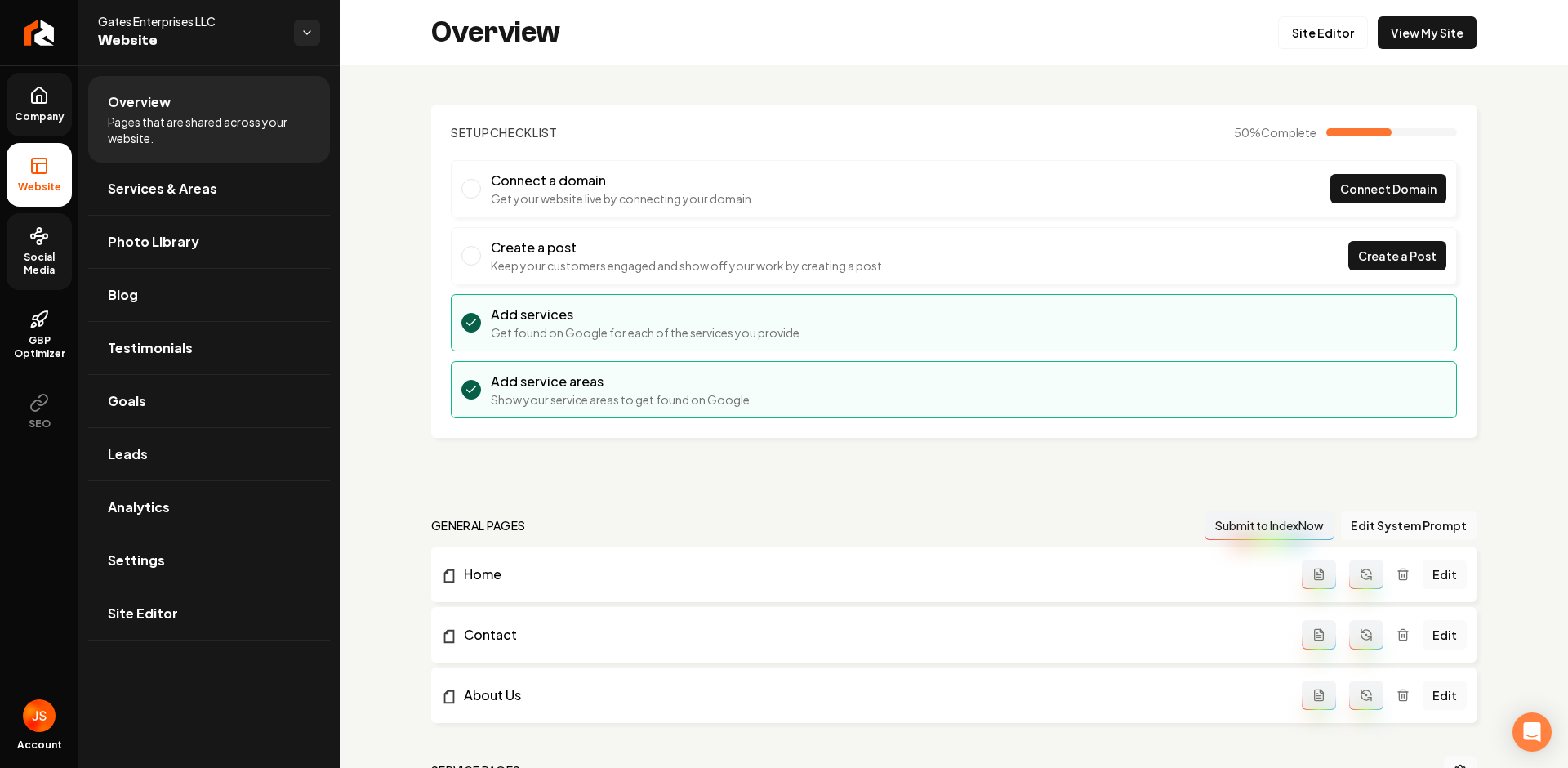
click at [35, 116] on span "Company" at bounding box center [39, 116] width 63 height 13
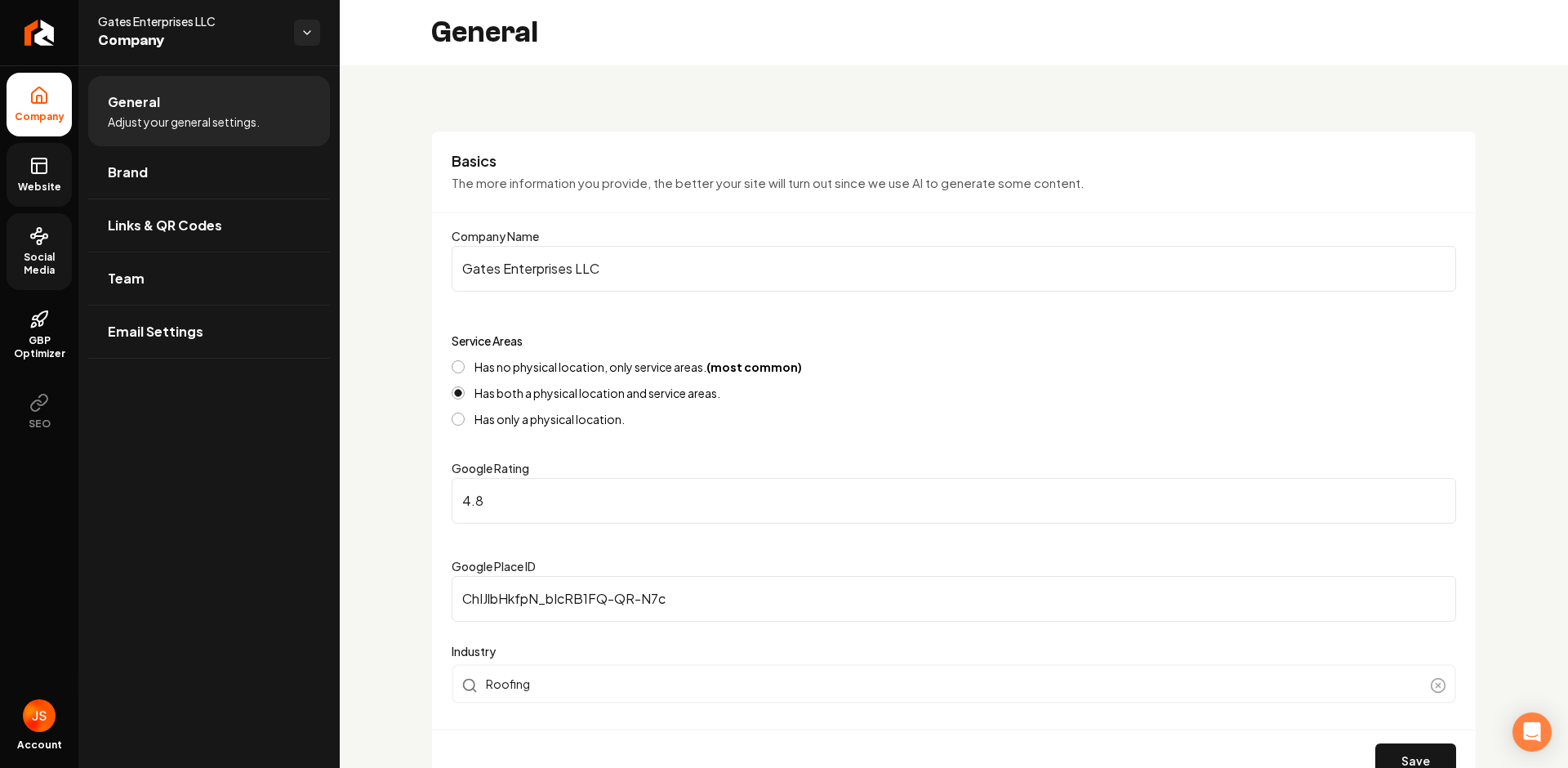
click at [45, 171] on rect at bounding box center [38, 166] width 15 height 15
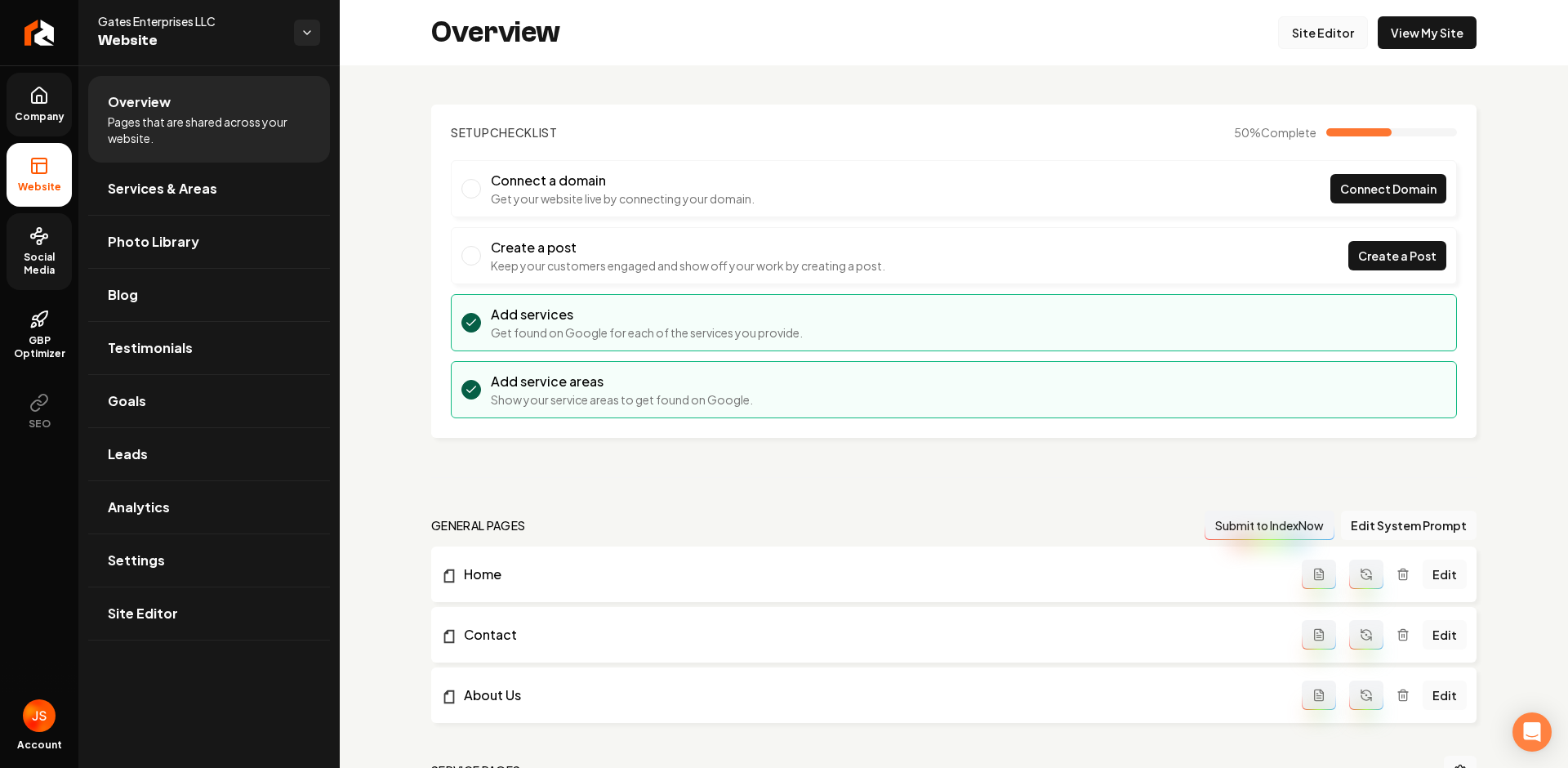
click at [1299, 31] on link "Site Editor" at bounding box center [1323, 33] width 90 height 33
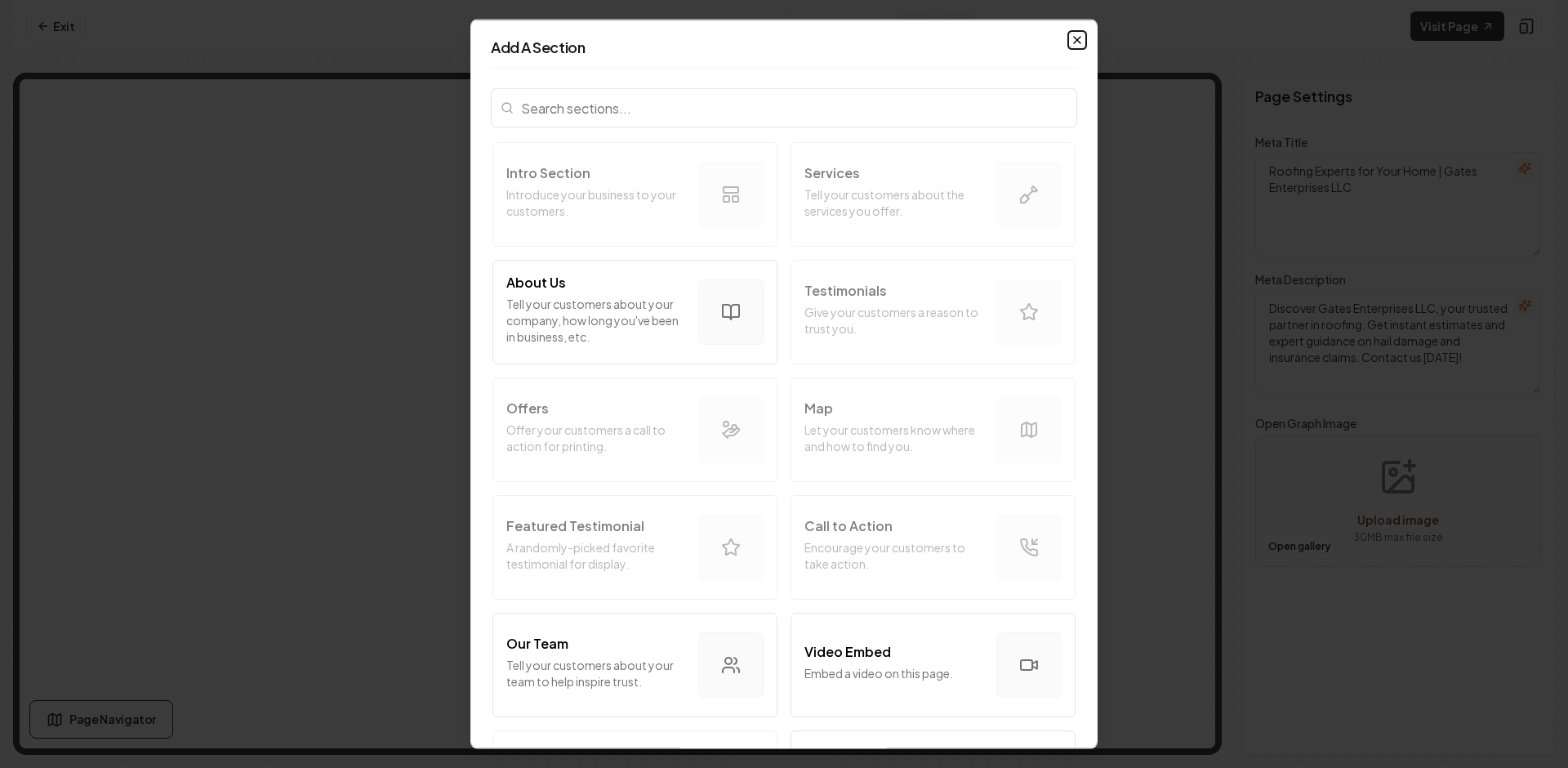
click at [1070, 42] on icon "button" at bounding box center [1076, 39] width 13 height 13
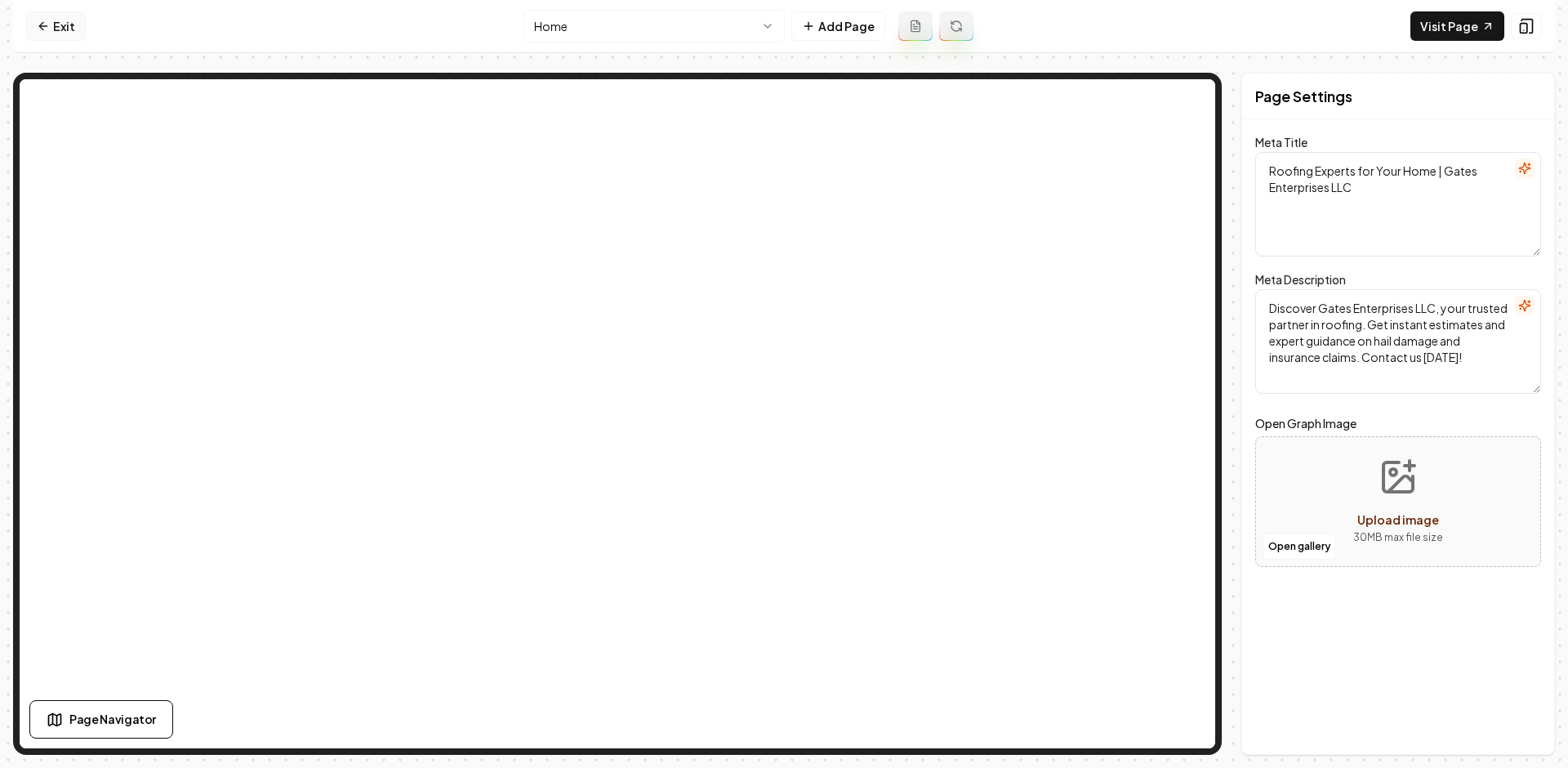
click at [47, 23] on icon at bounding box center [42, 26] width 13 height 13
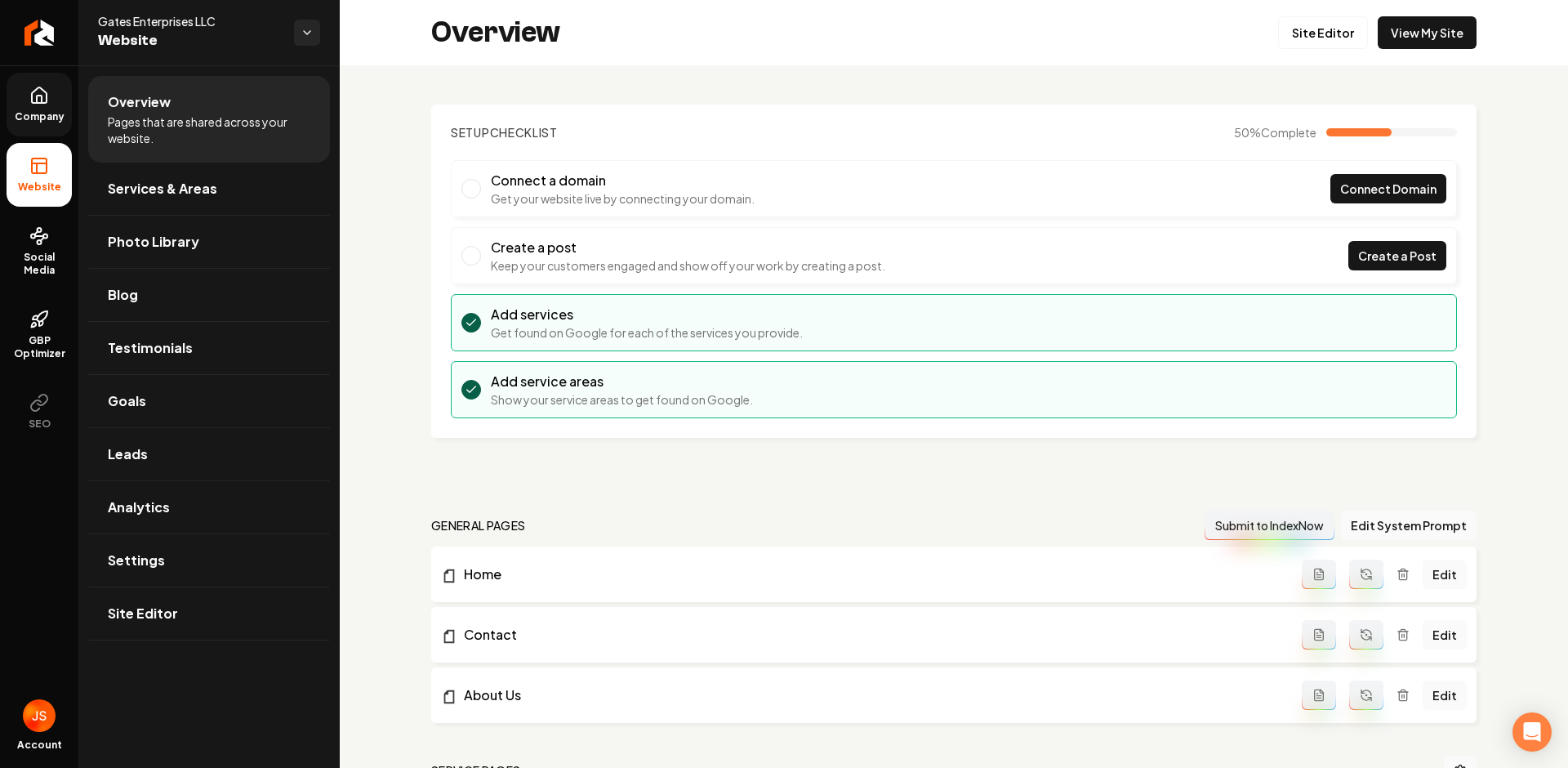
click at [55, 117] on span "Company" at bounding box center [39, 116] width 63 height 13
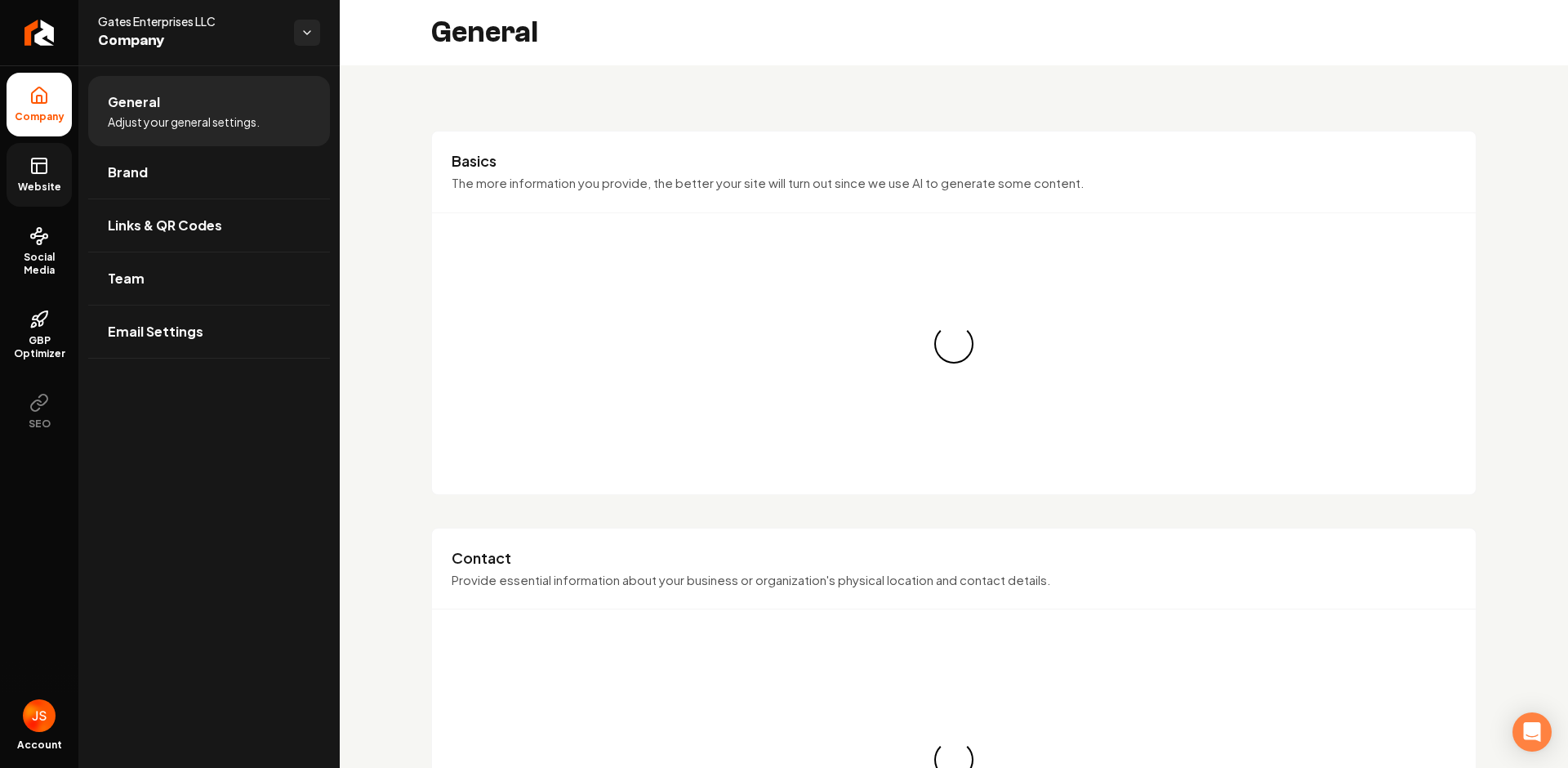
click at [45, 175] on icon at bounding box center [39, 166] width 20 height 20
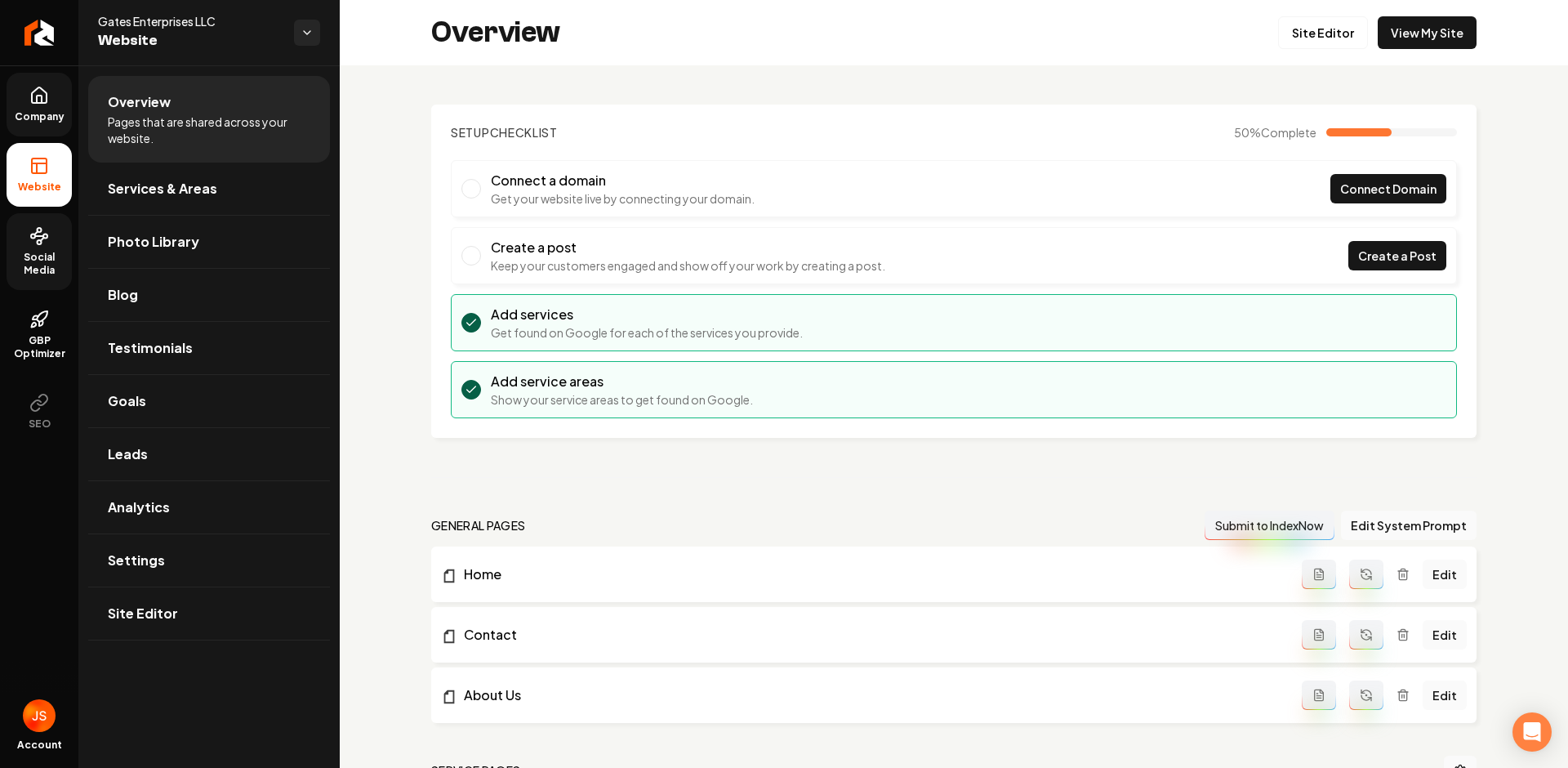
click at [56, 245] on link "Social Media" at bounding box center [39, 251] width 65 height 77
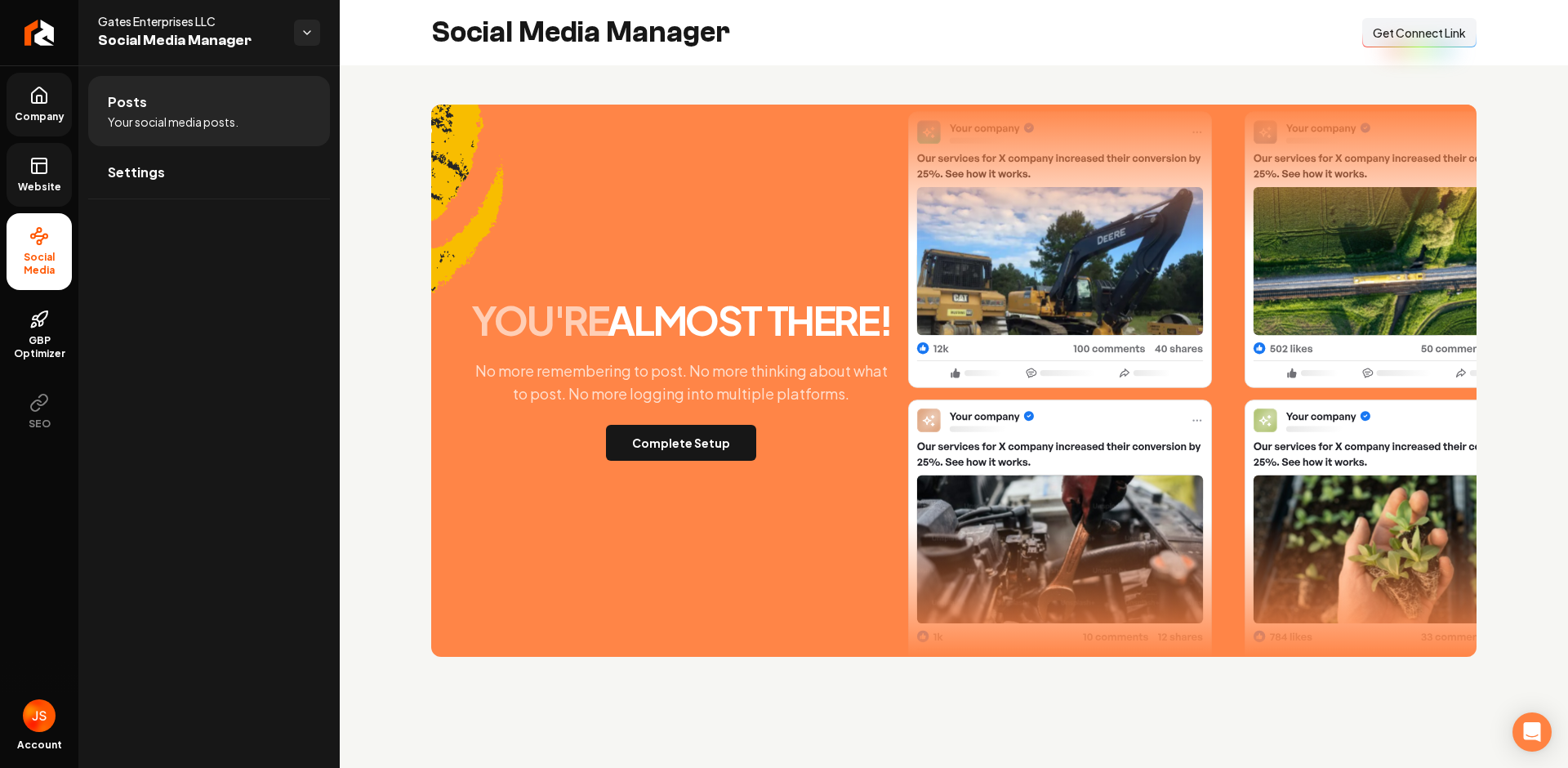
click at [37, 168] on icon at bounding box center [39, 166] width 20 height 20
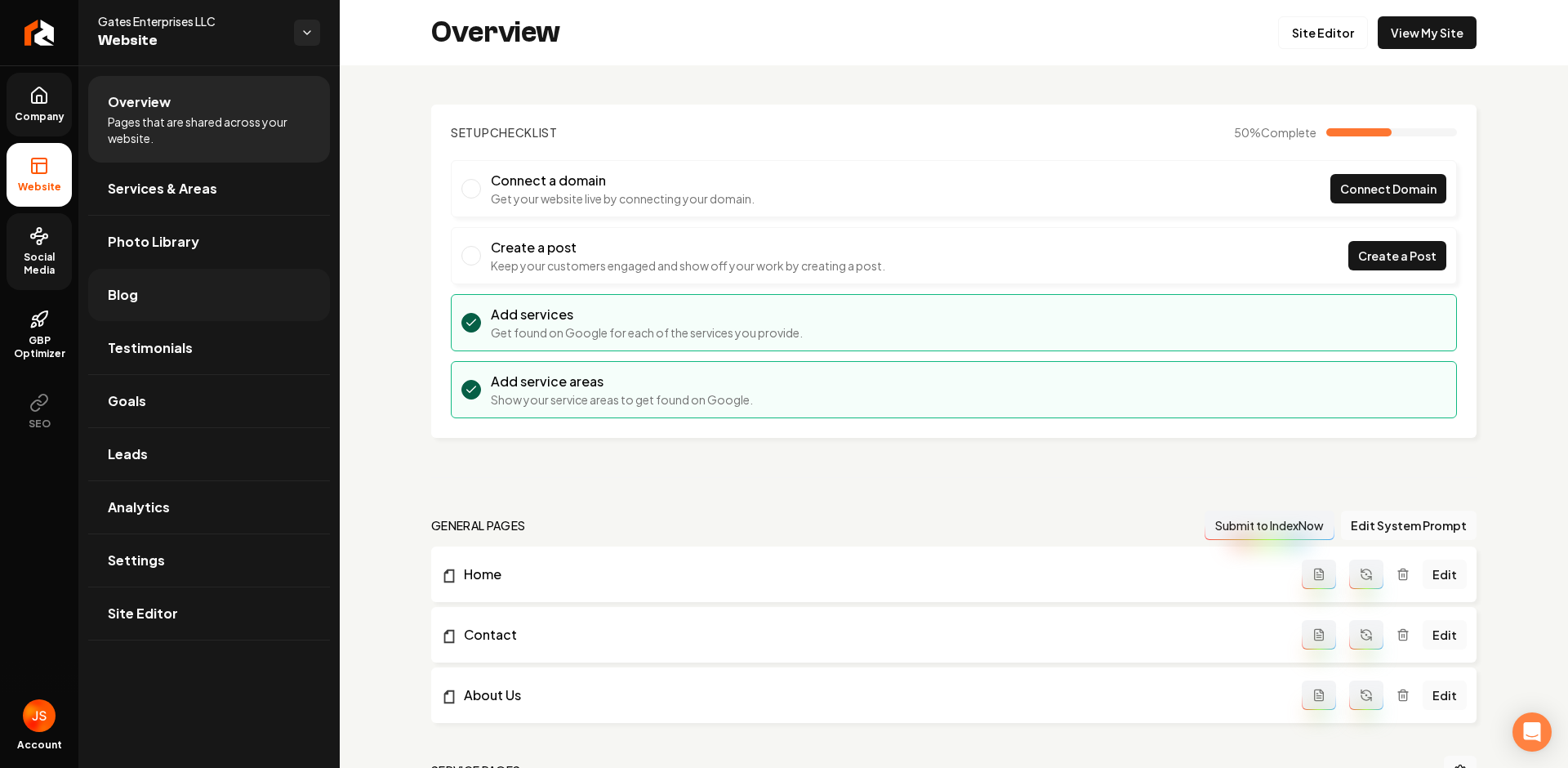
click at [120, 284] on link "Blog" at bounding box center [209, 295] width 241 height 52
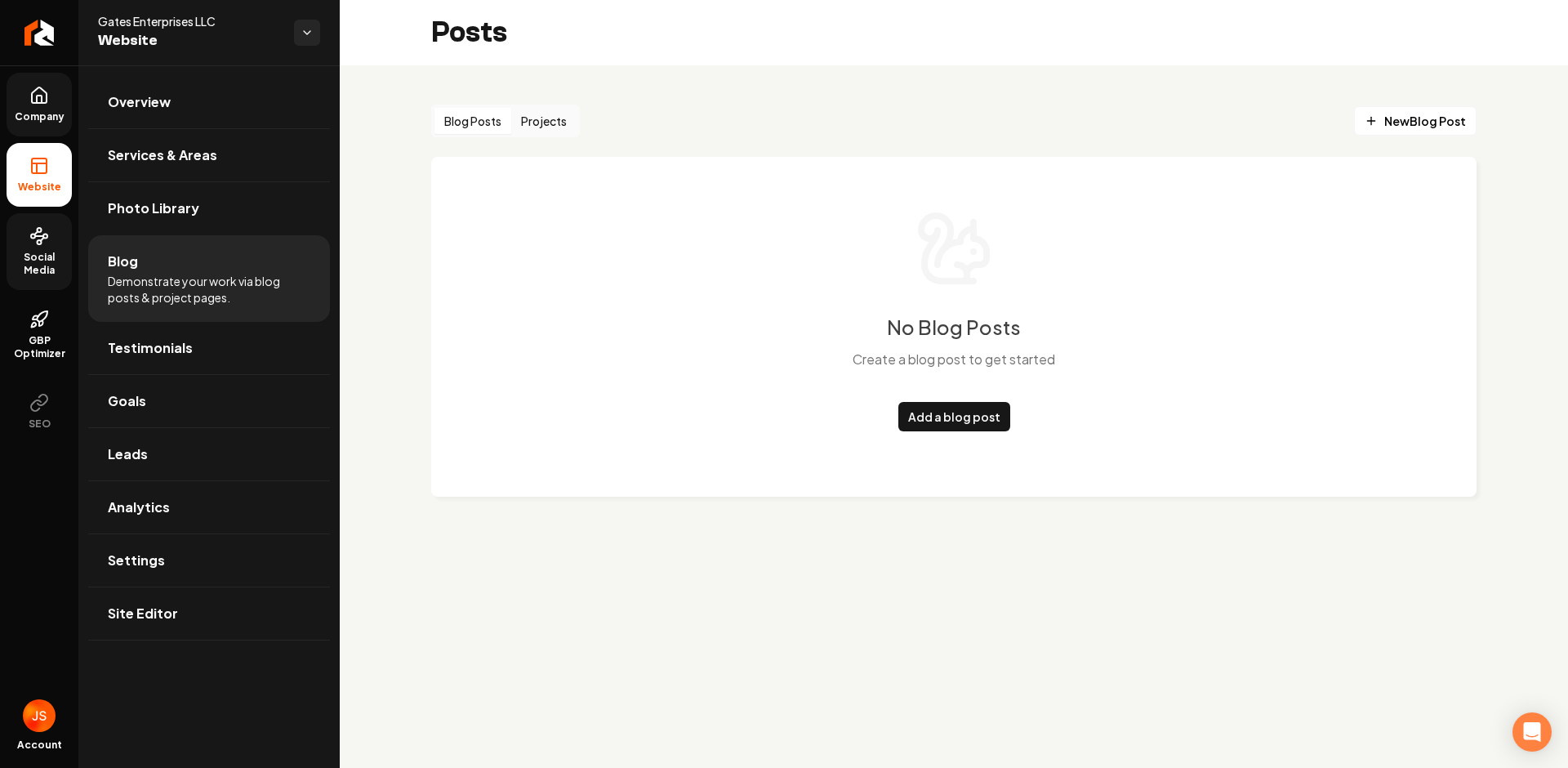
click at [513, 129] on button "Projects" at bounding box center [544, 120] width 65 height 27
click at [955, 420] on link "Add a project" at bounding box center [954, 417] width 99 height 30
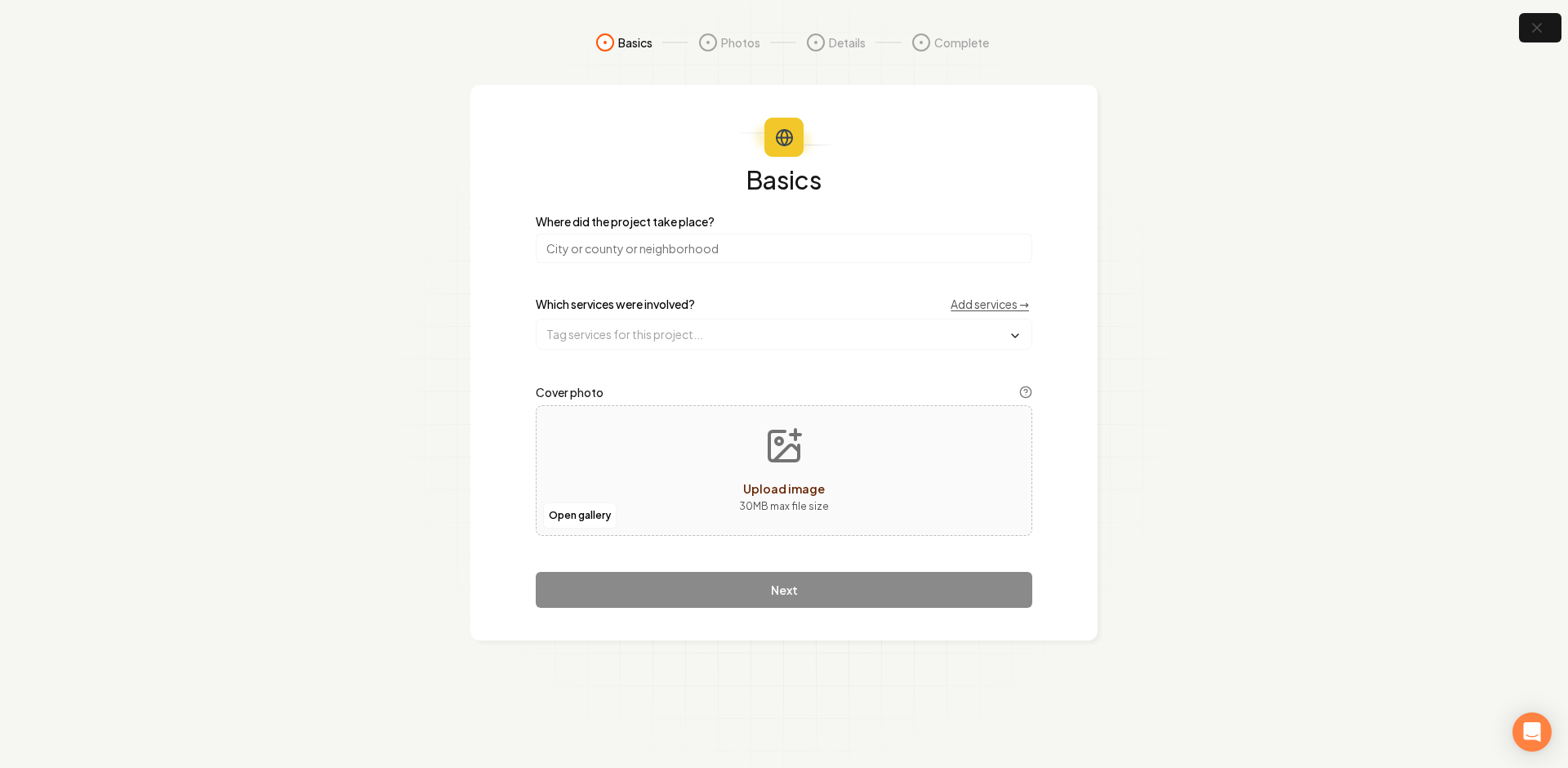
click at [1371, 136] on section "Basics Photos Details Complete Basics Where did the project take place? Which s…" at bounding box center [784, 384] width 1568 height 768
click at [1520, 27] on button "button" at bounding box center [1540, 28] width 53 height 36
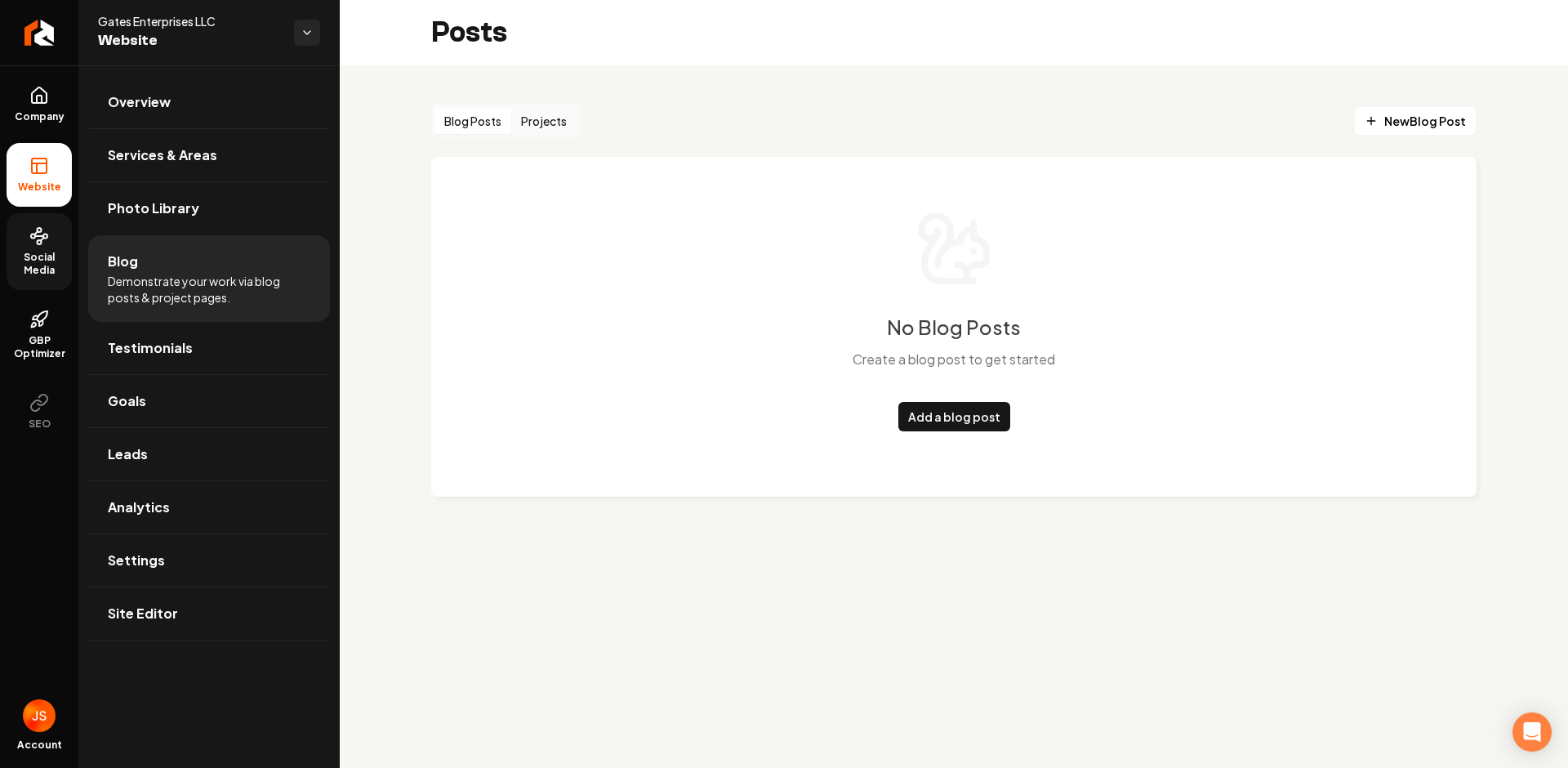
click at [40, 256] on span "Social Media" at bounding box center [39, 263] width 65 height 27
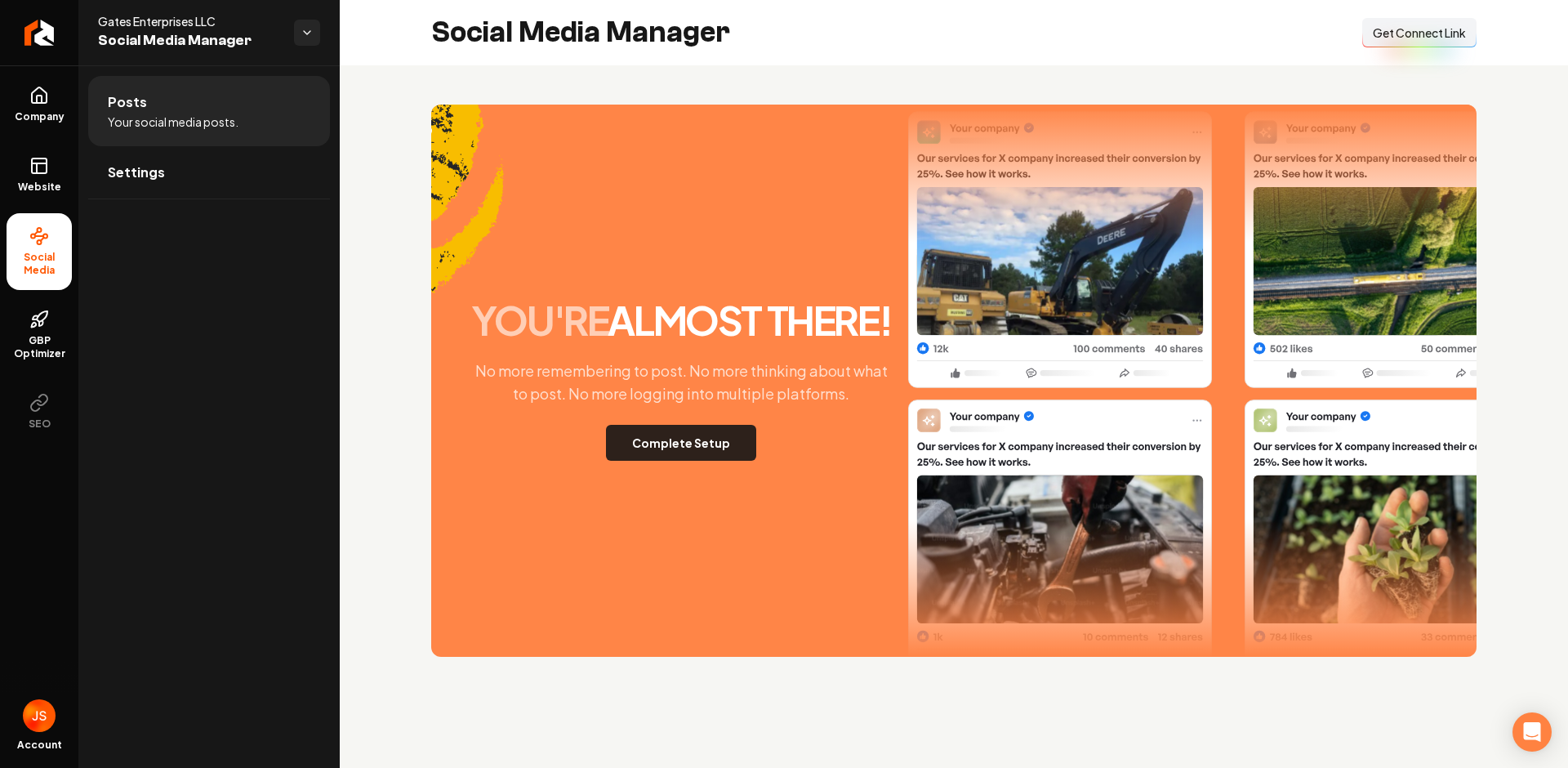
click at [667, 447] on button "Complete Setup" at bounding box center [681, 443] width 150 height 35
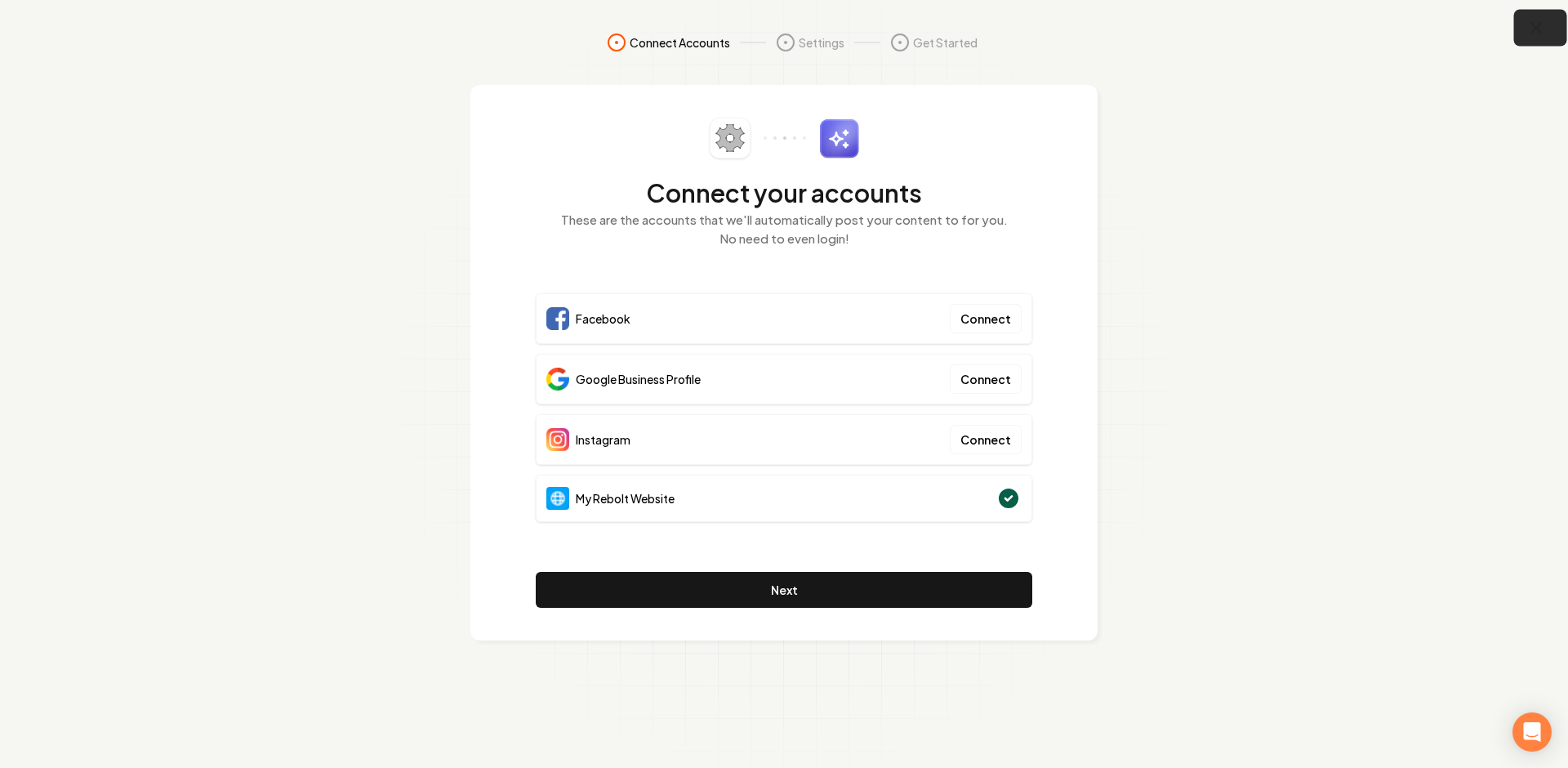
click at [1531, 24] on icon "button" at bounding box center [1536, 28] width 21 height 21
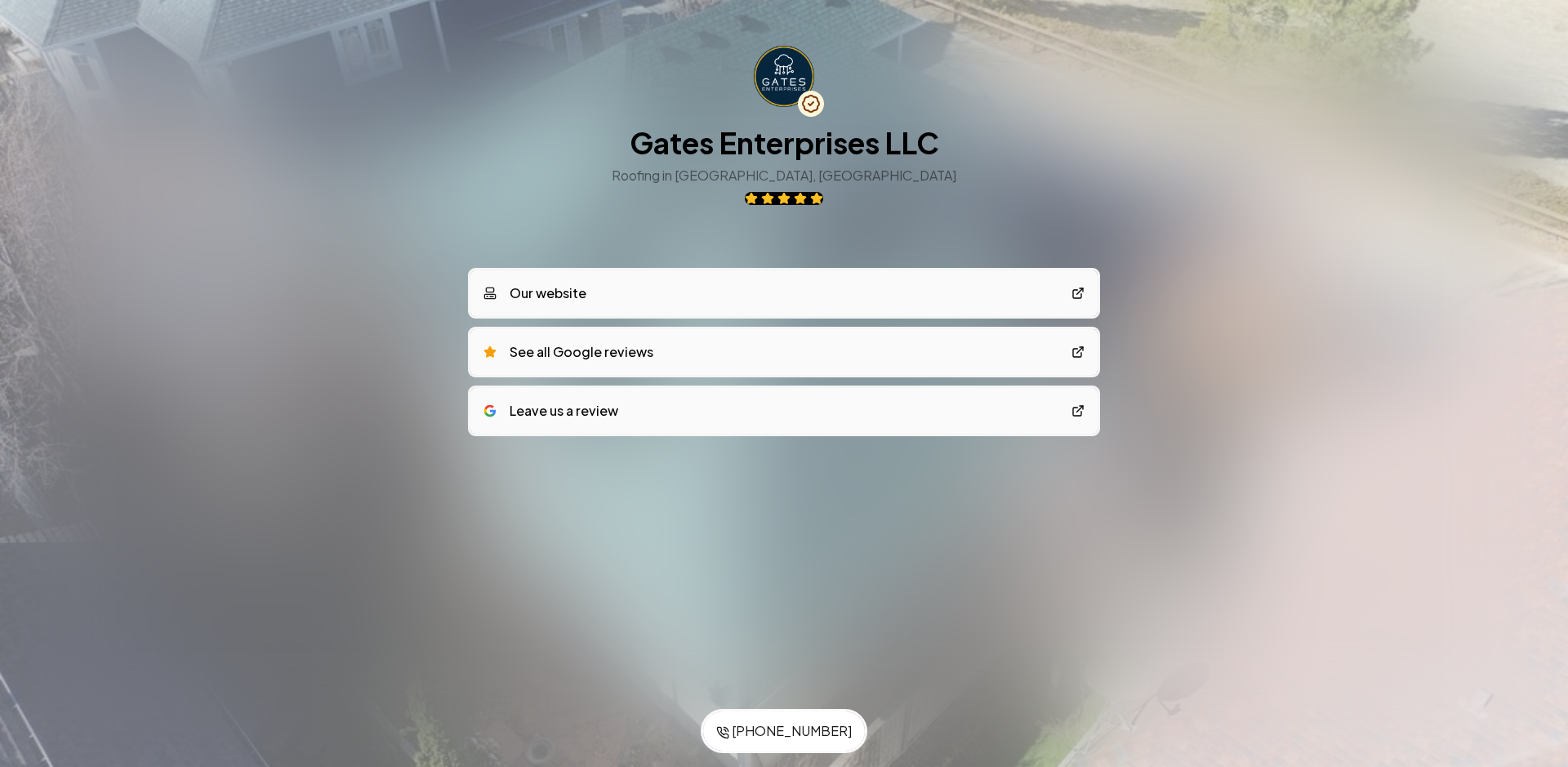
click at [1180, 247] on div "Save to Contacts (720) 766-3377 Gates Enterprises LLC Roofing in Lakewood, CO O…" at bounding box center [784, 275] width 1568 height 551
click at [787, 584] on div at bounding box center [784, 384] width 1568 height 767
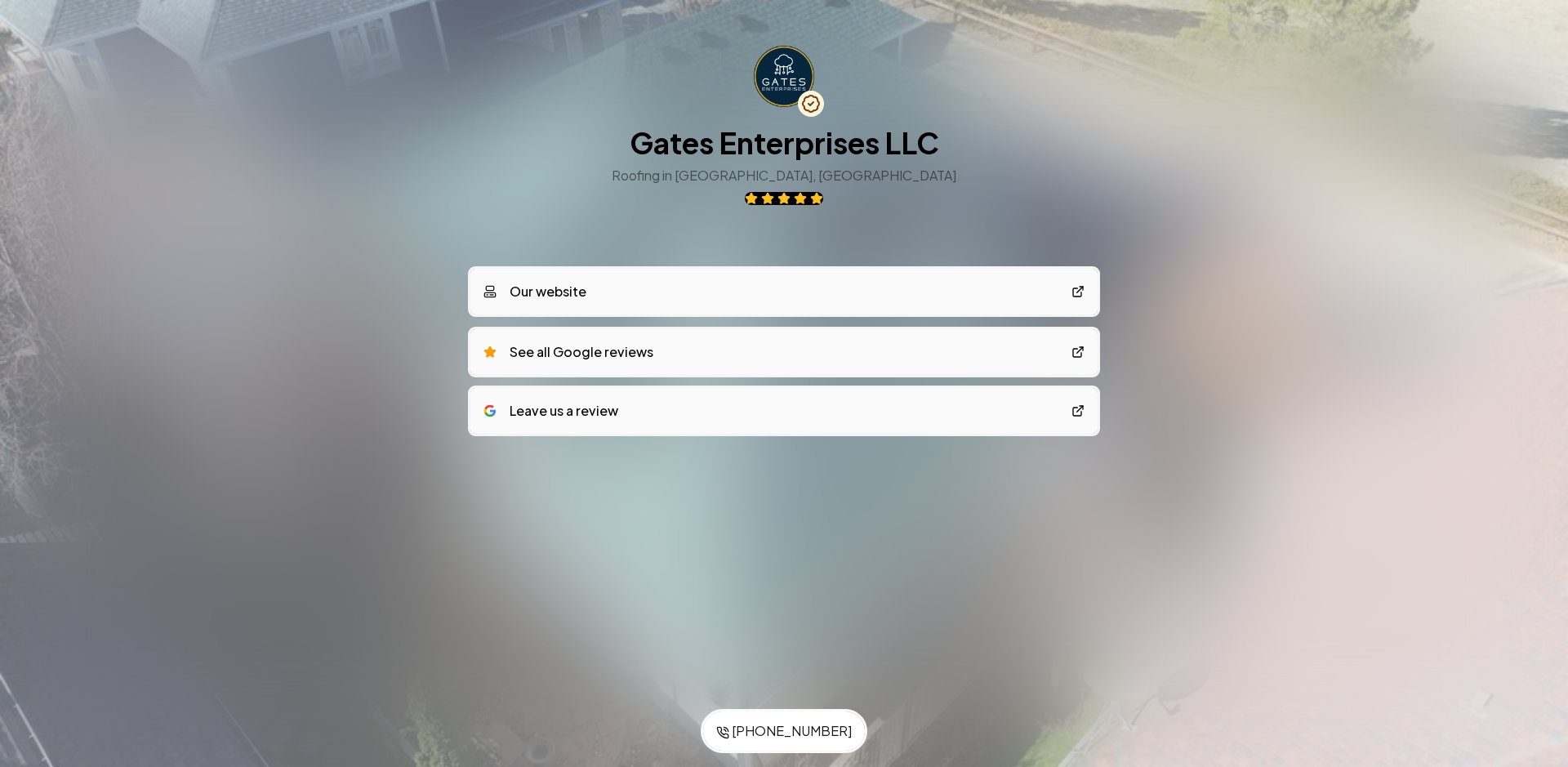
click at [607, 291] on link "Our website" at bounding box center [784, 292] width 627 height 45
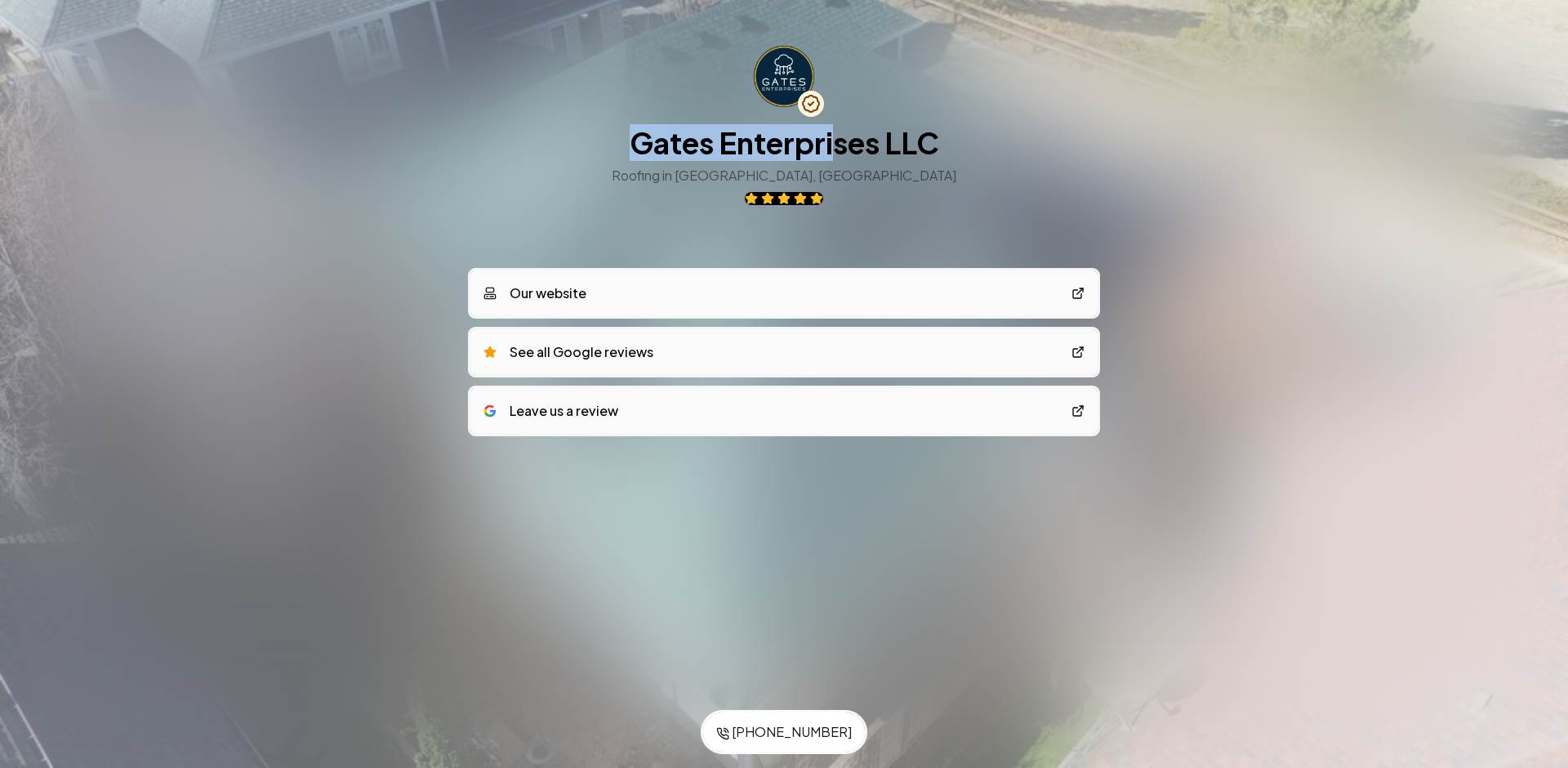
click at [828, 128] on h1 "Gates Enterprises LLC" at bounding box center [784, 142] width 309 height 33
drag, startPoint x: 1302, startPoint y: 97, endPoint x: 780, endPoint y: 0, distance: 530.9
click at [1272, 89] on div "Save to Contacts (720) 766-3377 Gates Enterprises LLC Roofing in Lakewood, CO O…" at bounding box center [784, 275] width 1568 height 551
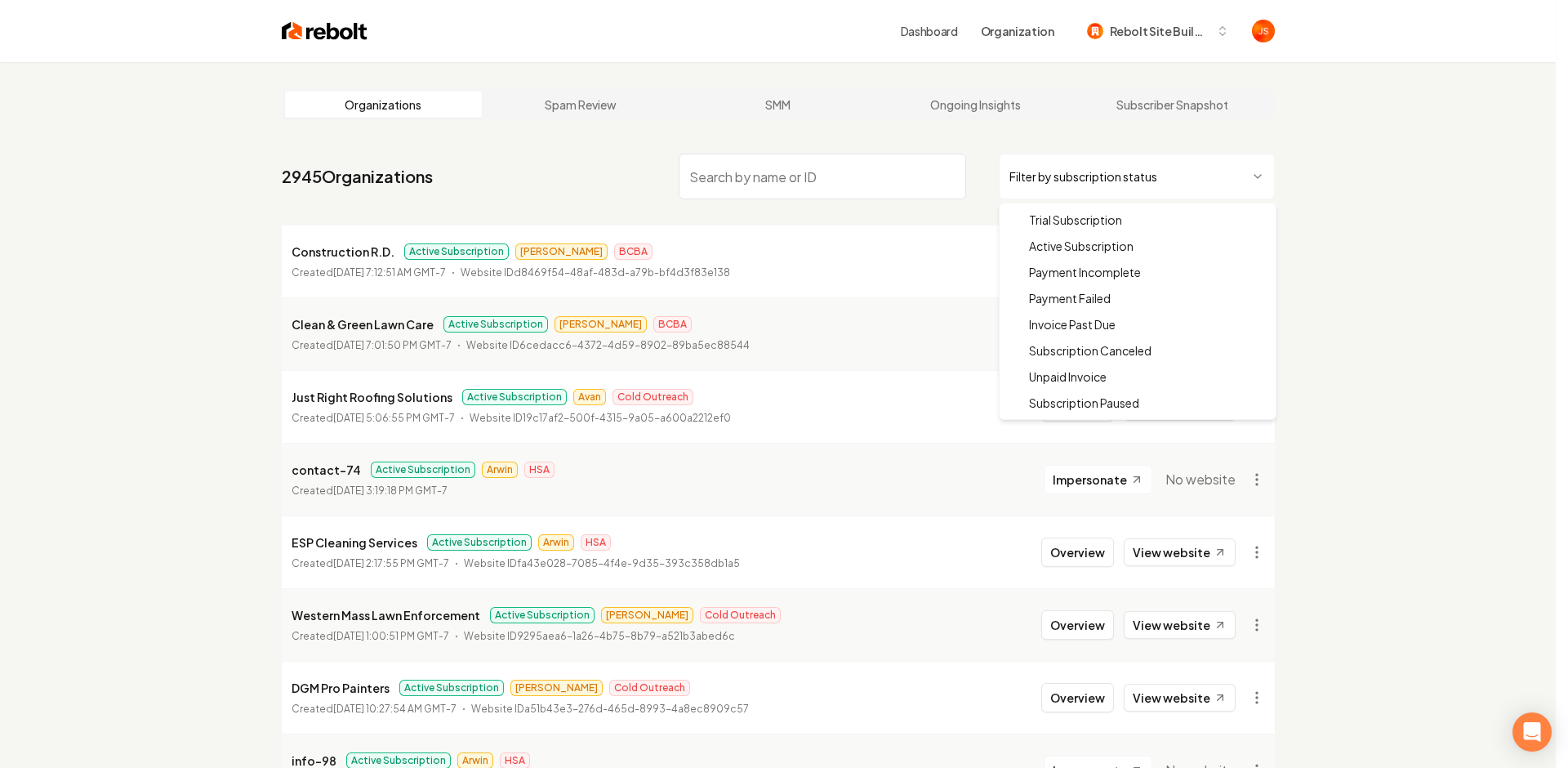
click at [1088, 177] on html "Dashboard Organization Rebolt Site Builder Organizations Spam Review SMM Ongoin…" at bounding box center [784, 384] width 1568 height 768
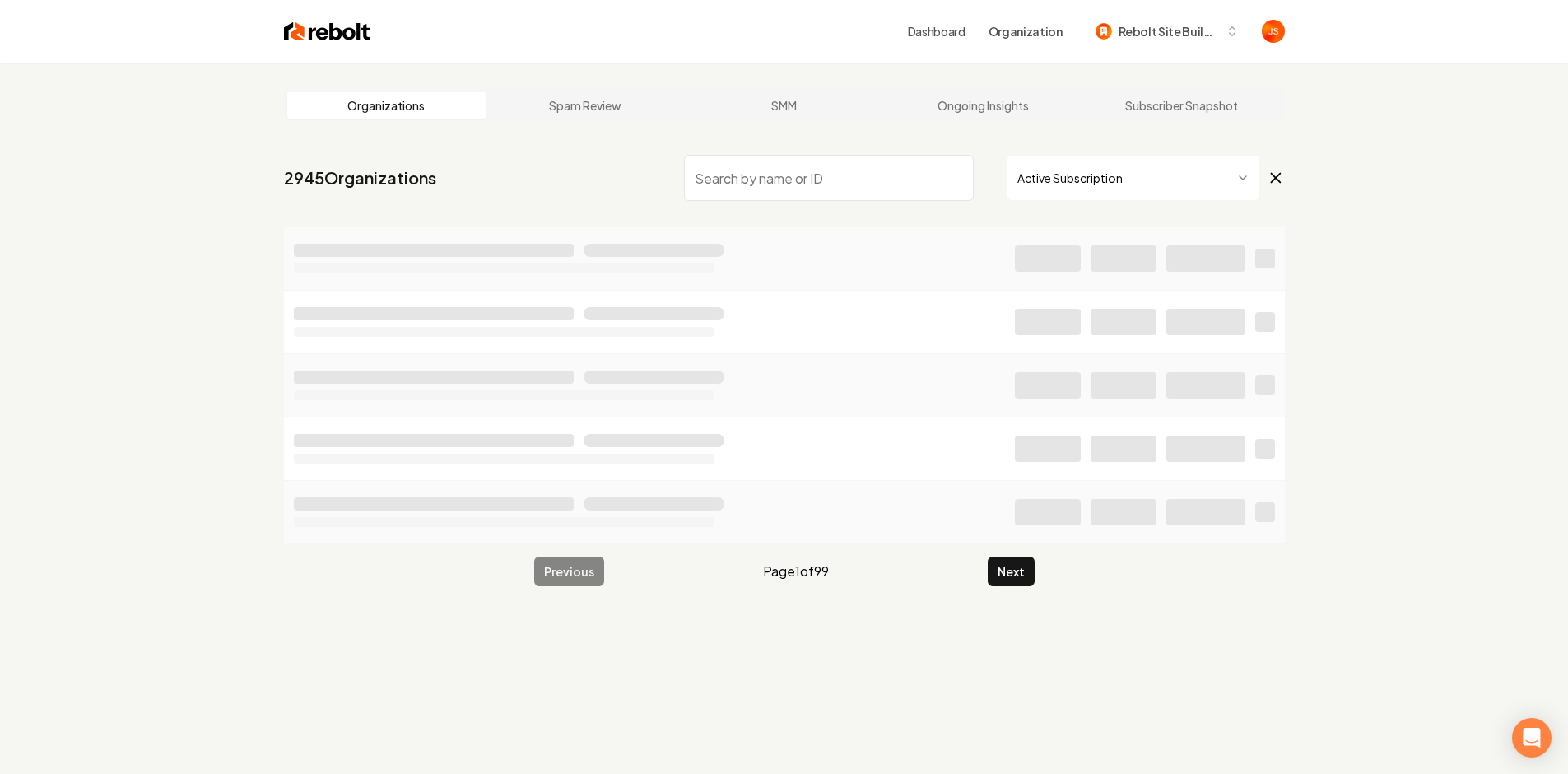
click at [831, 172] on input "search" at bounding box center [829, 178] width 290 height 46
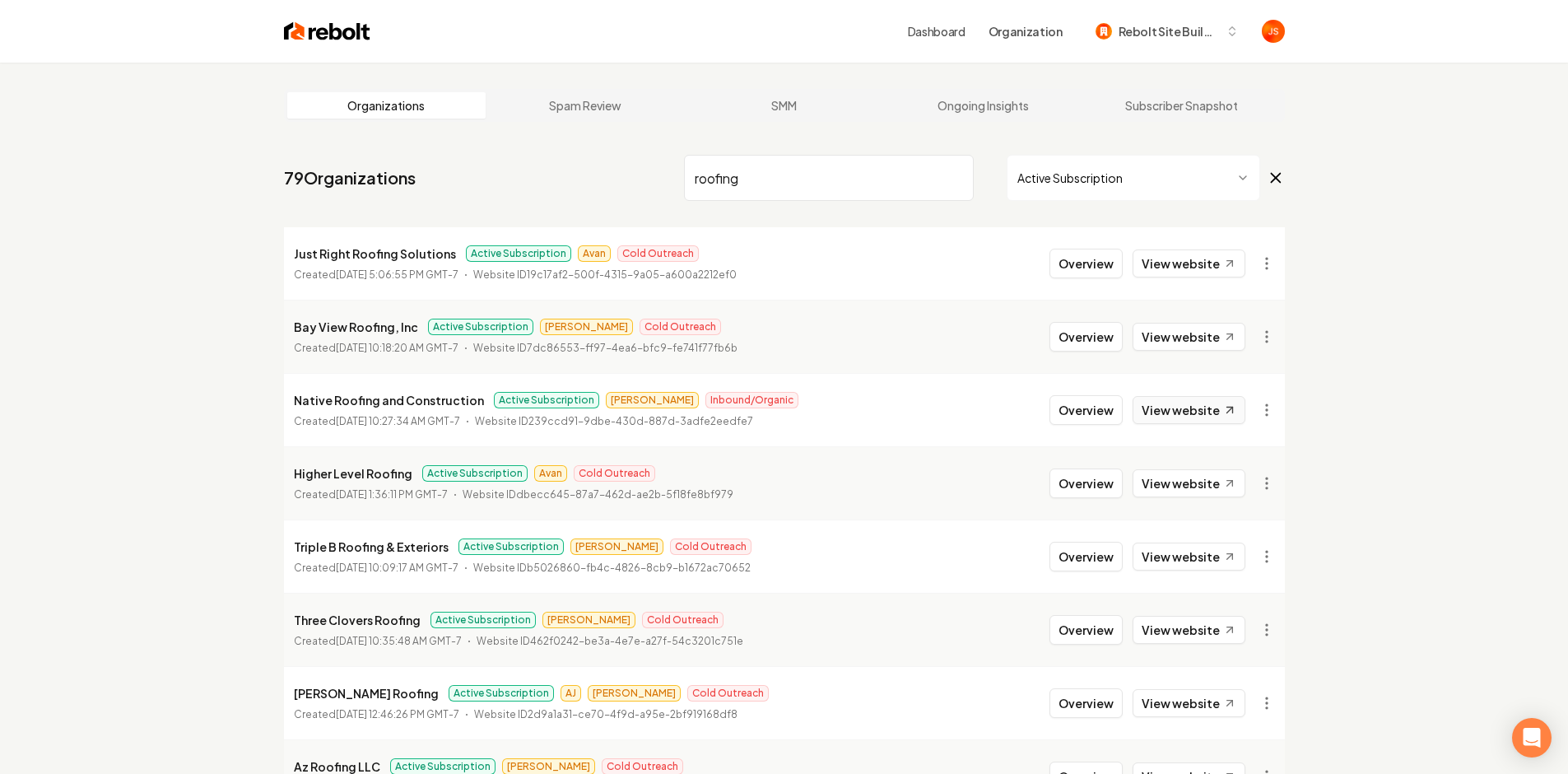
type input "roofing"
click at [1156, 411] on link "View website" at bounding box center [1189, 410] width 113 height 28
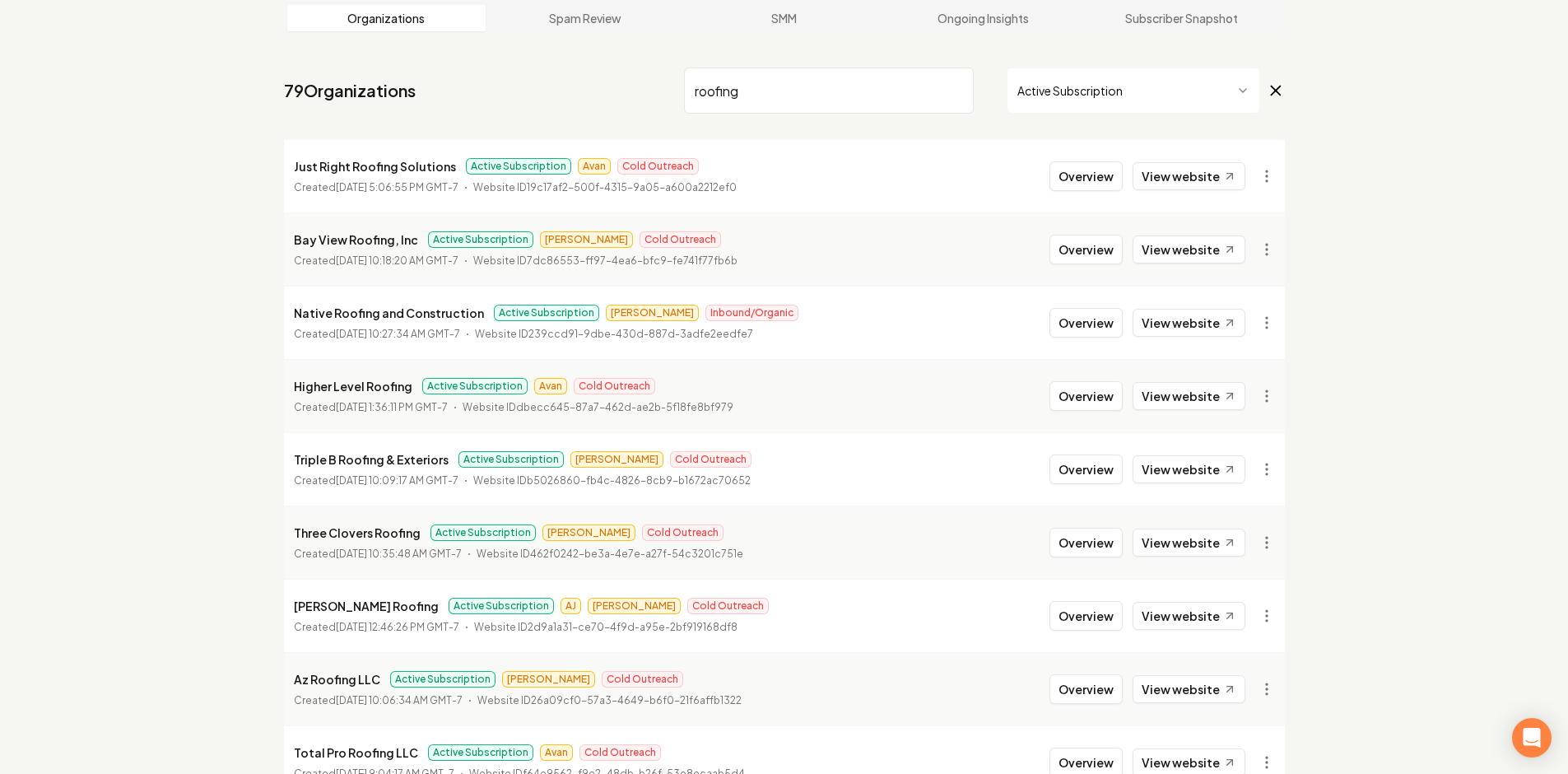
scroll to position [325, 0]
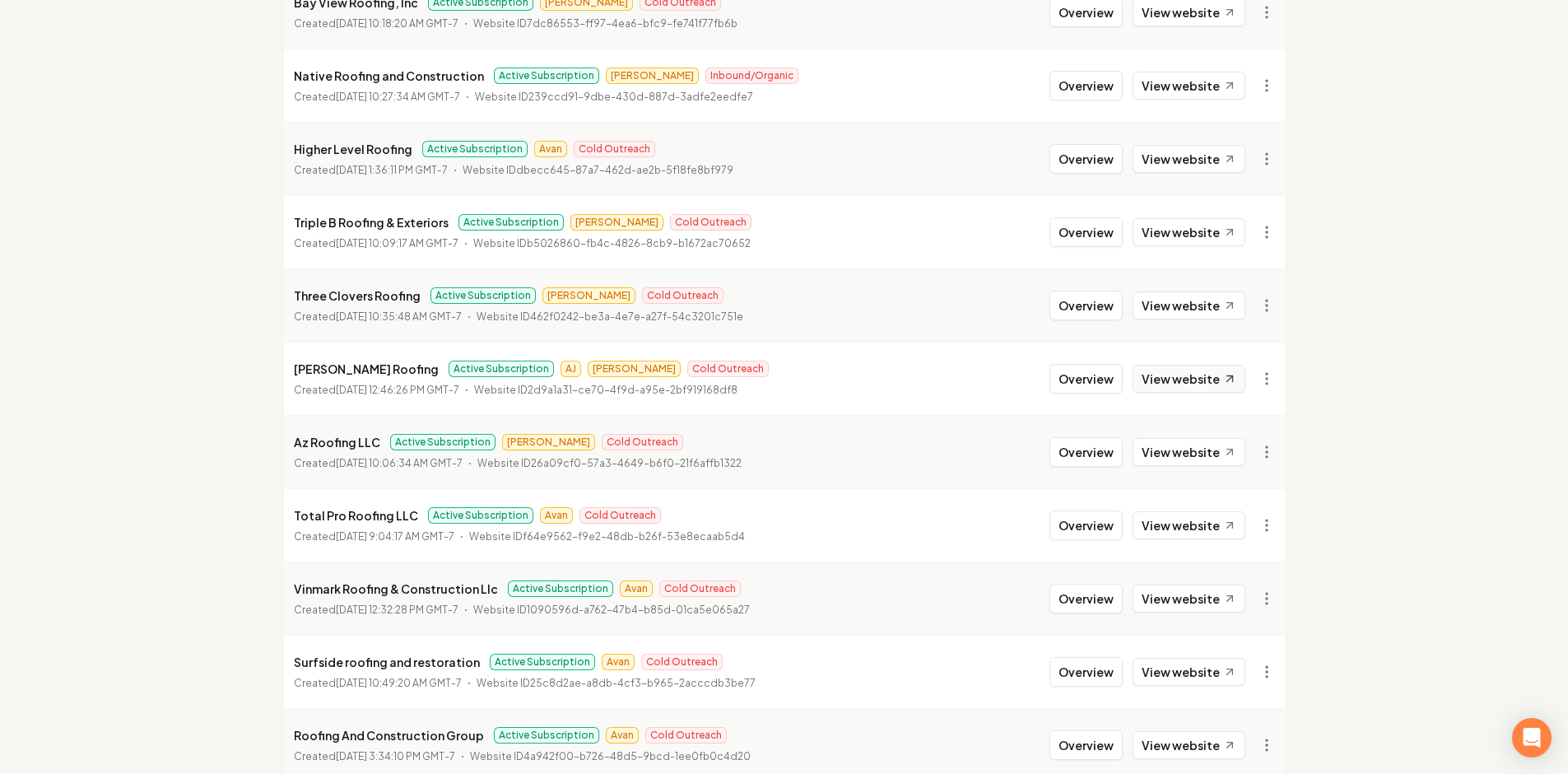
click at [1164, 373] on link "View website" at bounding box center [1189, 379] width 113 height 28
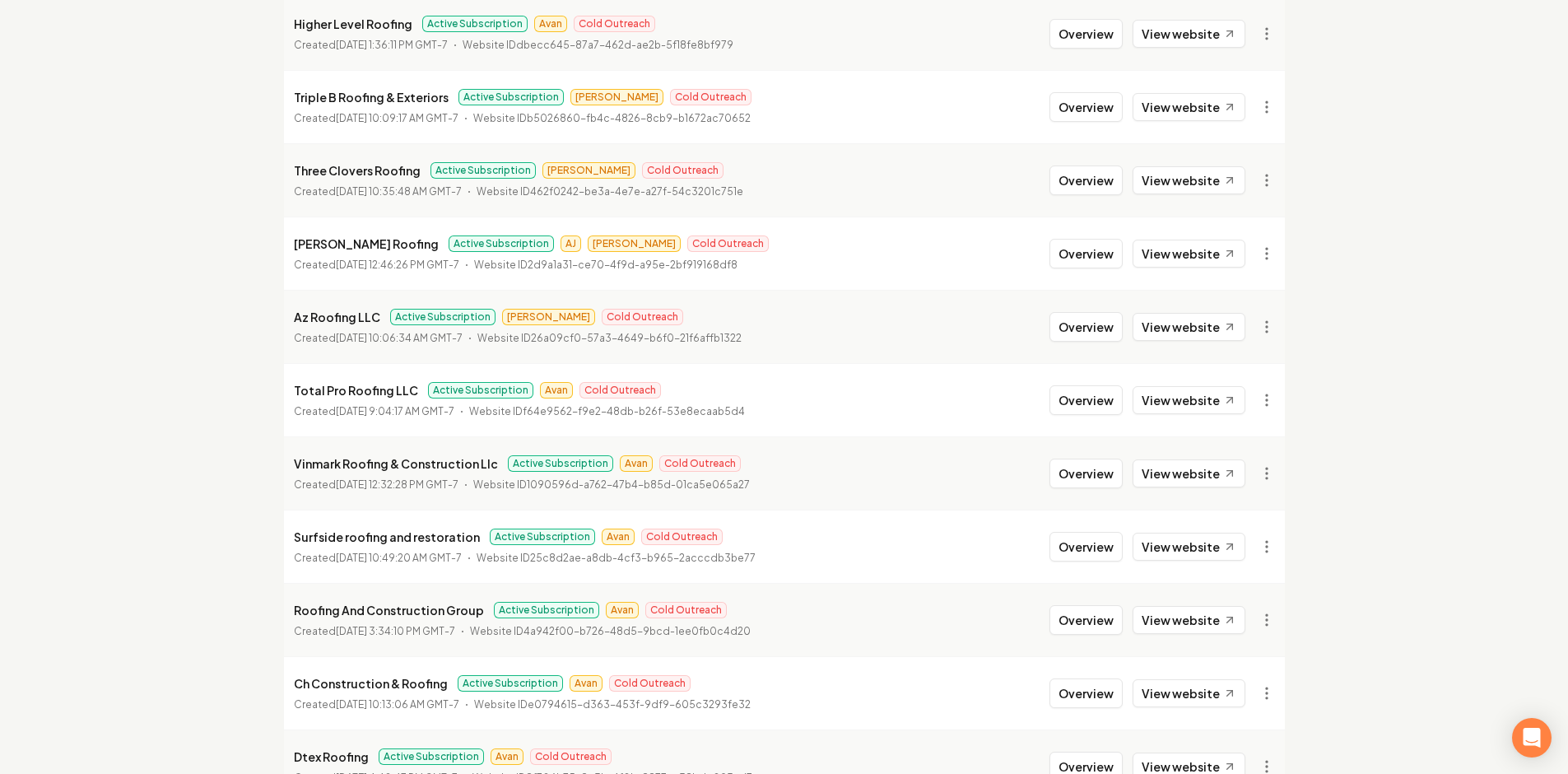
scroll to position [472, 0]
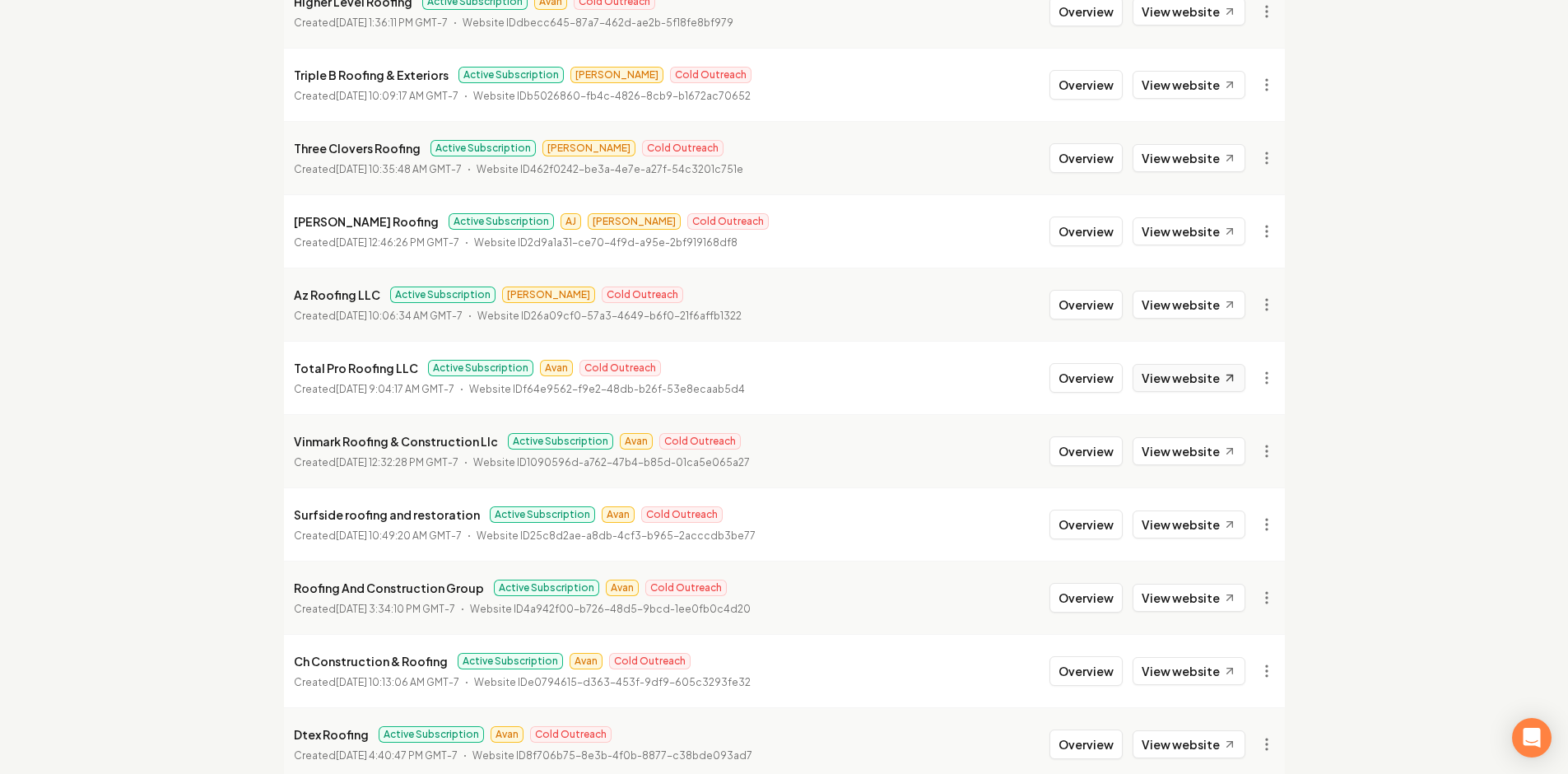
click at [1151, 373] on link "View website" at bounding box center [1189, 378] width 113 height 28
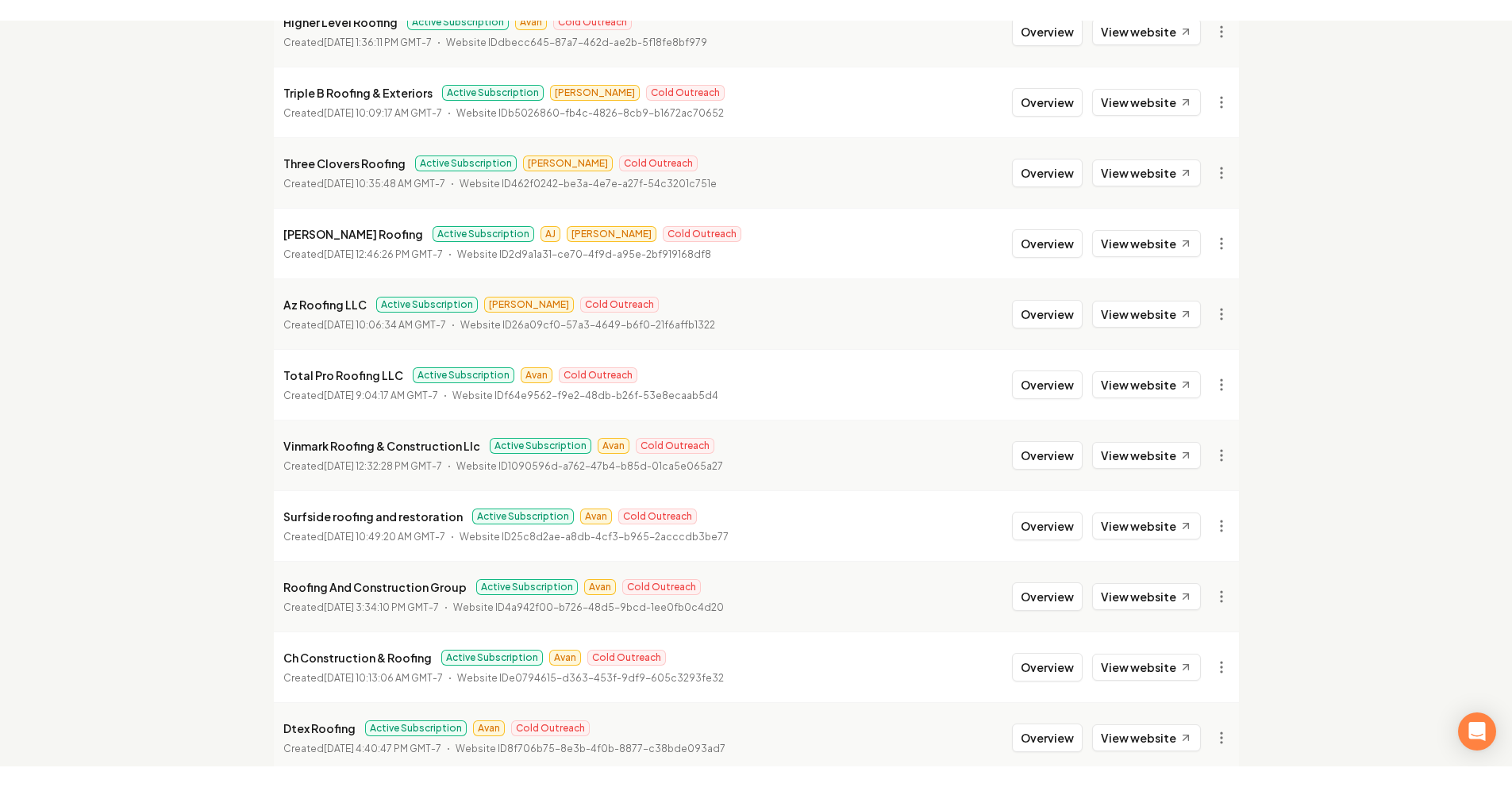
scroll to position [0, 0]
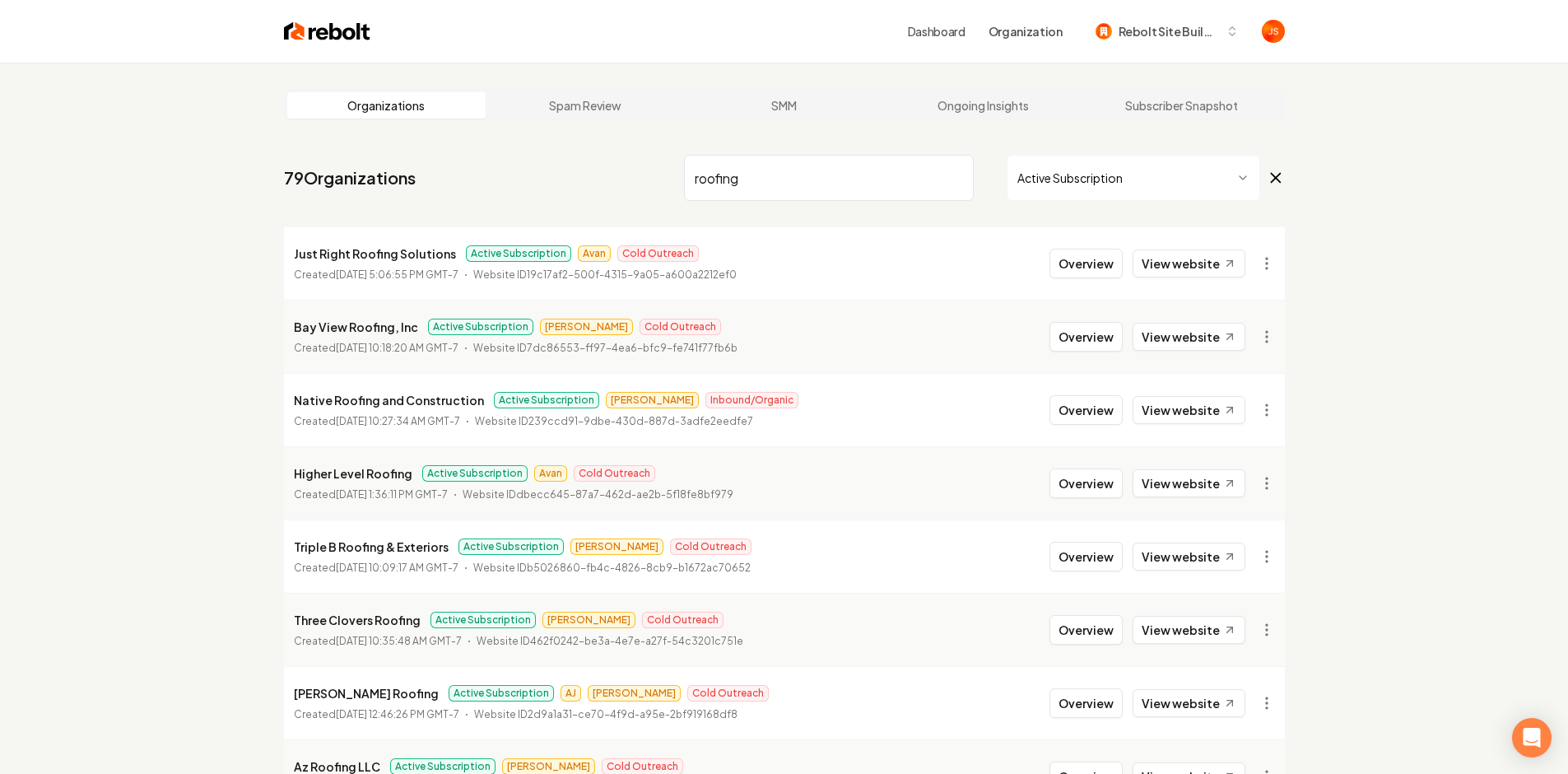
click at [936, 171] on input "roofing" at bounding box center [829, 178] width 290 height 46
click at [950, 176] on input "roofing" at bounding box center [829, 178] width 290 height 46
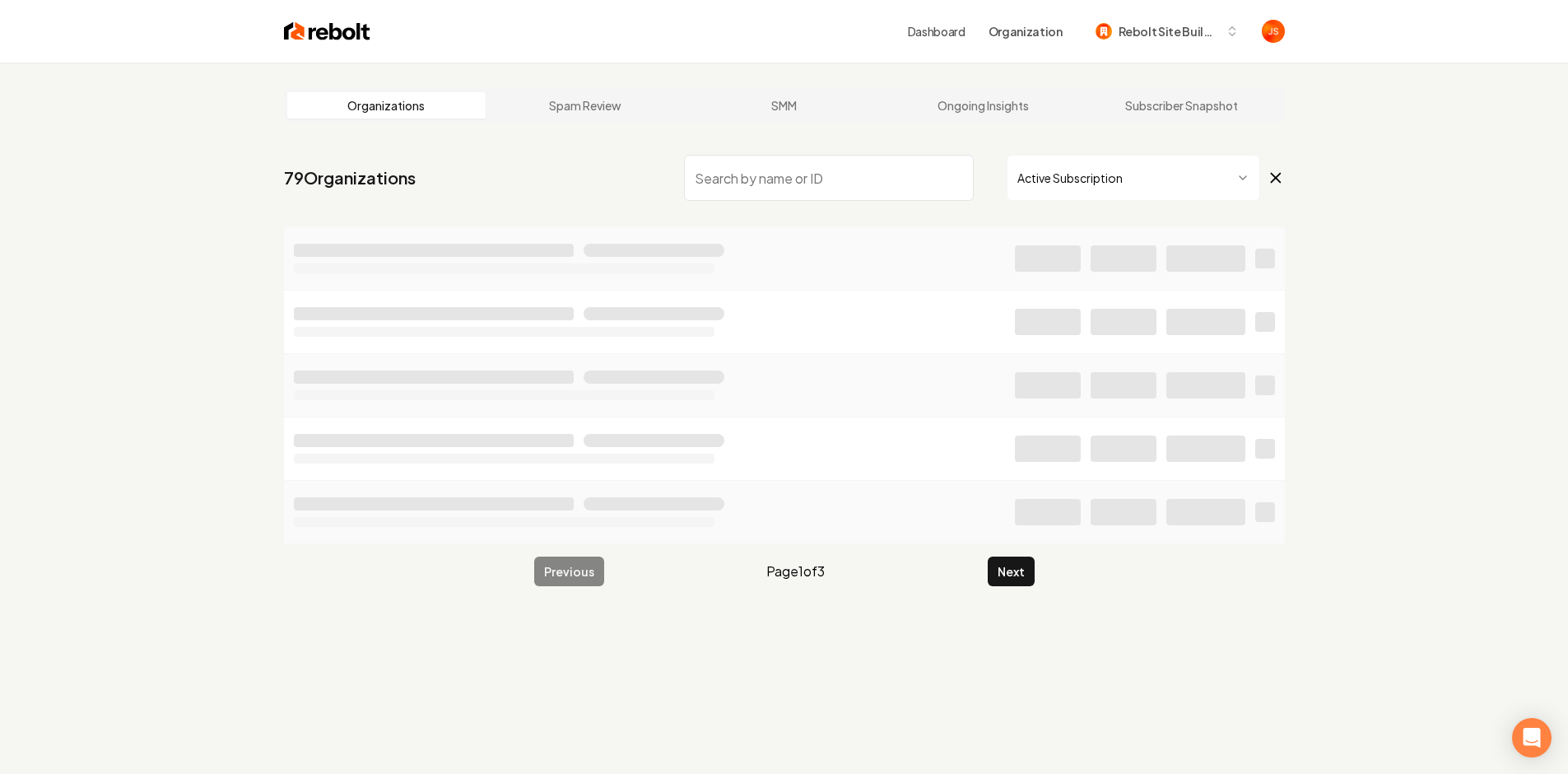
click at [901, 169] on input "search" at bounding box center [829, 178] width 290 height 46
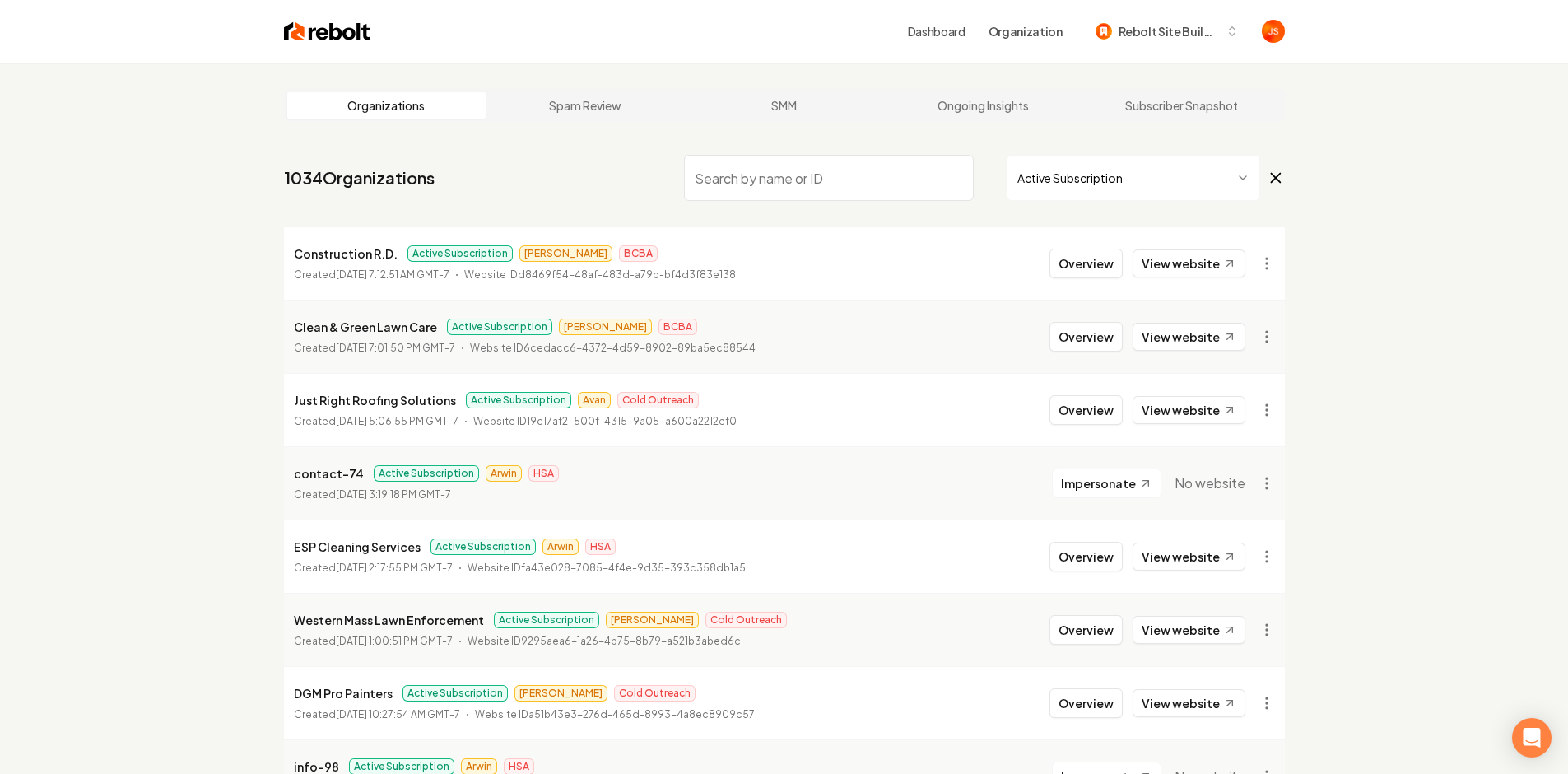
click at [760, 156] on input "search" at bounding box center [829, 178] width 290 height 46
click at [1016, 176] on html "Dashboard Organization Rebolt Site Builder Organizations Spam Review SMM Ongoin…" at bounding box center [784, 387] width 1568 height 774
click at [853, 163] on html "Dashboard Organization Rebolt Site Builder Organizations Spam Review SMM Ongoin…" at bounding box center [784, 387] width 1568 height 774
click at [845, 176] on input "search" at bounding box center [829, 178] width 290 height 46
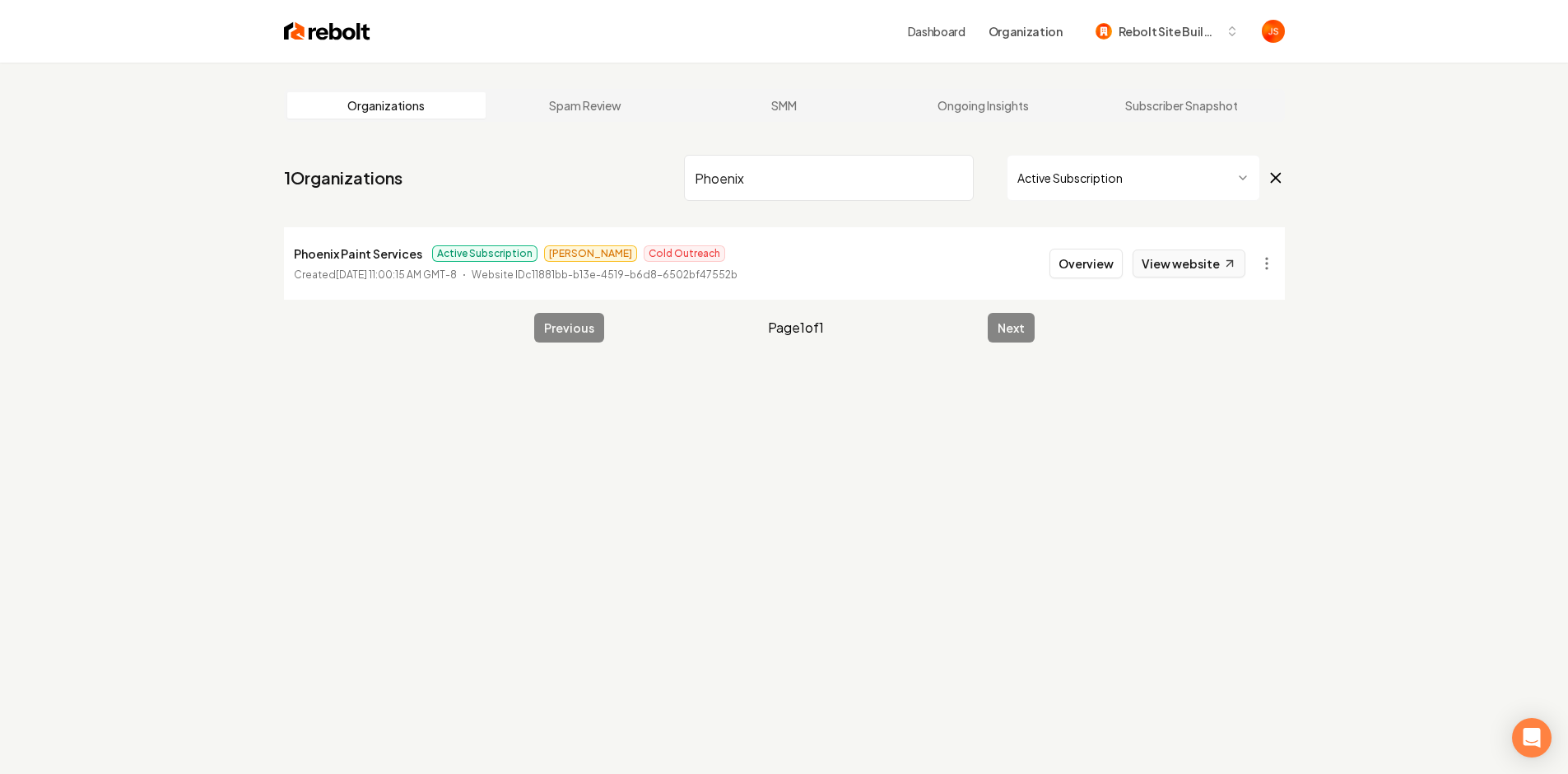
click at [1183, 263] on link "View website" at bounding box center [1189, 263] width 113 height 28
click at [824, 171] on input "Phoenix" at bounding box center [829, 178] width 290 height 46
click at [967, 169] on input "Phoenix" at bounding box center [829, 178] width 290 height 46
click at [960, 180] on input "Phoenix" at bounding box center [829, 178] width 290 height 46
click at [940, 171] on input "Phoenix" at bounding box center [829, 178] width 290 height 46
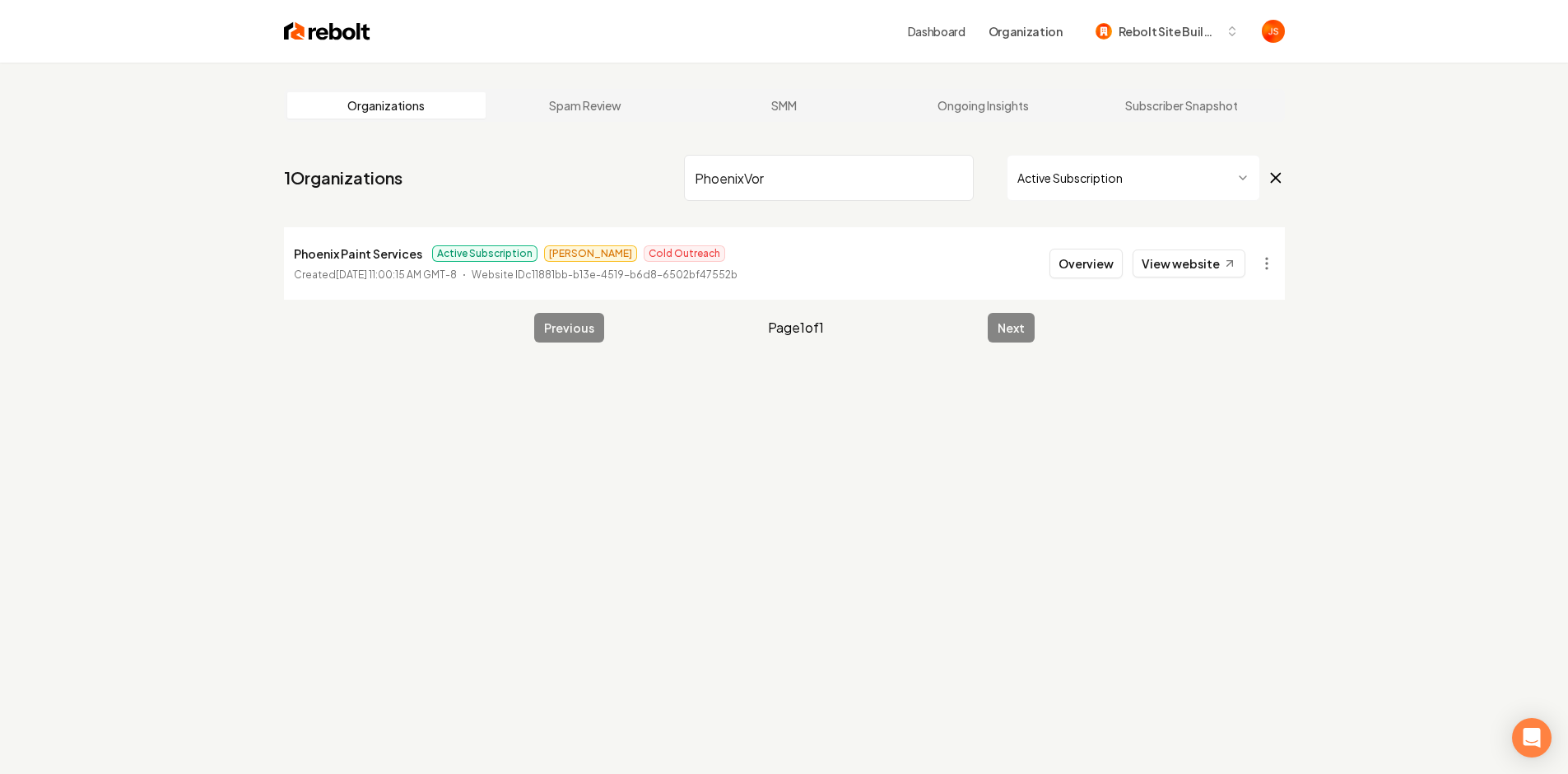
type input "PhoenixVort"
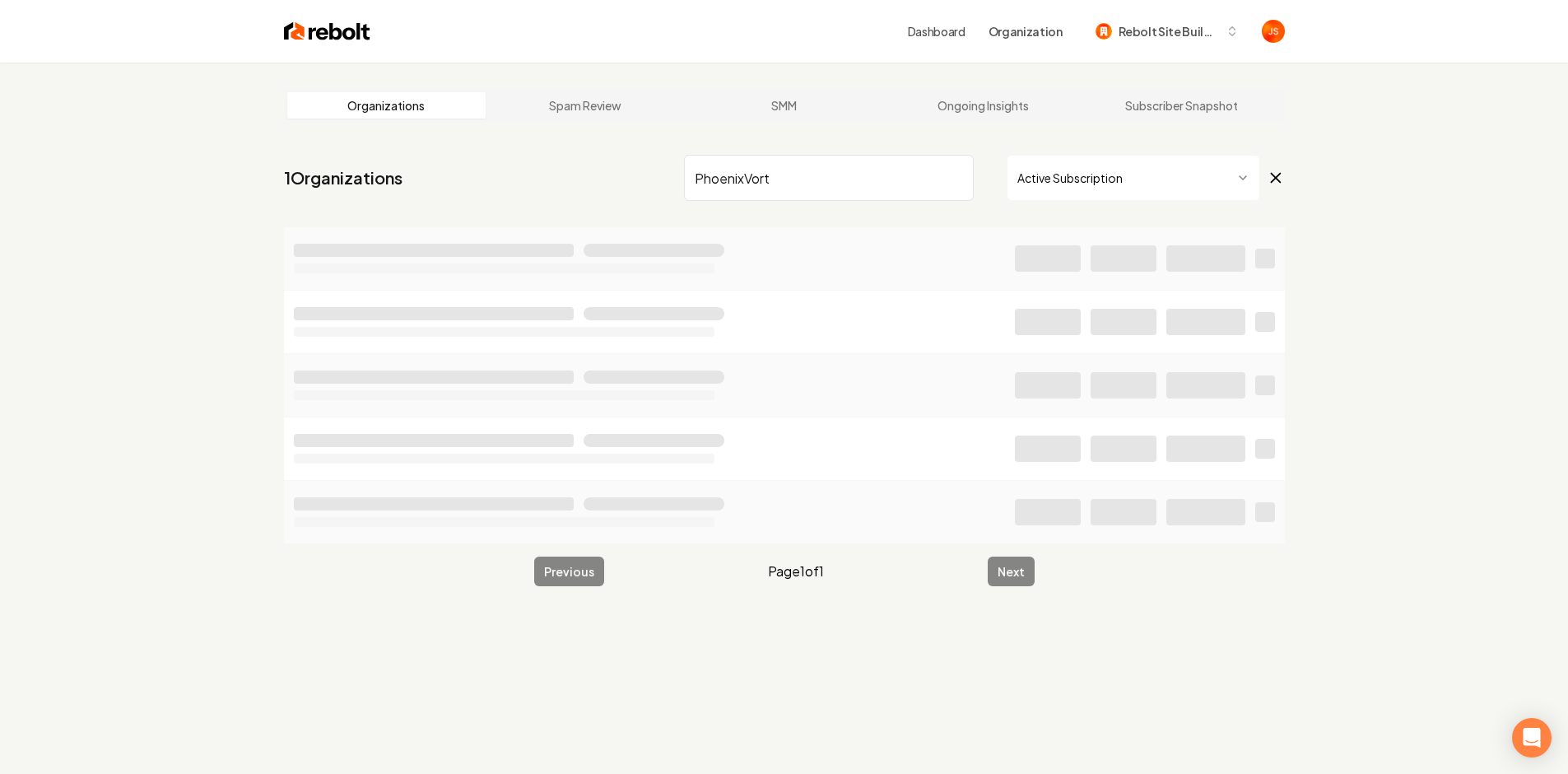
click at [958, 175] on input "PhoenixVort" at bounding box center [829, 178] width 290 height 46
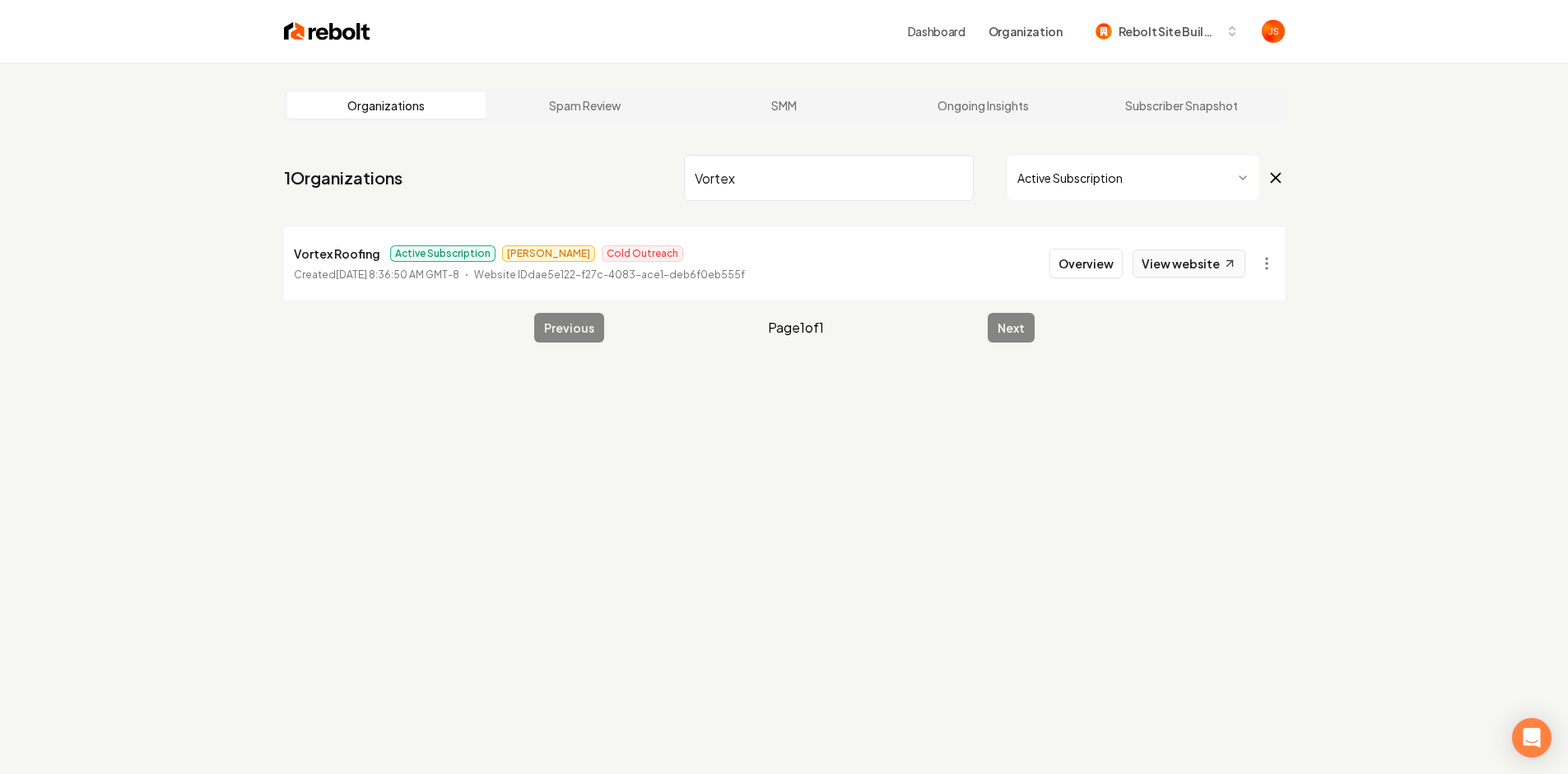
type input "Vortex"
click at [1192, 263] on link "View website" at bounding box center [1189, 263] width 113 height 28
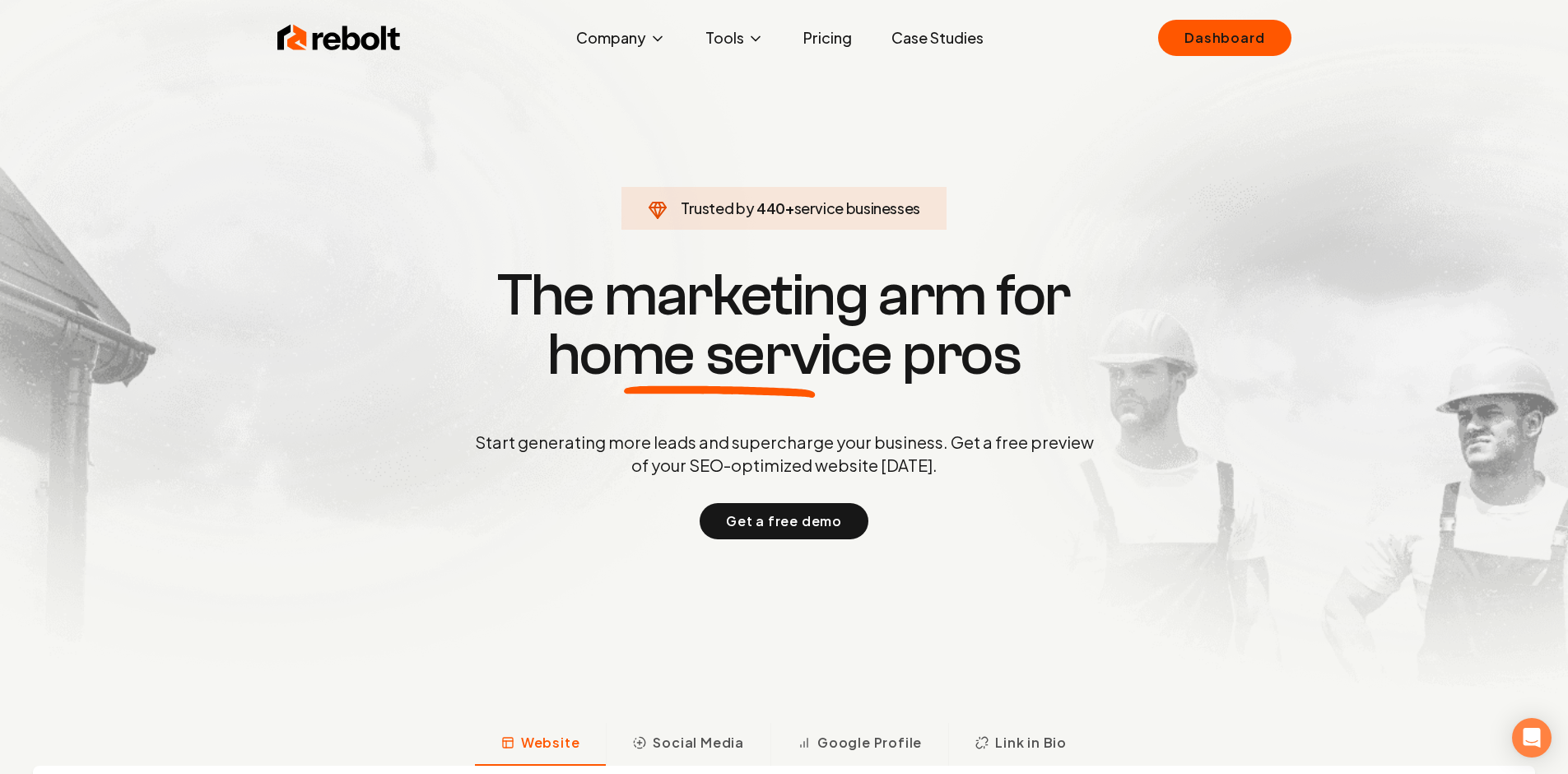
click at [837, 43] on link "Pricing" at bounding box center [827, 38] width 74 height 33
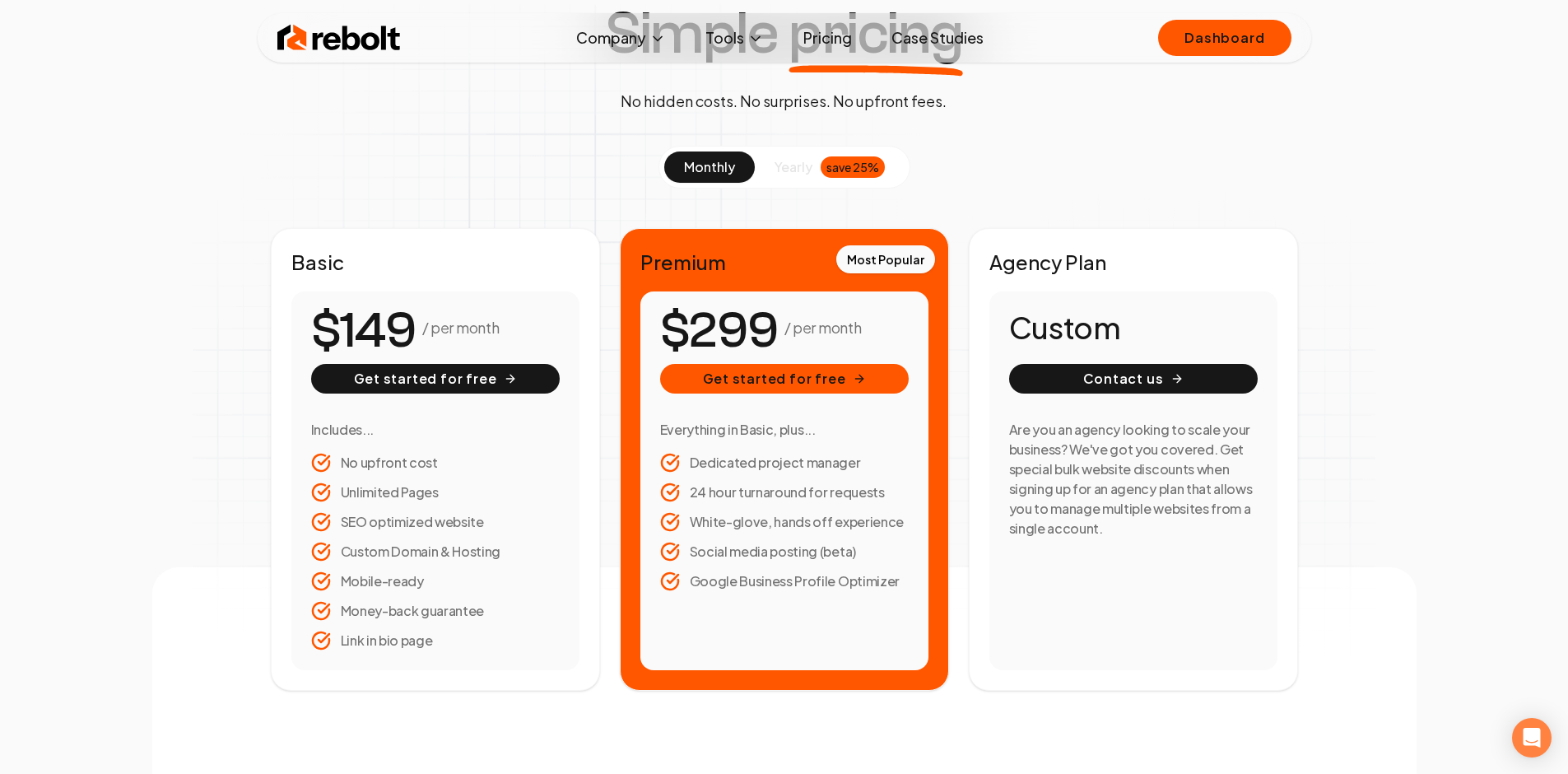
scroll to position [469, 0]
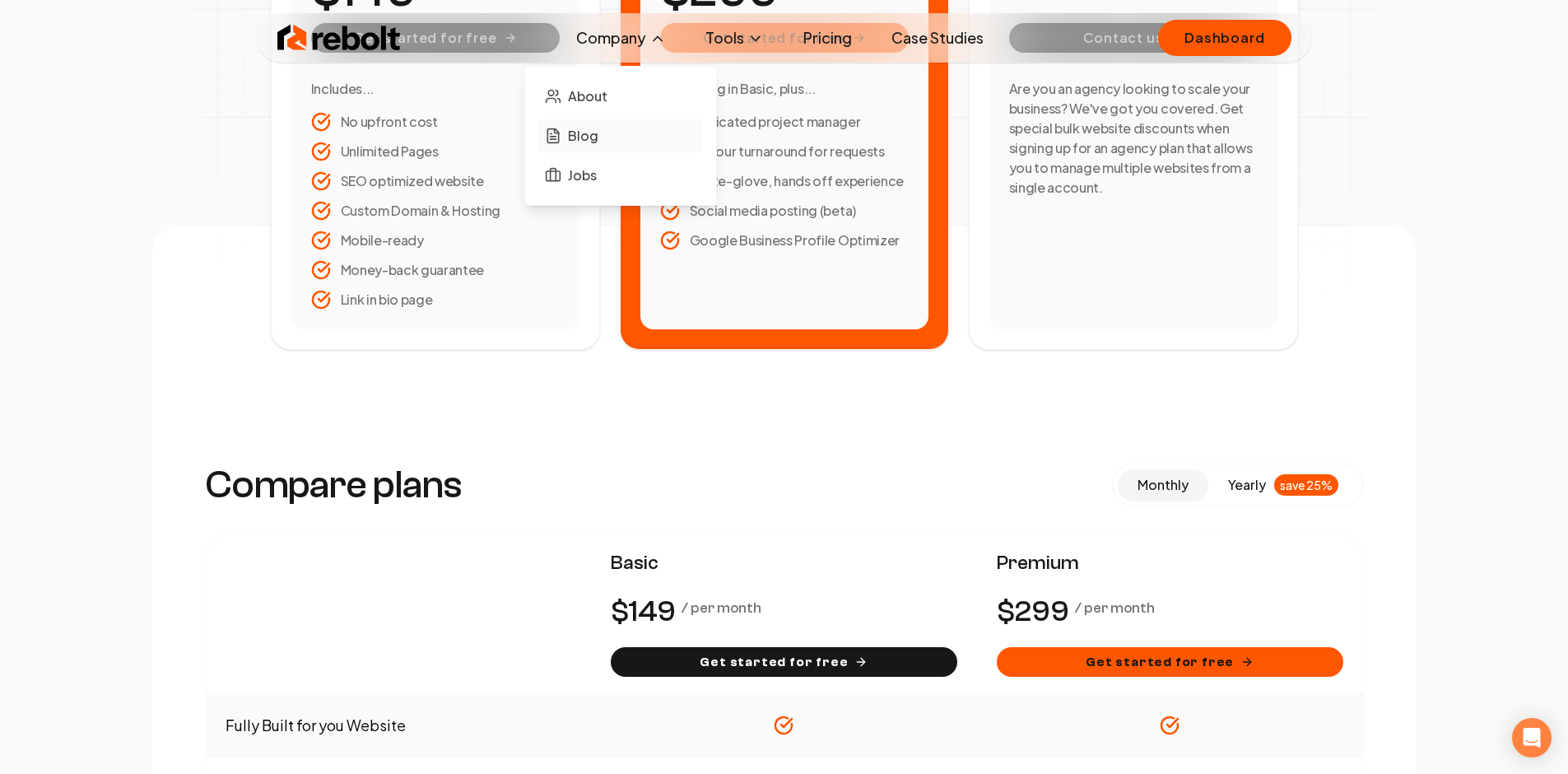
click at [582, 131] on span "Blog" at bounding box center [583, 136] width 31 height 20
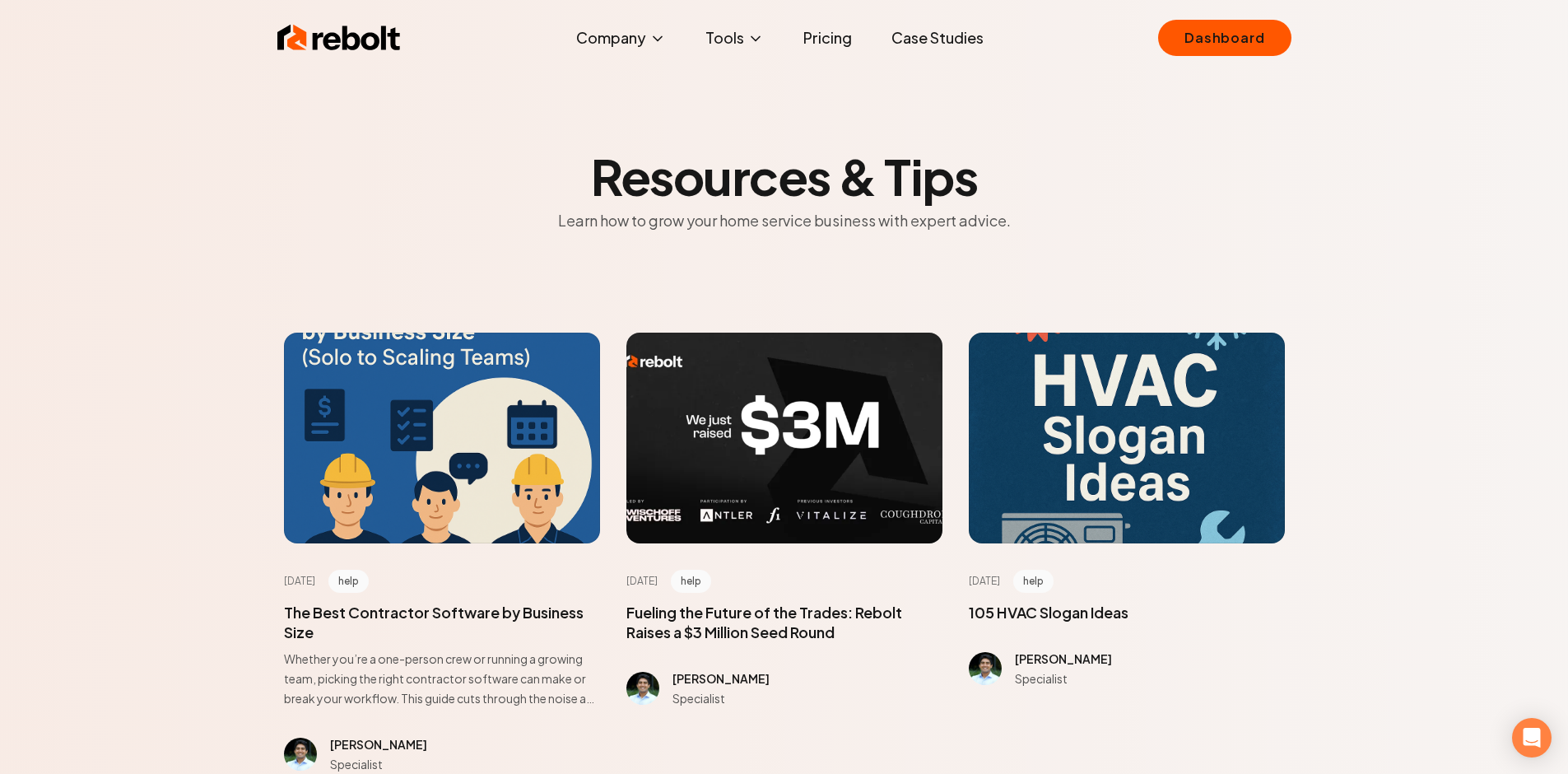
click at [351, 60] on div "Rebolt Company About Blog Jobs Tools Google Review QR Code Generator Google Bus…" at bounding box center [784, 38] width 1054 height 50
click at [349, 43] on img at bounding box center [339, 38] width 123 height 33
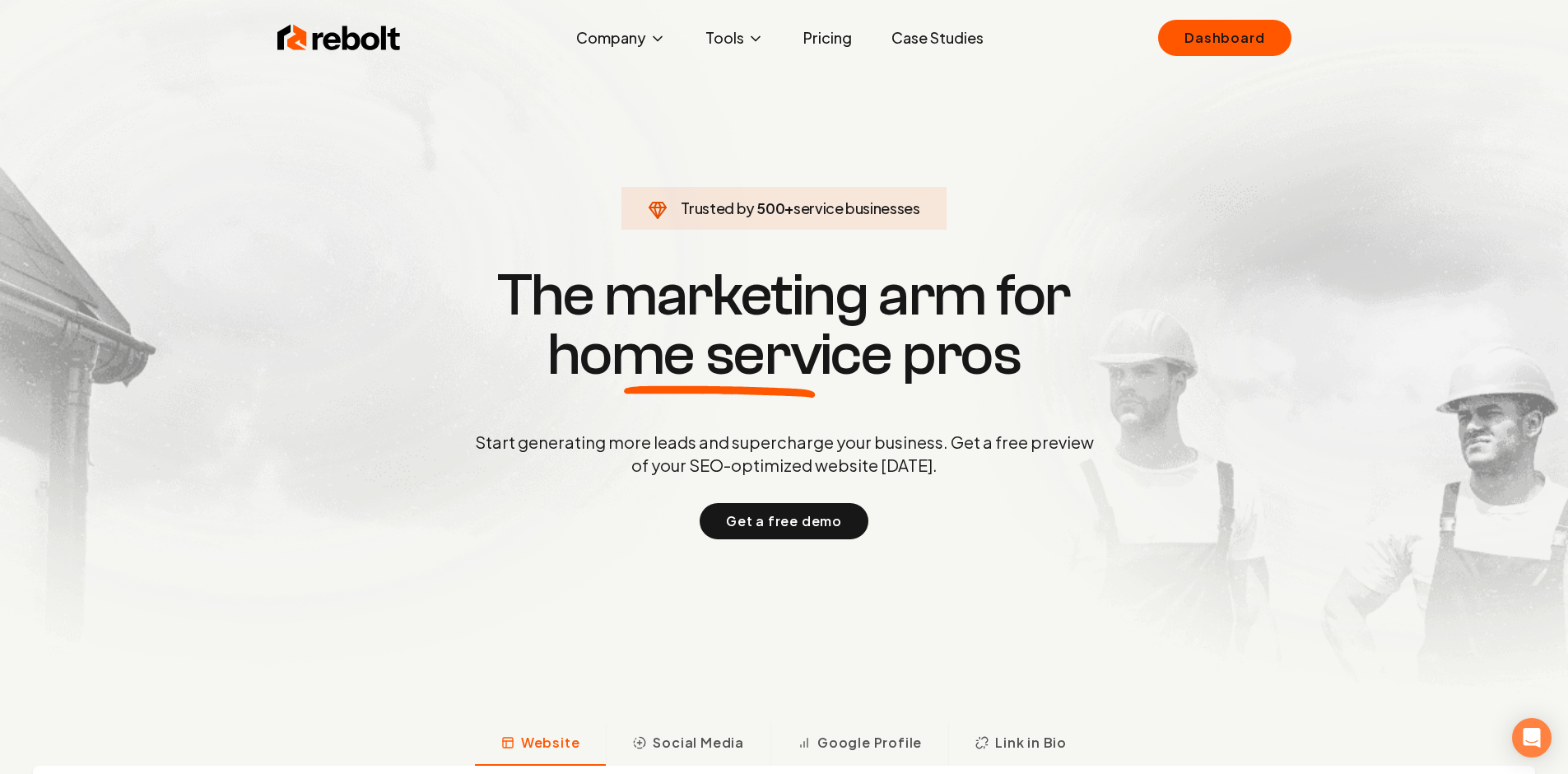
click at [393, 155] on section "Trusted by 500 + service businesses The marketing arm for home service pros Sta…" at bounding box center [784, 400] width 816 height 697
